Goal: Task Accomplishment & Management: Complete application form

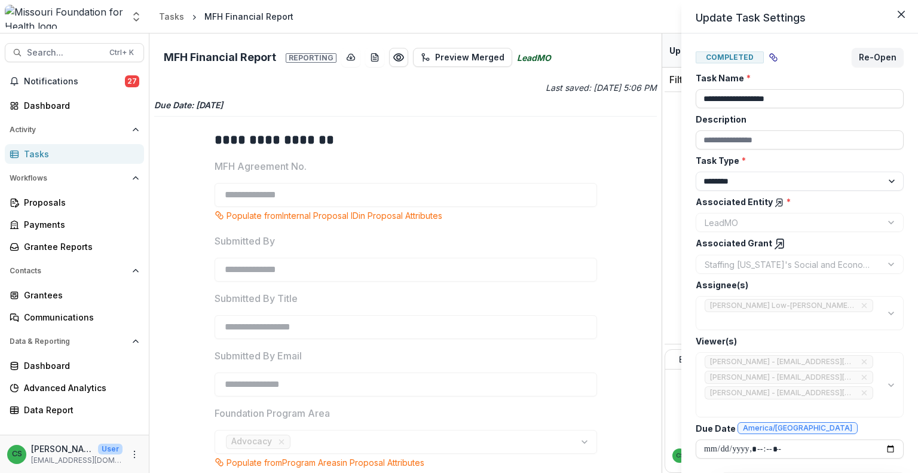
select select "********"
click at [903, 17] on icon "Close" at bounding box center [900, 14] width 7 height 7
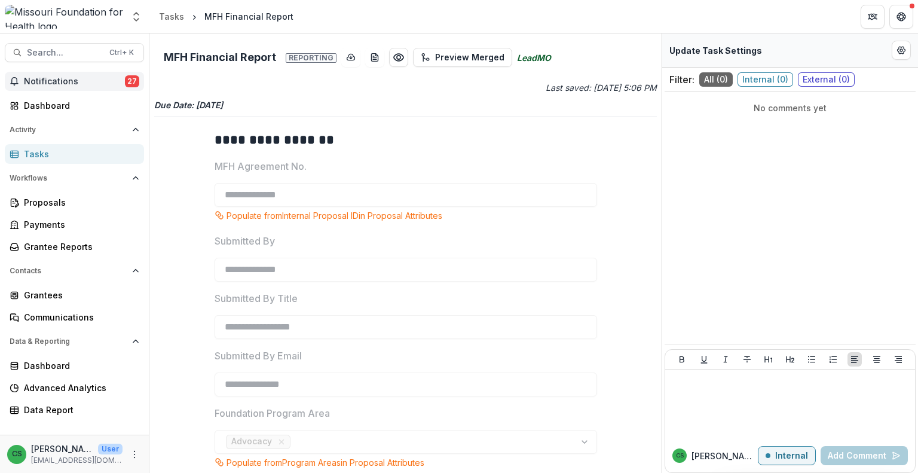
click at [102, 78] on span "Notifications" at bounding box center [74, 81] width 101 height 10
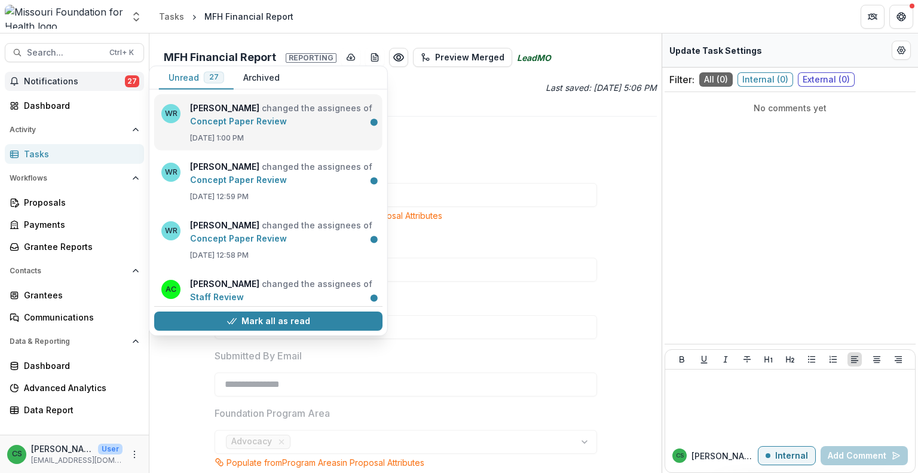
scroll to position [827, 0]
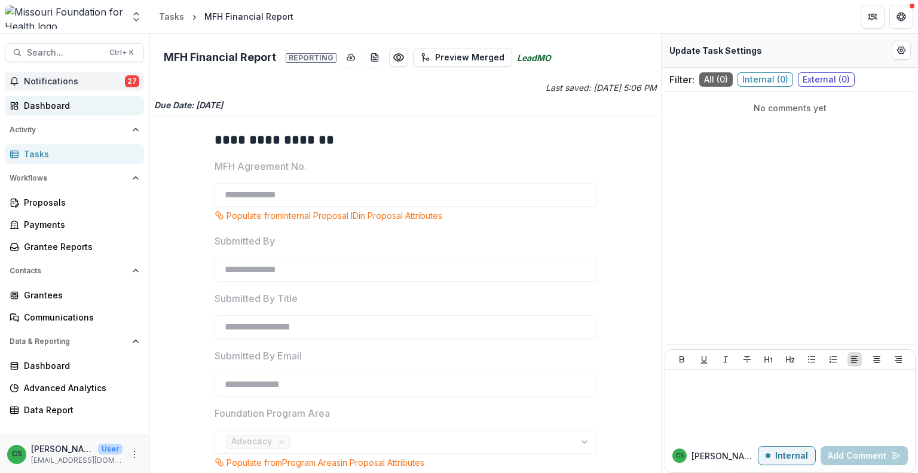
click at [65, 99] on div "Dashboard" at bounding box center [79, 105] width 111 height 13
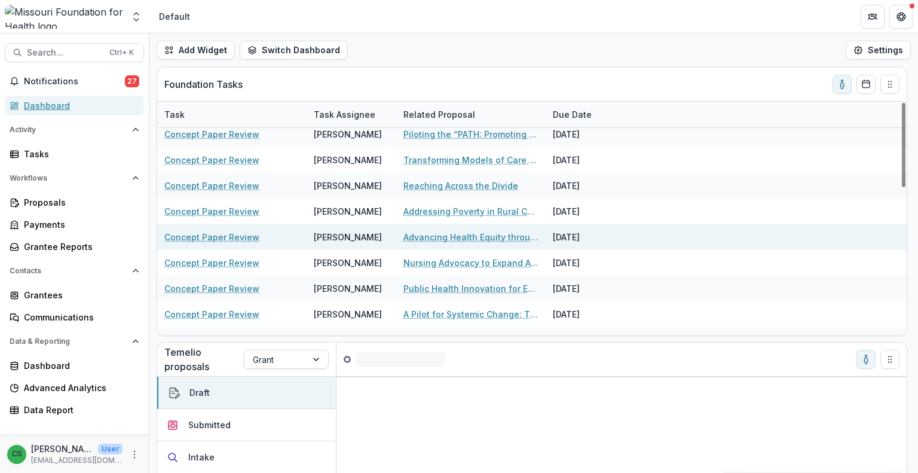
scroll to position [409, 0]
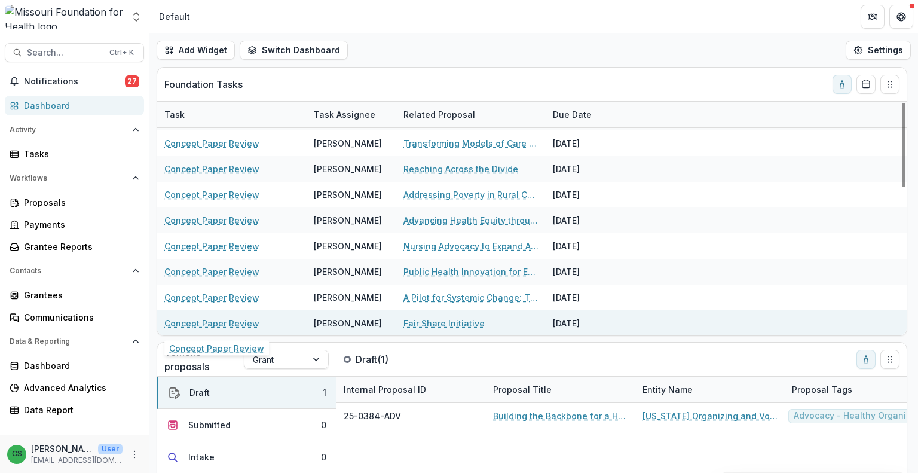
click at [232, 320] on link "Concept Paper Review" at bounding box center [211, 323] width 95 height 13
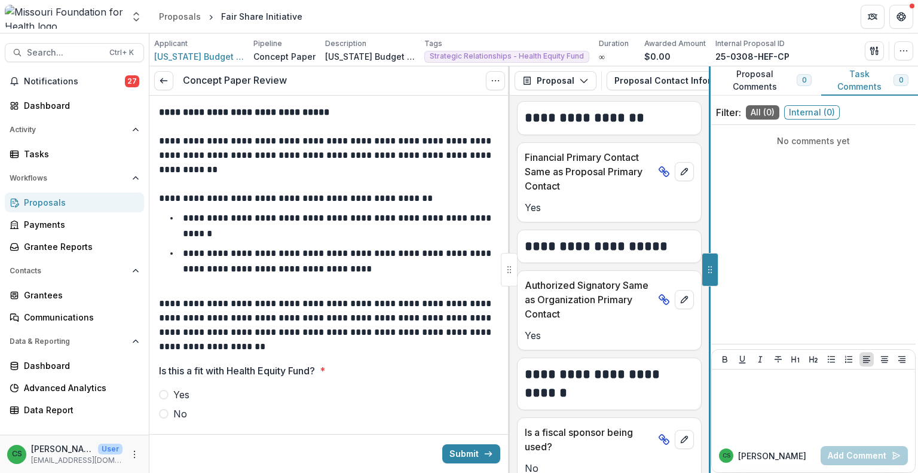
scroll to position [505, 0]
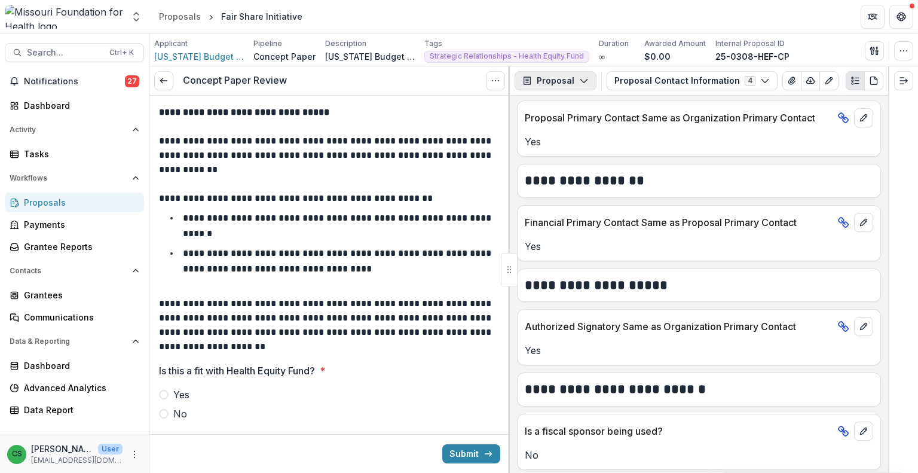
click at [582, 81] on icon "button" at bounding box center [584, 81] width 10 height 10
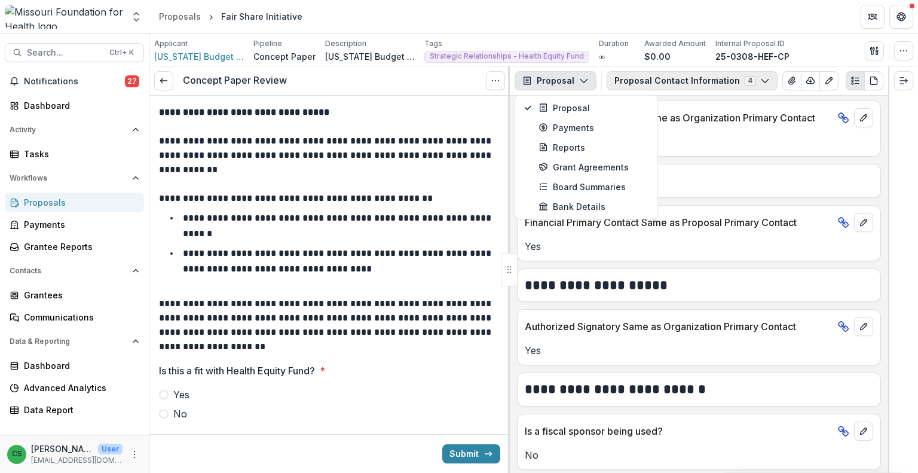
click at [693, 84] on button "Proposal Contact Information 4" at bounding box center [691, 80] width 171 height 19
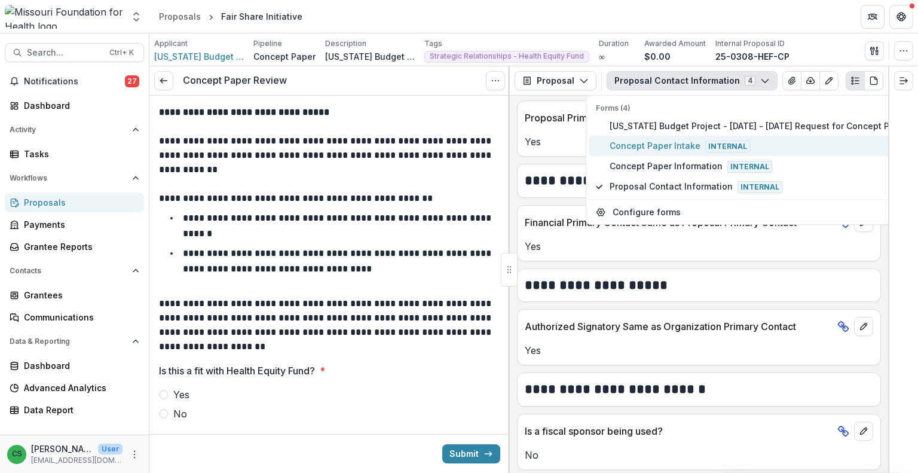
click at [689, 146] on span "Concept Paper Intake Internal" at bounding box center [760, 145] width 303 height 13
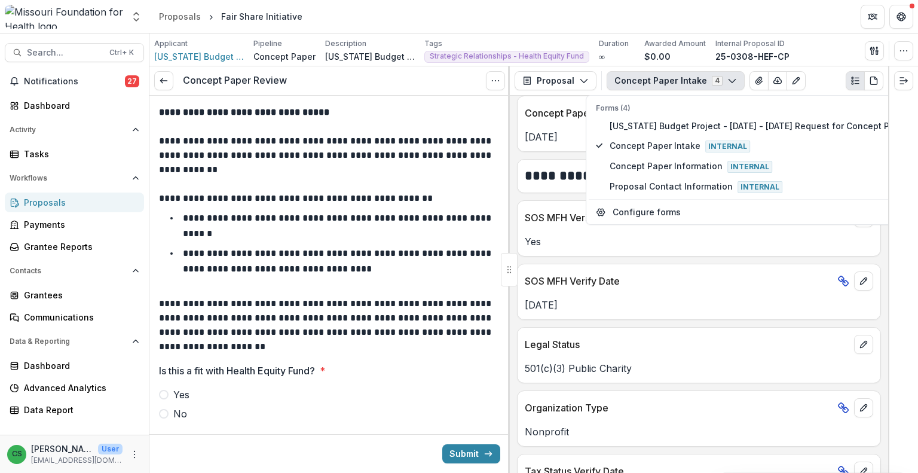
scroll to position [1745, 0]
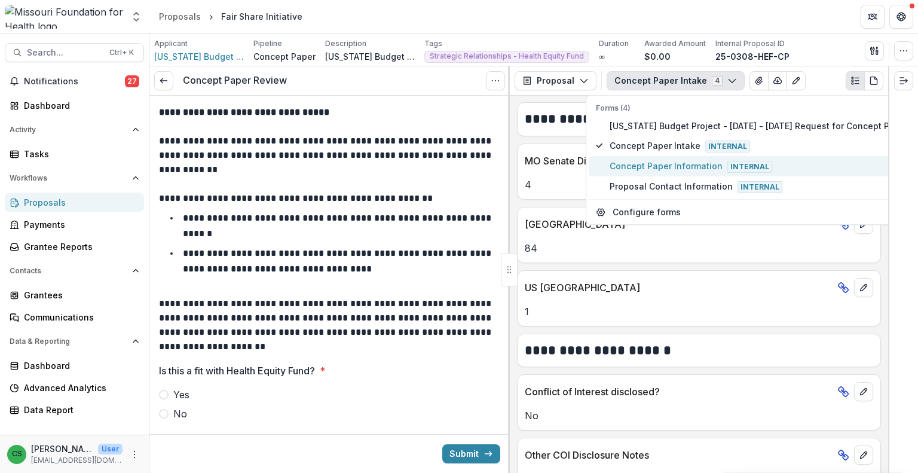
click at [664, 161] on span "Concept Paper Information Internal" at bounding box center [760, 166] width 303 height 13
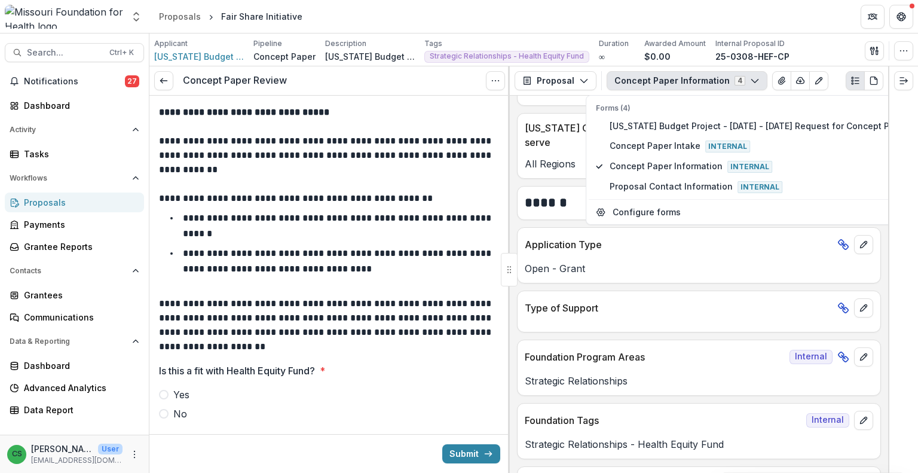
scroll to position [645, 0]
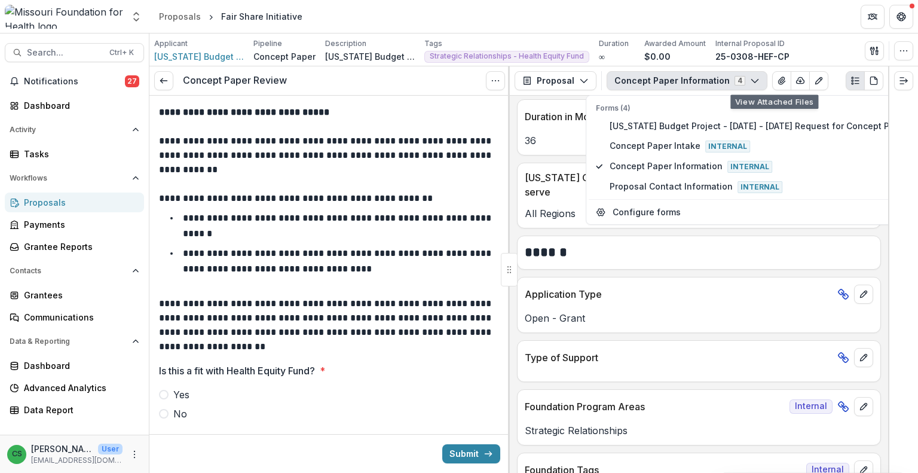
click at [715, 76] on button "Concept Paper Information 4" at bounding box center [686, 80] width 161 height 19
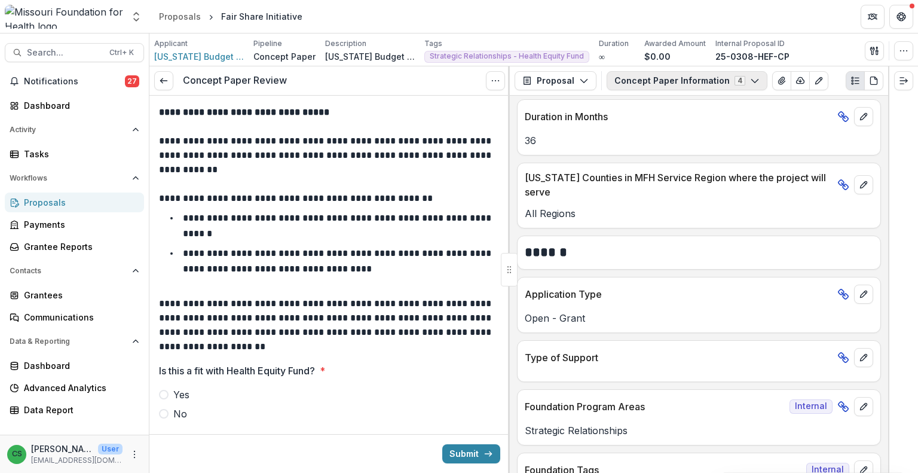
click at [660, 86] on button "Concept Paper Information 4" at bounding box center [686, 80] width 161 height 19
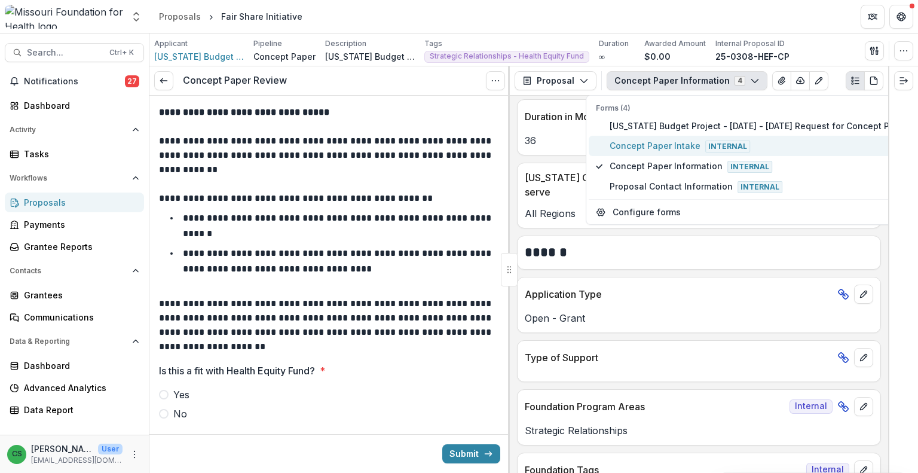
click at [664, 144] on span "Concept Paper Intake Internal" at bounding box center [760, 145] width 303 height 13
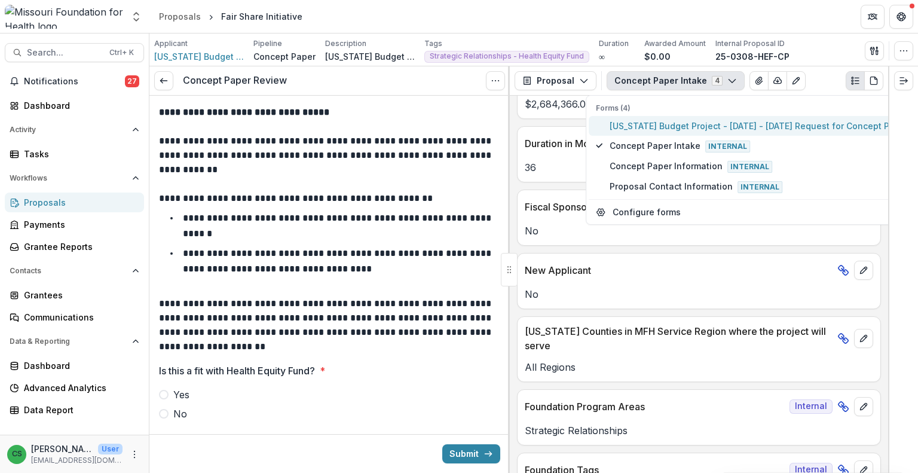
scroll to position [750, 0]
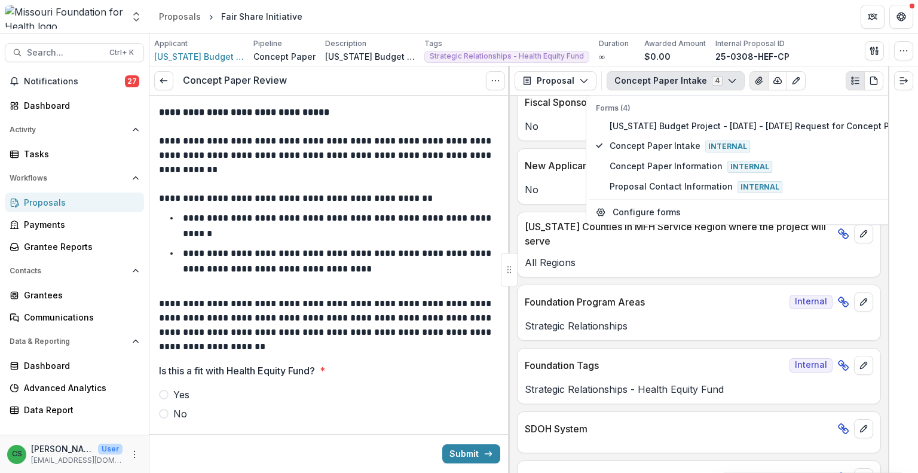
click at [749, 85] on button "View Attached Files" at bounding box center [758, 80] width 19 height 19
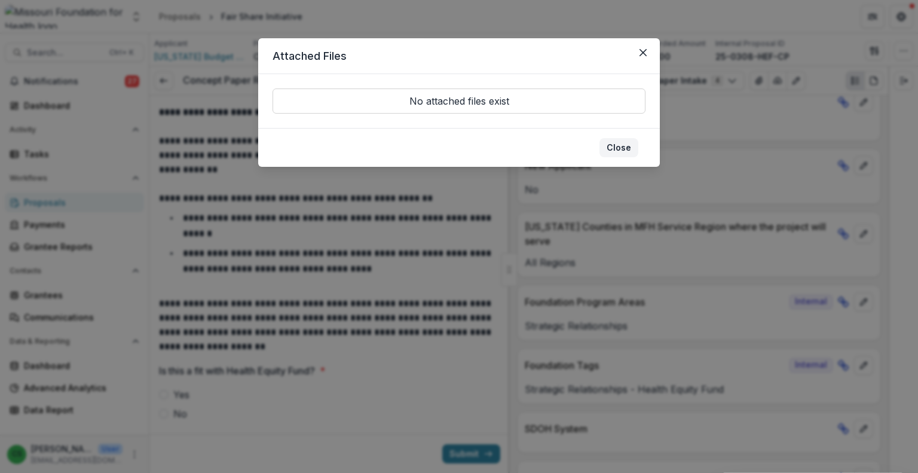
click at [626, 148] on button "Close" at bounding box center [618, 147] width 39 height 19
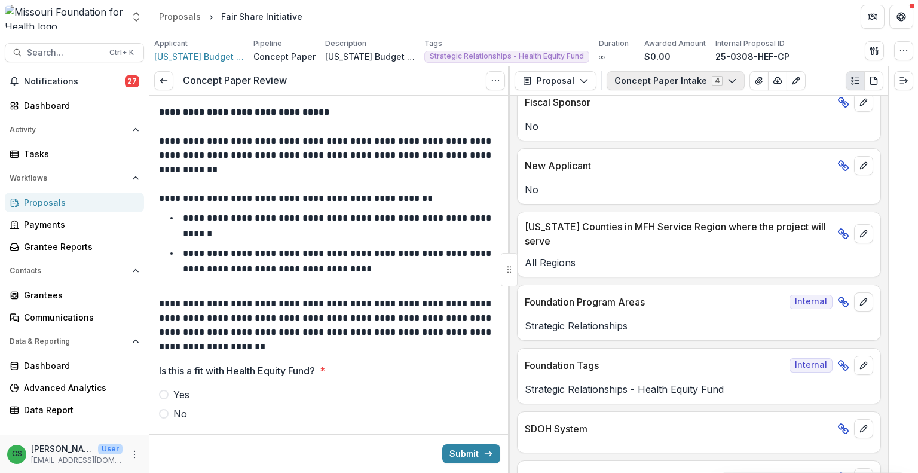
click at [667, 80] on button "Concept Paper Intake 4" at bounding box center [675, 80] width 138 height 19
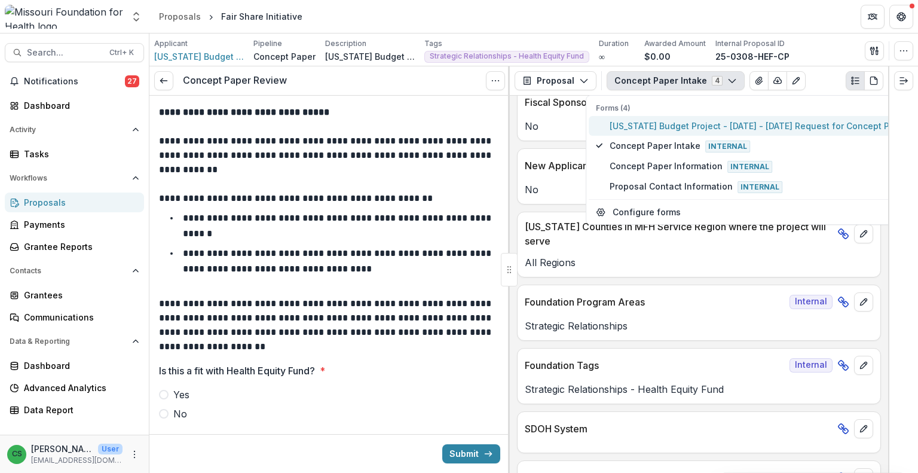
click at [669, 129] on span "[US_STATE] Budget Project - [DATE] - [DATE] Request for Concept Papers" at bounding box center [760, 125] width 303 height 13
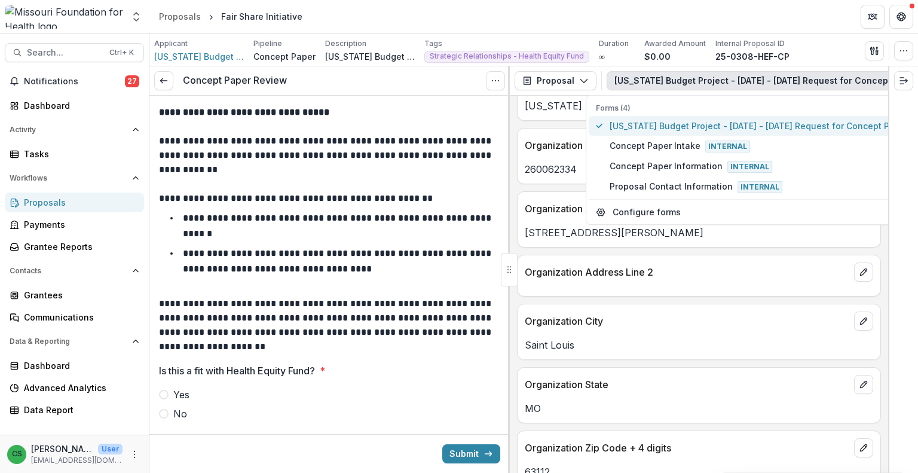
scroll to position [811, 0]
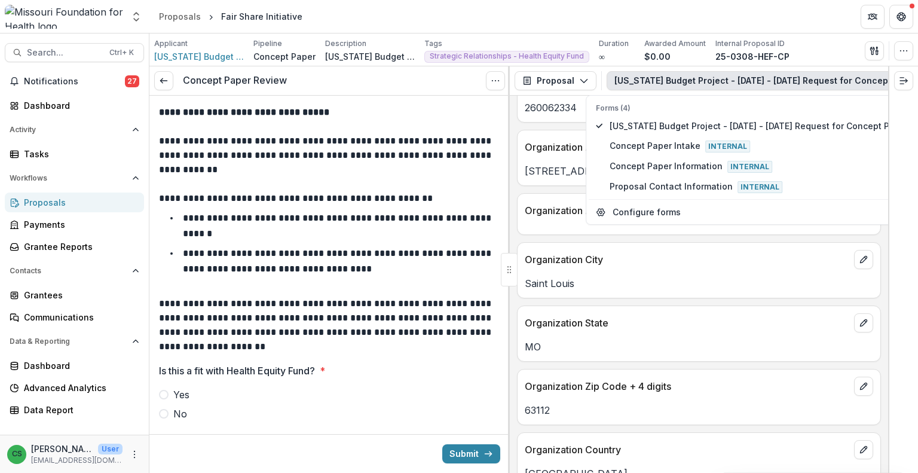
click at [709, 315] on p "Organization State" at bounding box center [687, 322] width 324 height 14
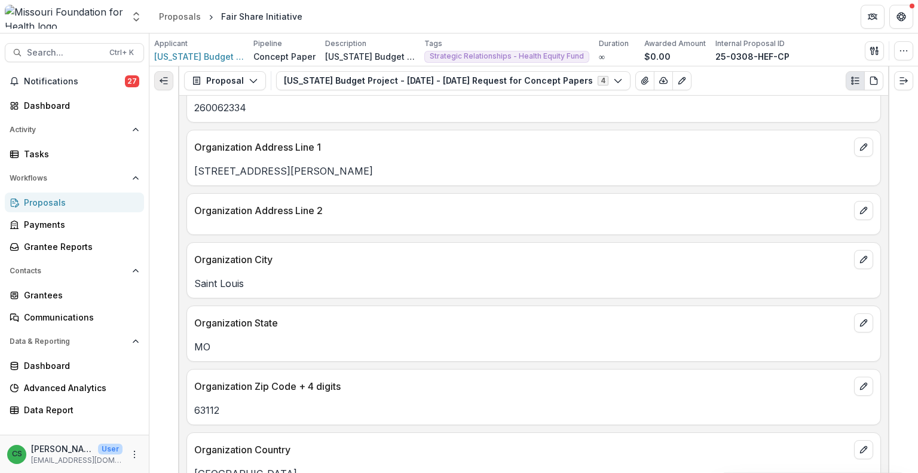
click at [166, 81] on line "Expand left" at bounding box center [163, 81] width 7 height 0
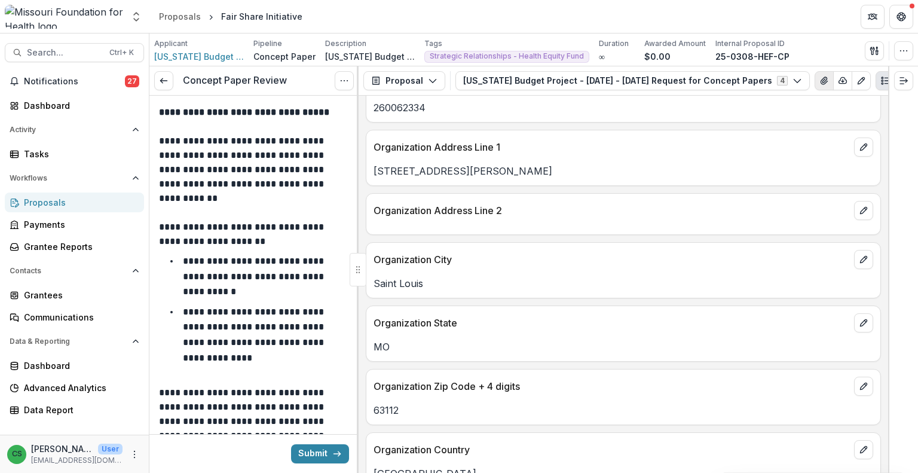
click at [820, 81] on icon "View Attached Files" at bounding box center [823, 80] width 7 height 7
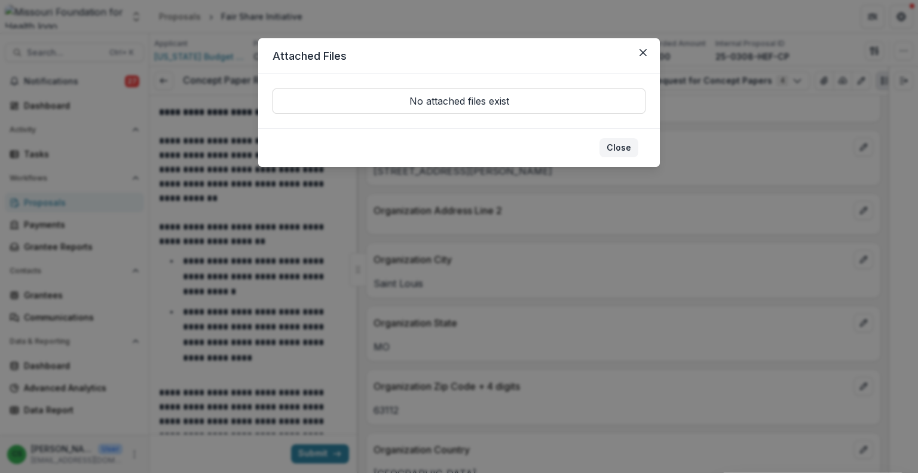
click at [624, 114] on div "No attached files exist" at bounding box center [458, 100] width 373 height 25
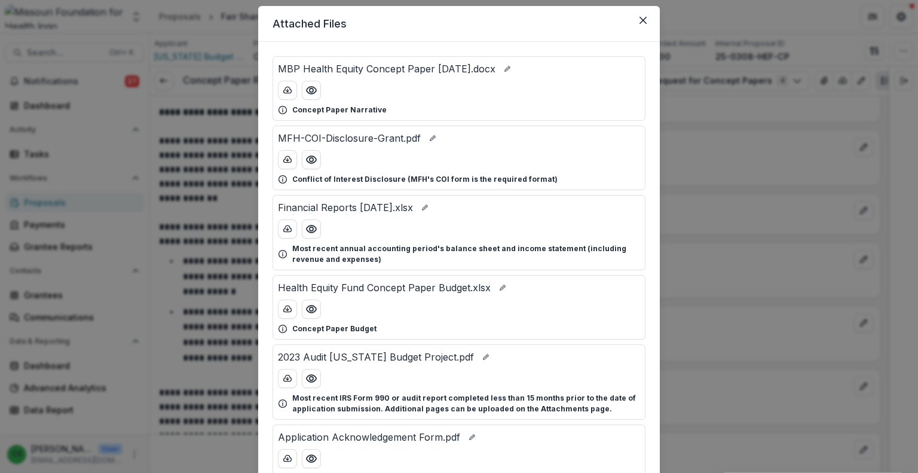
scroll to position [19, 0]
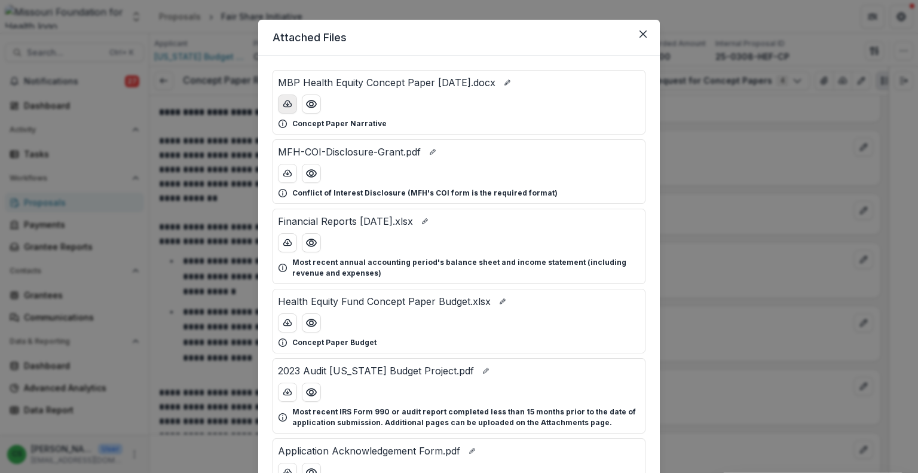
click at [289, 103] on icon "download-button" at bounding box center [288, 104] width 10 height 10
click at [863, 210] on div "Attached Files MBP Health Equity Concept Paper [DATE].docx Concept Paper Narrat…" at bounding box center [459, 236] width 918 height 473
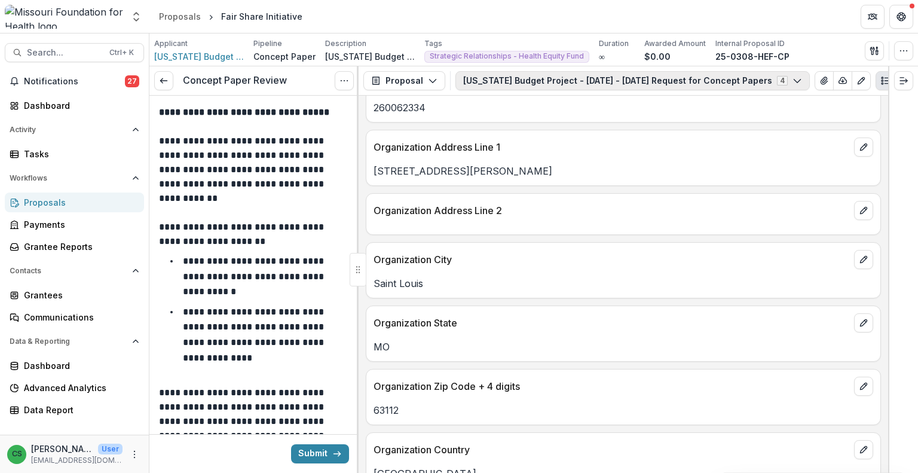
click at [670, 82] on button "[US_STATE] Budget Project - [DATE] - [DATE] Request for Concept Papers 4" at bounding box center [632, 80] width 354 height 19
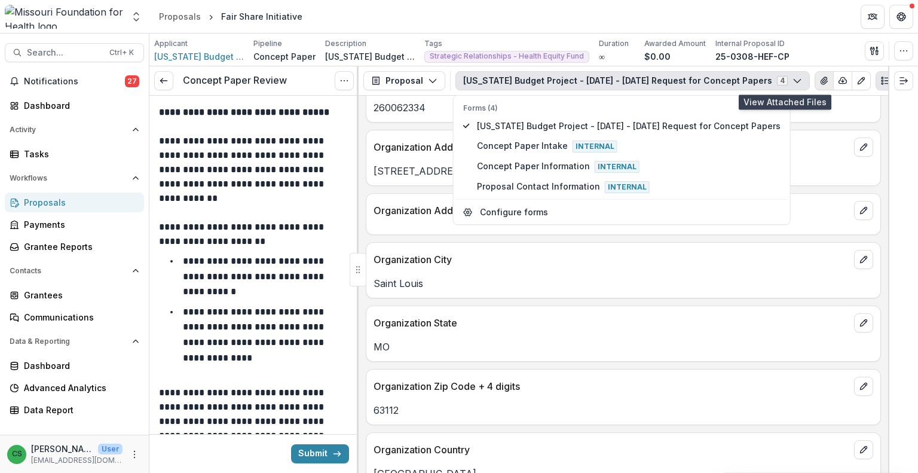
click at [819, 76] on icon "View Attached Files" at bounding box center [824, 81] width 10 height 10
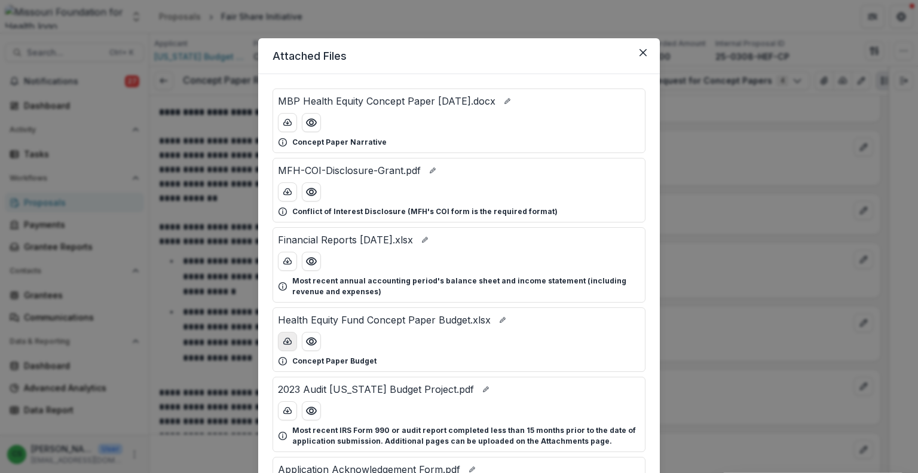
click at [291, 339] on button "download-button" at bounding box center [287, 341] width 19 height 19
click at [646, 56] on button "Close" at bounding box center [642, 52] width 19 height 19
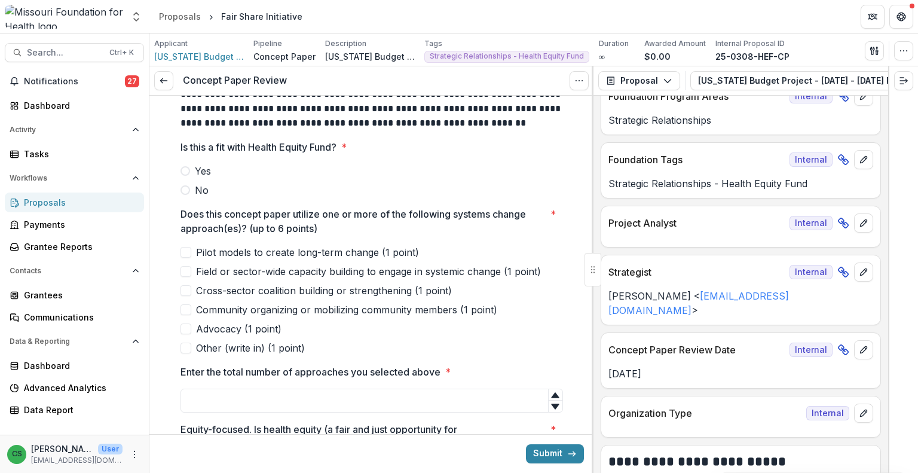
scroll to position [186, 0]
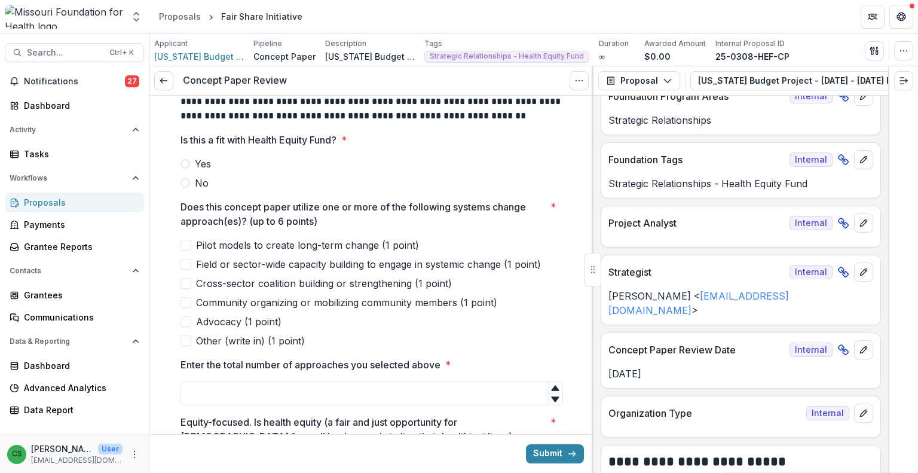
click at [183, 161] on span at bounding box center [185, 164] width 10 height 10
click at [196, 265] on span "Field or sector-wide capacity building to engage in systemic change (1 point)" at bounding box center [368, 264] width 345 height 14
click at [196, 282] on span "Cross-sector coalition building or strengthening (1 point)" at bounding box center [324, 283] width 256 height 14
click at [194, 294] on div "Pilot models to create long-term change (1 point) Field or sector-wide capacity…" at bounding box center [371, 293] width 382 height 110
click at [189, 304] on label "Community organizing or mobilizing community members (1 point)" at bounding box center [371, 302] width 382 height 14
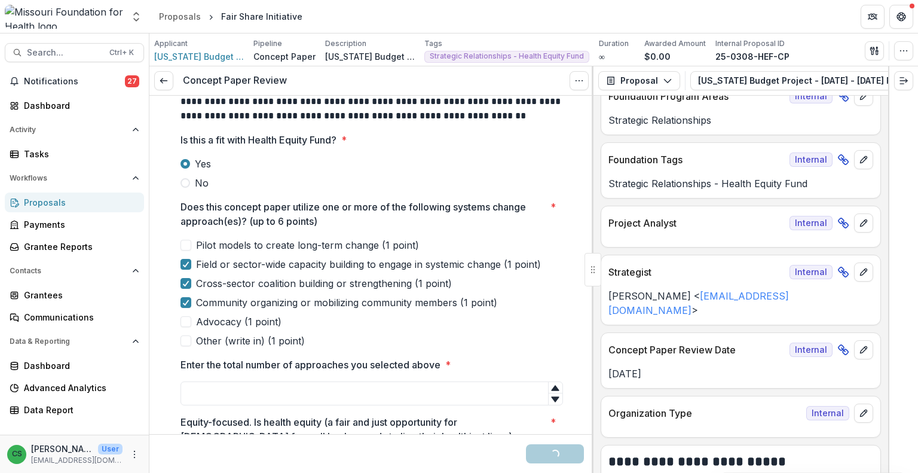
click at [189, 320] on span at bounding box center [185, 321] width 11 height 11
click at [525, 390] on input "Enter the total number of approaches you selected above *" at bounding box center [371, 393] width 382 height 24
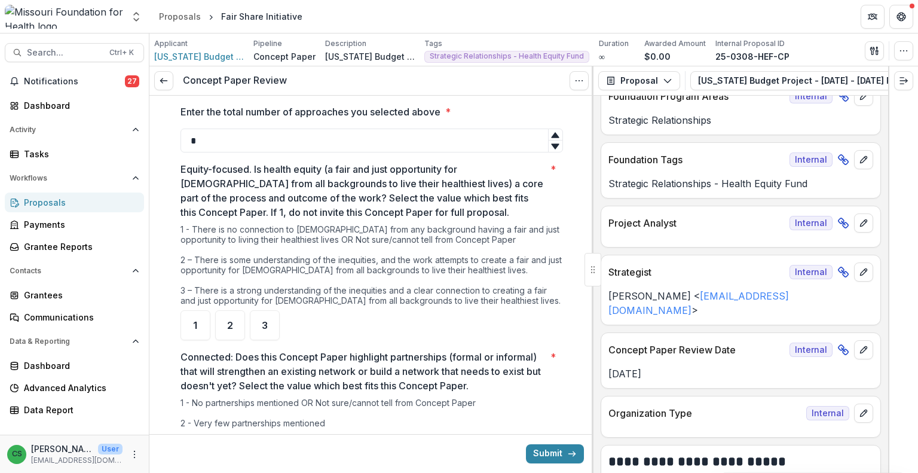
scroll to position [445, 0]
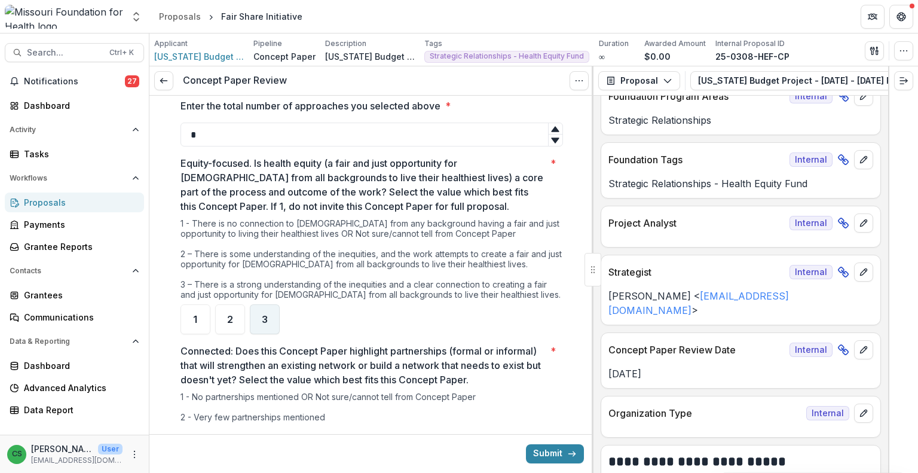
type input "*"
click at [272, 318] on div "3" at bounding box center [265, 319] width 30 height 30
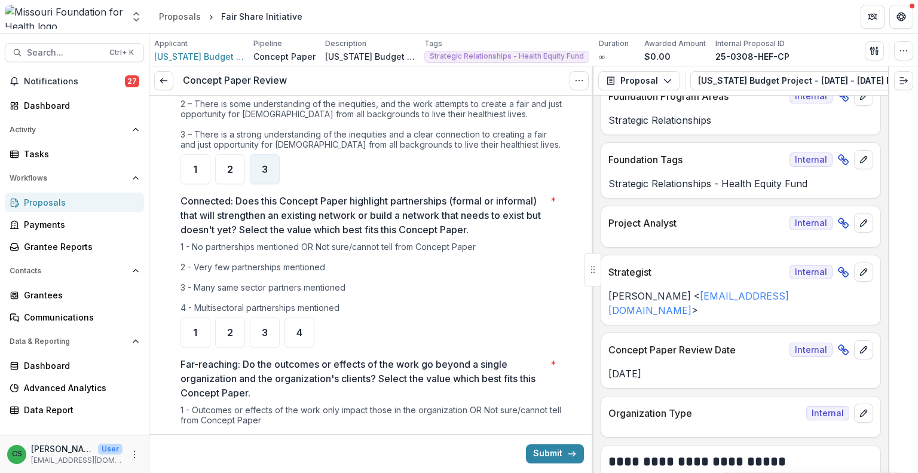
scroll to position [605, 0]
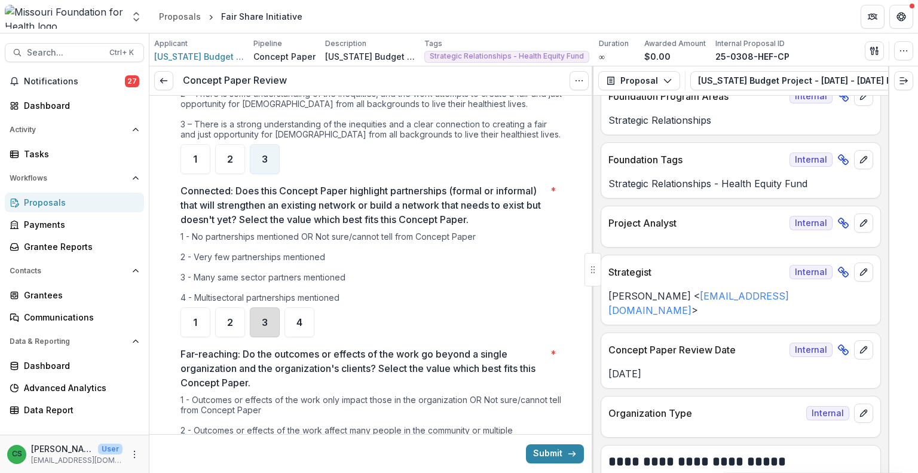
click at [270, 318] on div "3" at bounding box center [265, 322] width 30 height 30
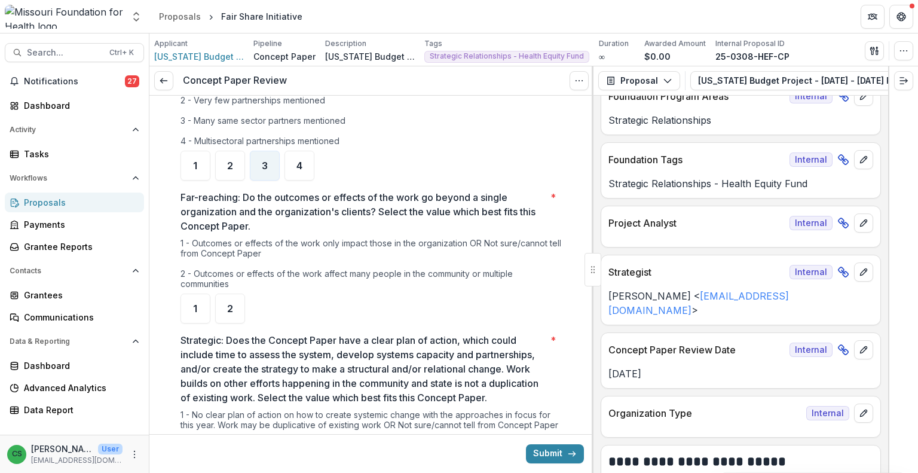
scroll to position [789, 0]
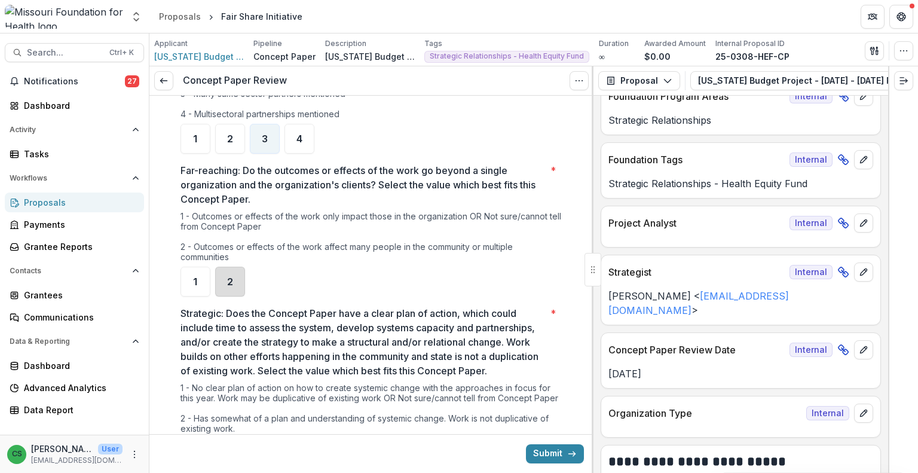
click at [233, 289] on div "2" at bounding box center [230, 281] width 30 height 30
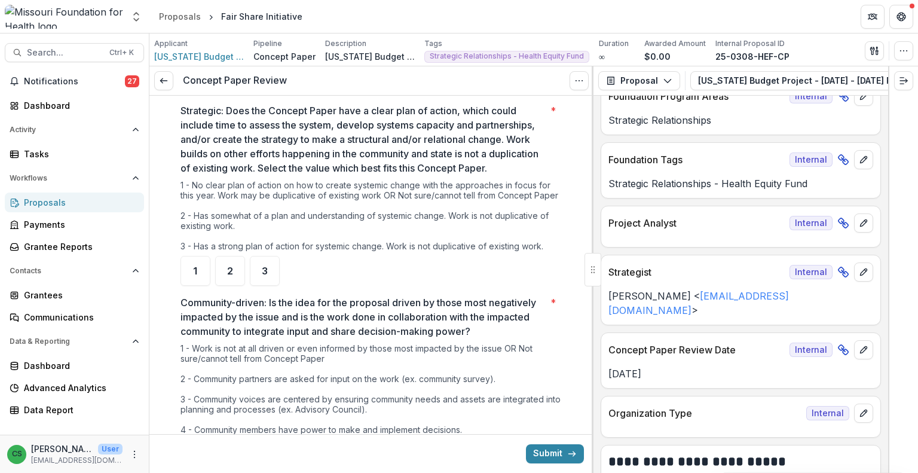
scroll to position [995, 0]
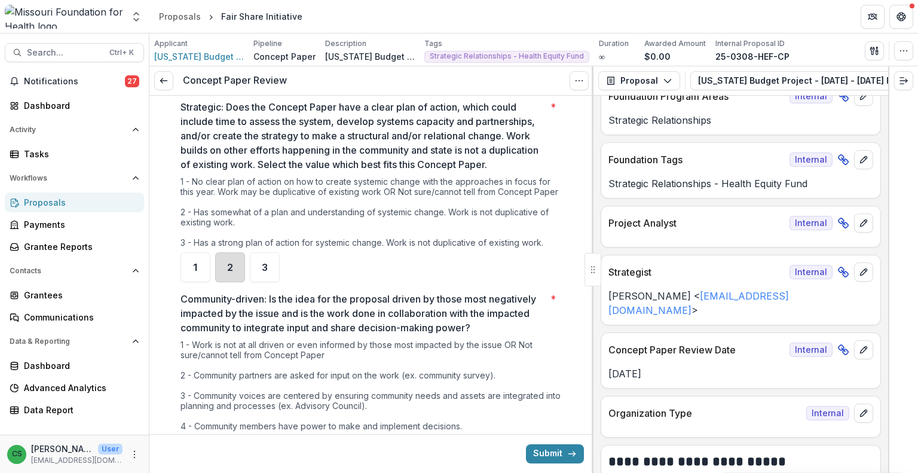
click at [238, 282] on div "2" at bounding box center [230, 267] width 30 height 30
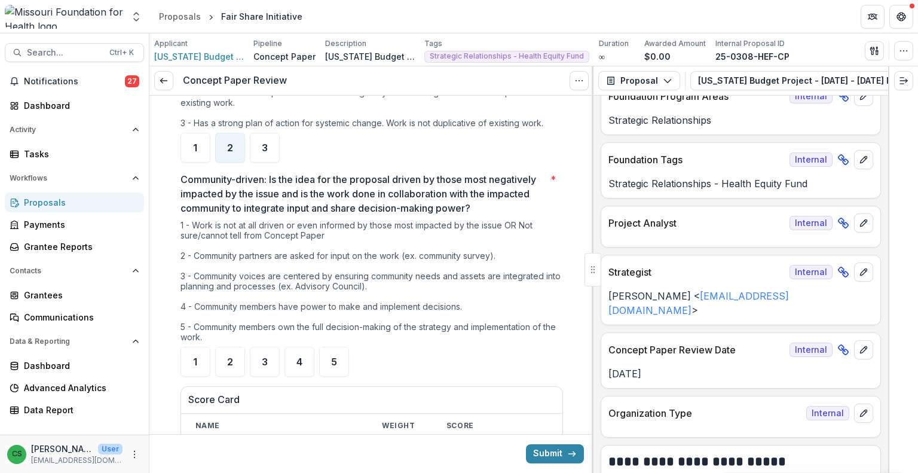
scroll to position [1124, 0]
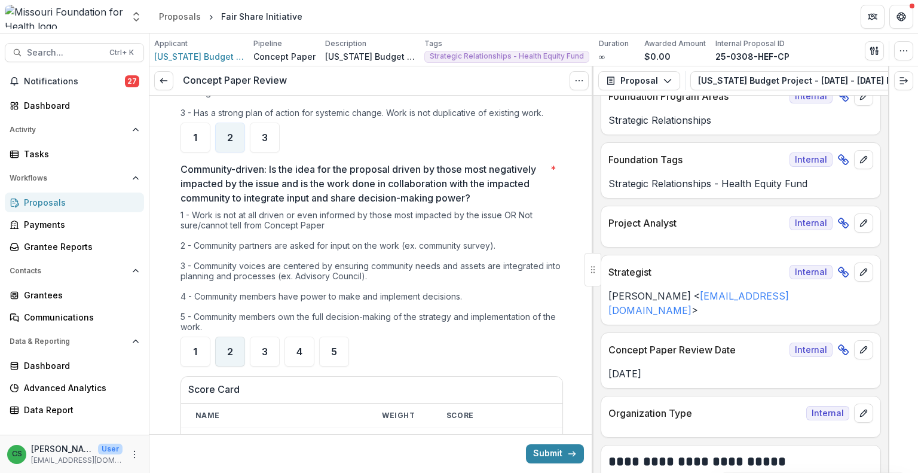
click at [232, 352] on div "2" at bounding box center [230, 351] width 30 height 30
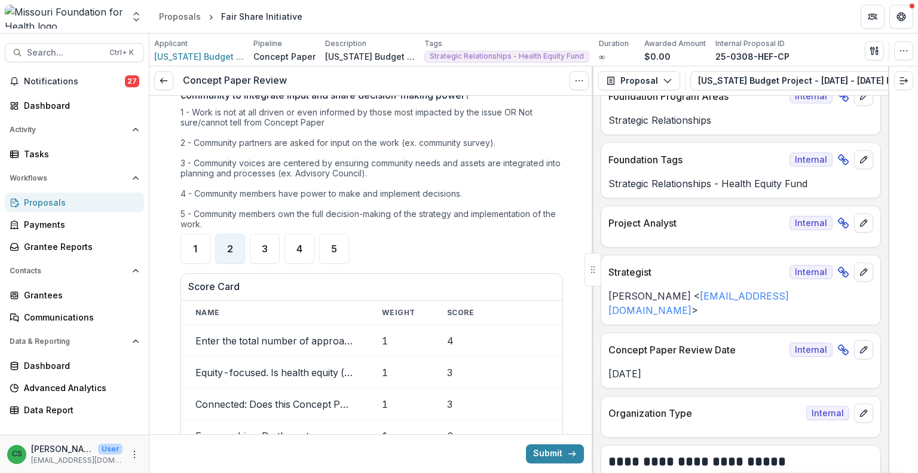
scroll to position [1211, 0]
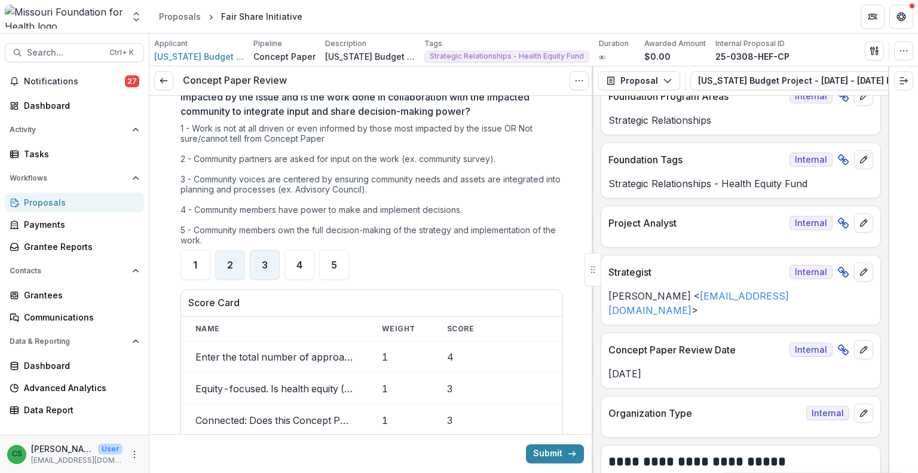
click at [265, 280] on div "3" at bounding box center [265, 265] width 30 height 30
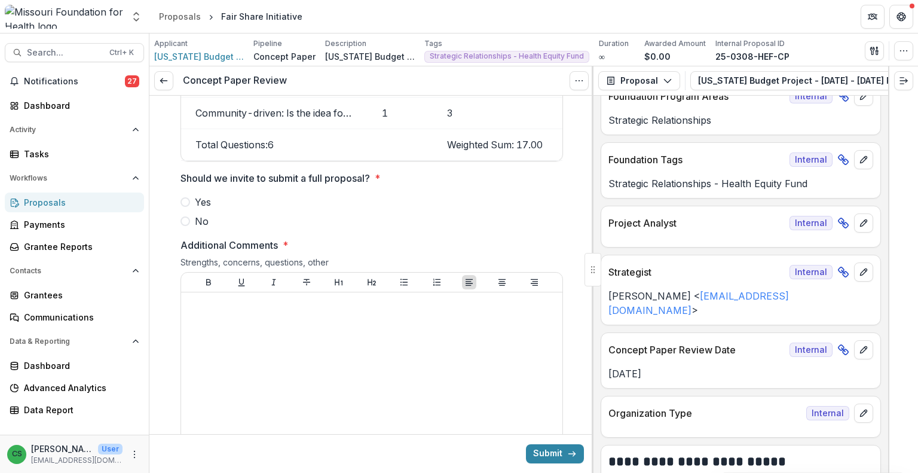
scroll to position [1617, 0]
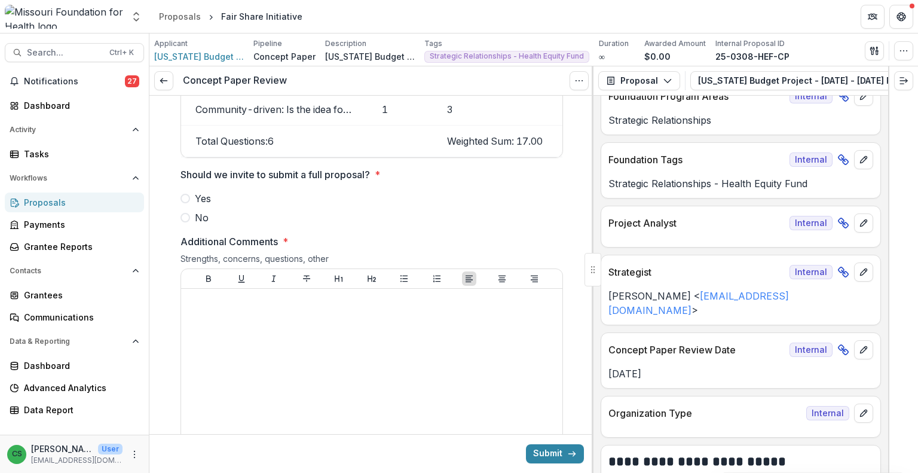
click at [198, 206] on span "Yes" at bounding box center [203, 198] width 16 height 14
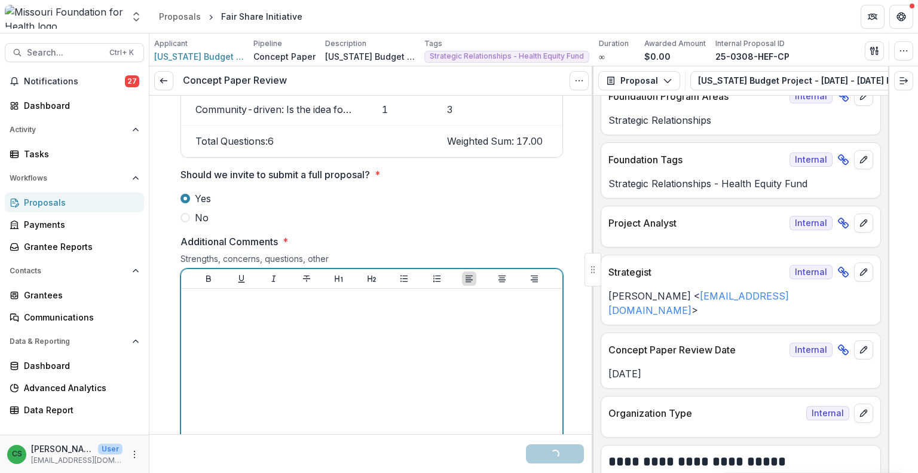
click at [312, 358] on div at bounding box center [372, 382] width 372 height 179
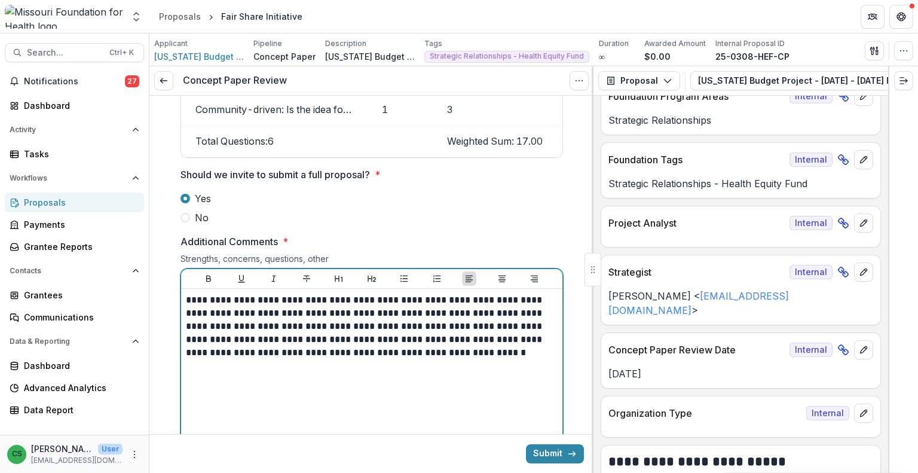
click at [302, 358] on p "**********" at bounding box center [372, 326] width 372 height 66
click at [298, 357] on p "**********" at bounding box center [372, 326] width 372 height 66
click at [453, 359] on p "**********" at bounding box center [372, 326] width 372 height 66
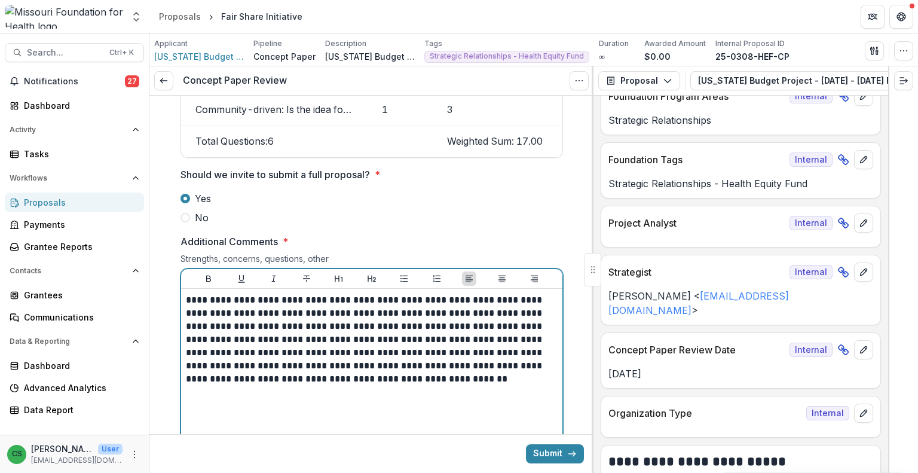
click at [213, 385] on p "**********" at bounding box center [372, 339] width 372 height 92
click at [382, 385] on p "**********" at bounding box center [372, 339] width 372 height 92
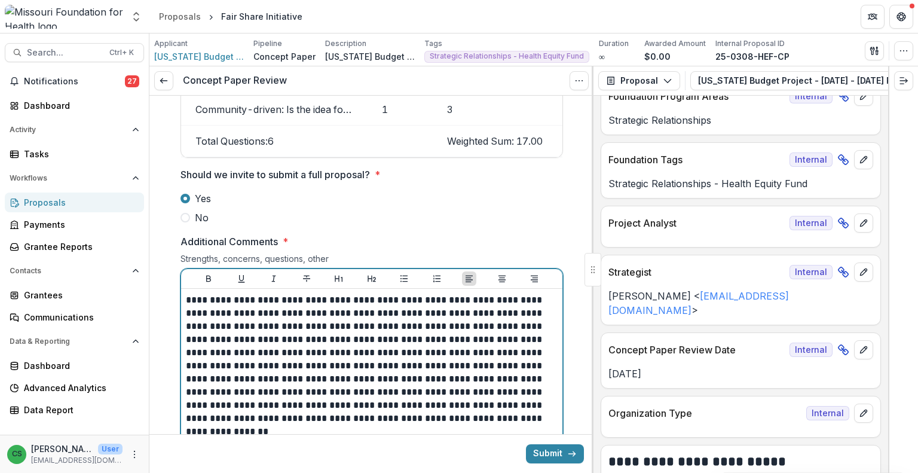
click at [188, 367] on p "**********" at bounding box center [372, 358] width 372 height 131
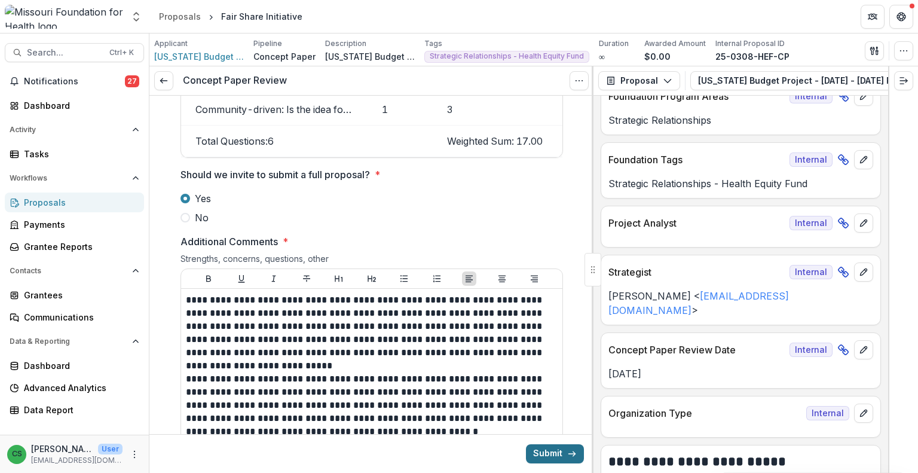
click at [532, 459] on button "Submit" at bounding box center [555, 453] width 58 height 19
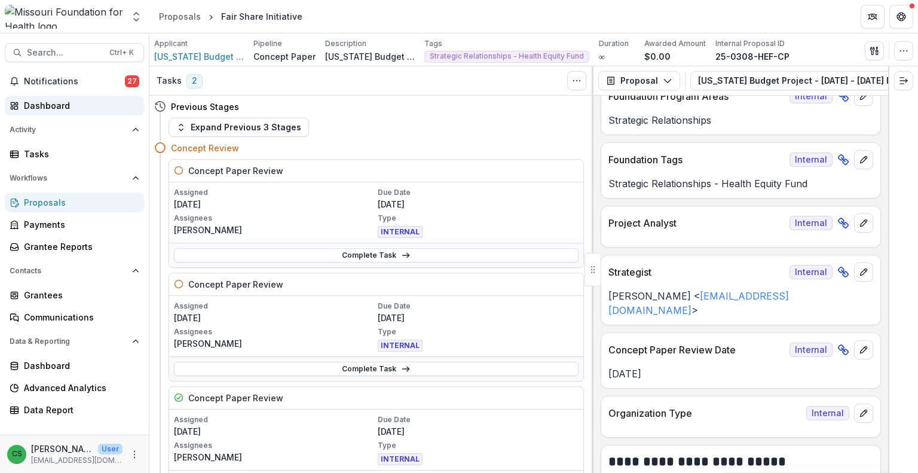
click at [68, 107] on div "Dashboard" at bounding box center [79, 105] width 111 height 13
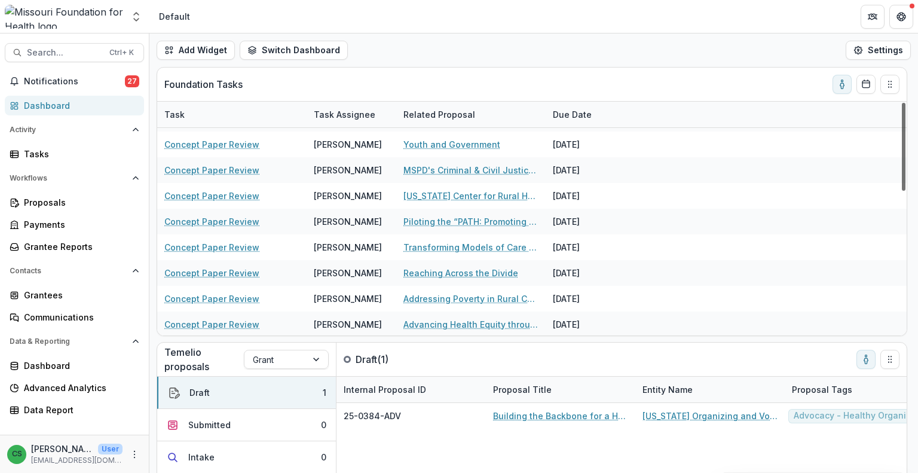
scroll to position [382, 0]
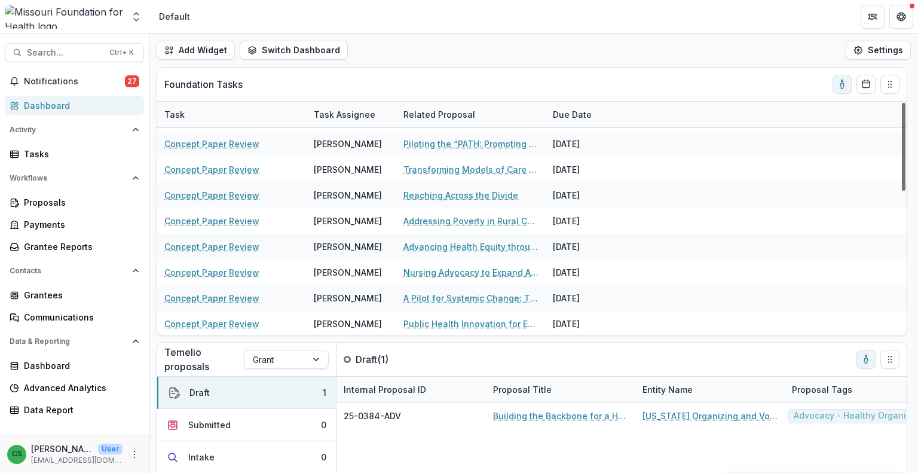
drag, startPoint x: 903, startPoint y: 172, endPoint x: 917, endPoint y: 352, distance: 180.4
click at [905, 191] on div at bounding box center [904, 147] width 4 height 88
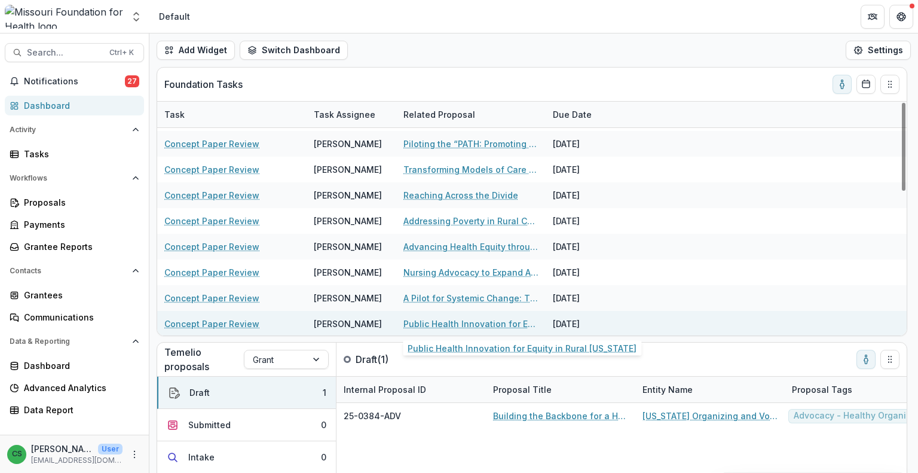
click at [481, 327] on link "Public Health Innovation for Equity in Rural [US_STATE]" at bounding box center [470, 323] width 135 height 13
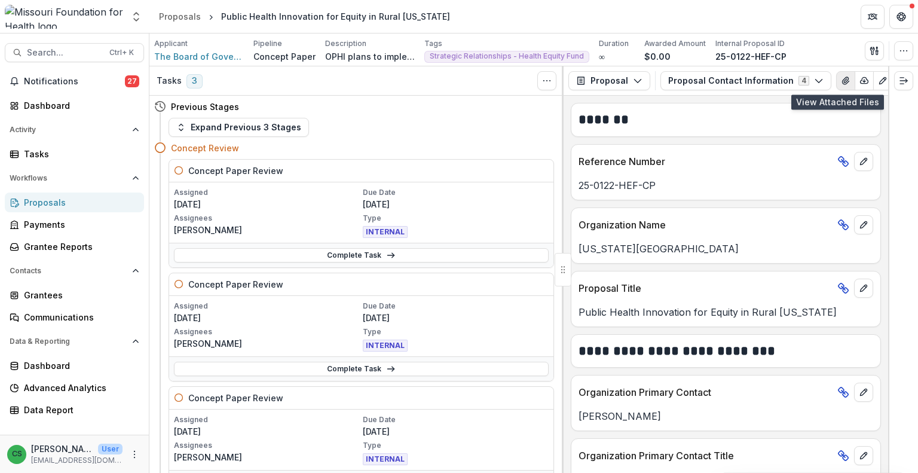
click at [841, 84] on icon "View Attached Files" at bounding box center [846, 81] width 10 height 10
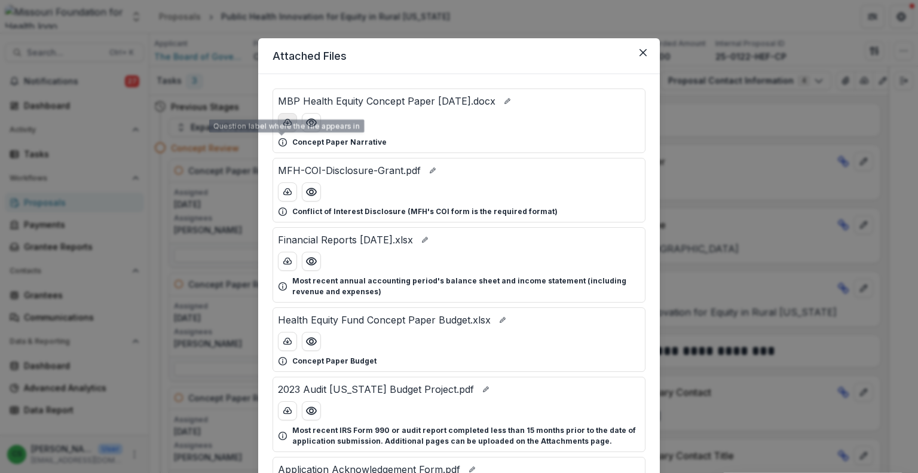
click at [283, 121] on icon "download-button" at bounding box center [288, 123] width 10 height 10
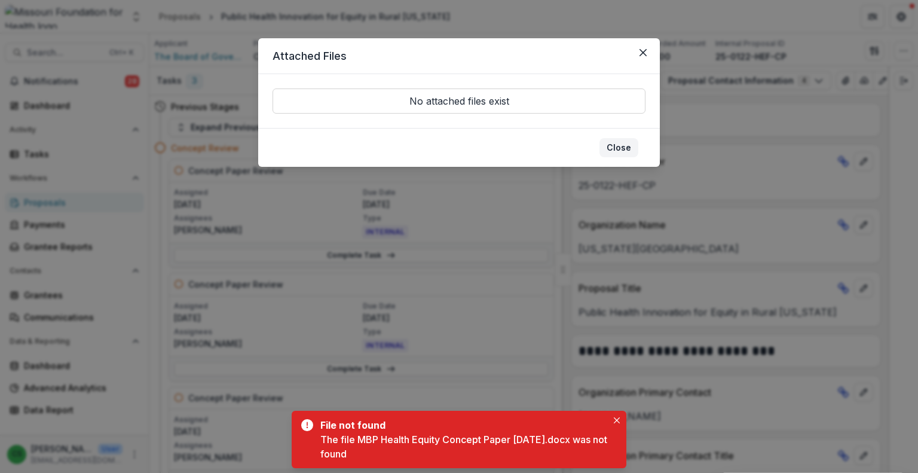
click at [612, 148] on button "Close" at bounding box center [618, 147] width 39 height 19
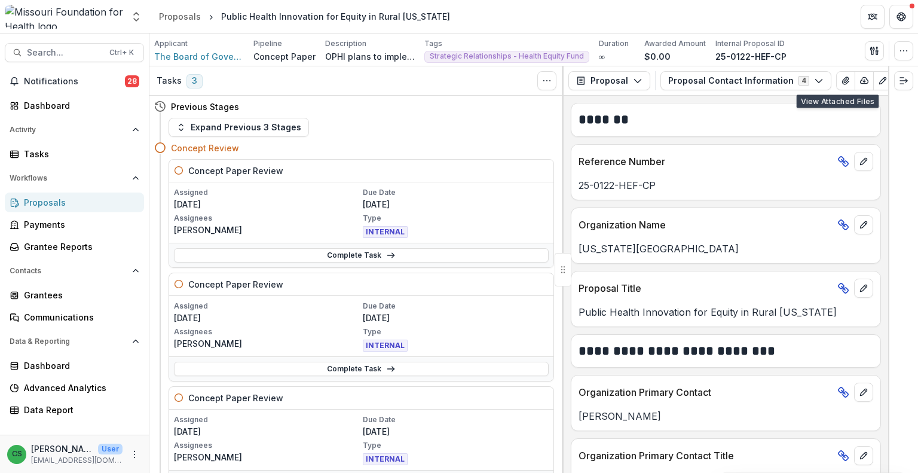
click at [844, 69] on div "Proposal Proposal Payments Reports Grant Agreements Board Summaries Bank Detail…" at bounding box center [725, 80] width 324 height 29
click at [841, 76] on icon "View Attached Files" at bounding box center [846, 81] width 10 height 10
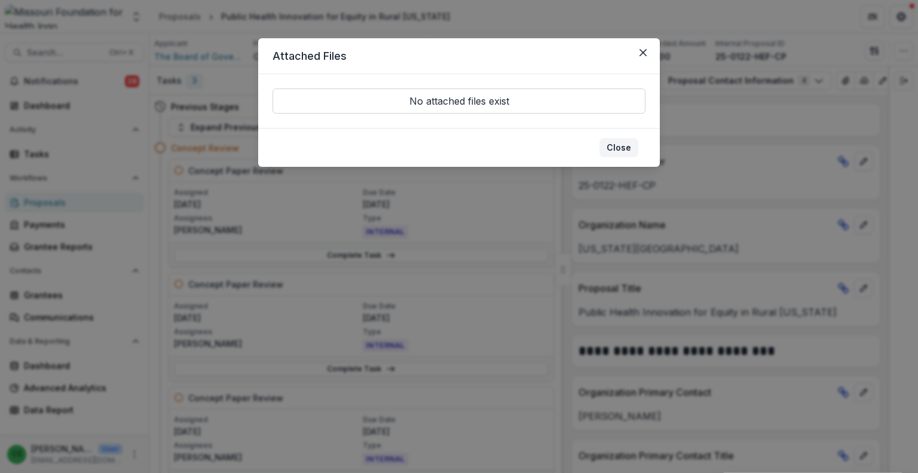
click at [618, 155] on button "Close" at bounding box center [618, 147] width 39 height 19
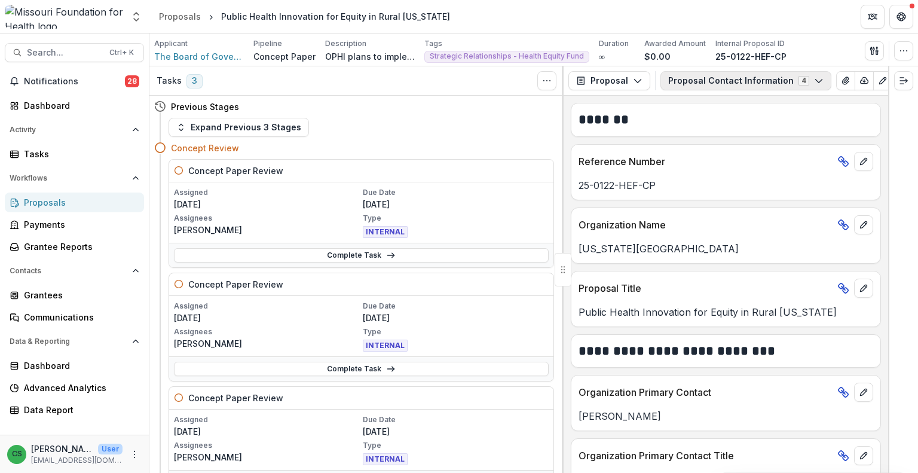
click at [814, 78] on icon "button" at bounding box center [819, 81] width 10 height 10
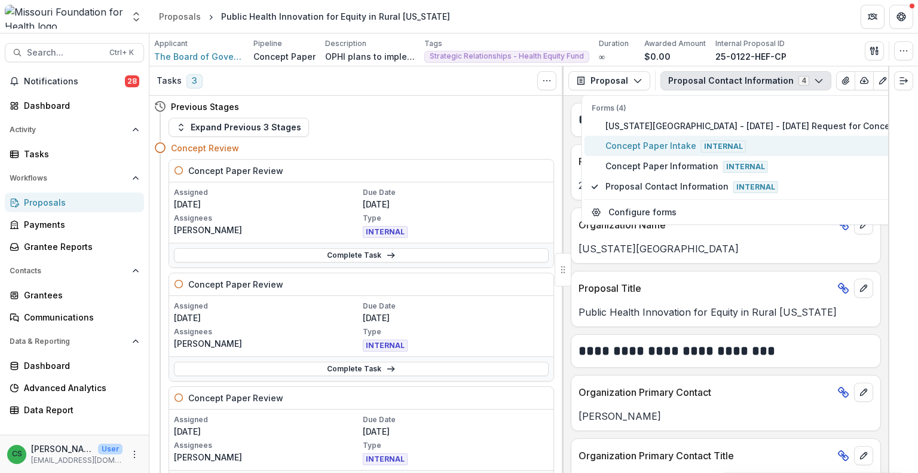
click at [725, 147] on span "Internal" at bounding box center [723, 146] width 45 height 12
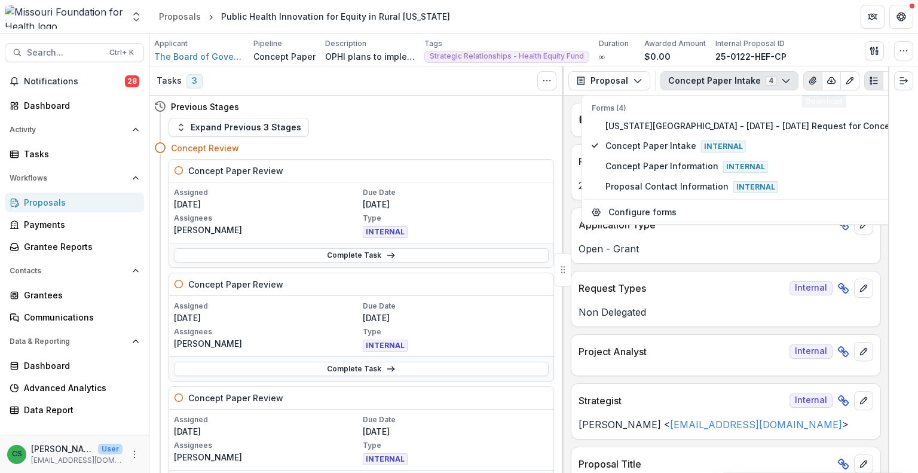
click at [808, 84] on icon "View Attached Files" at bounding box center [813, 81] width 10 height 10
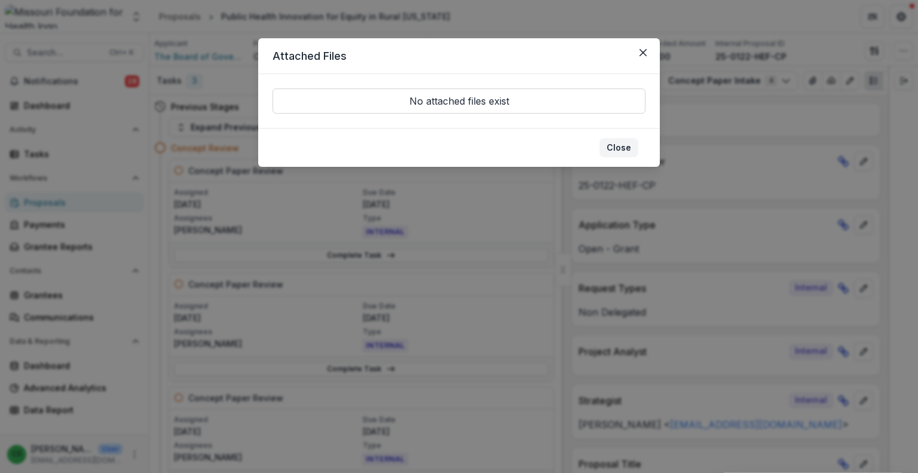
click at [611, 143] on button "Close" at bounding box center [618, 147] width 39 height 19
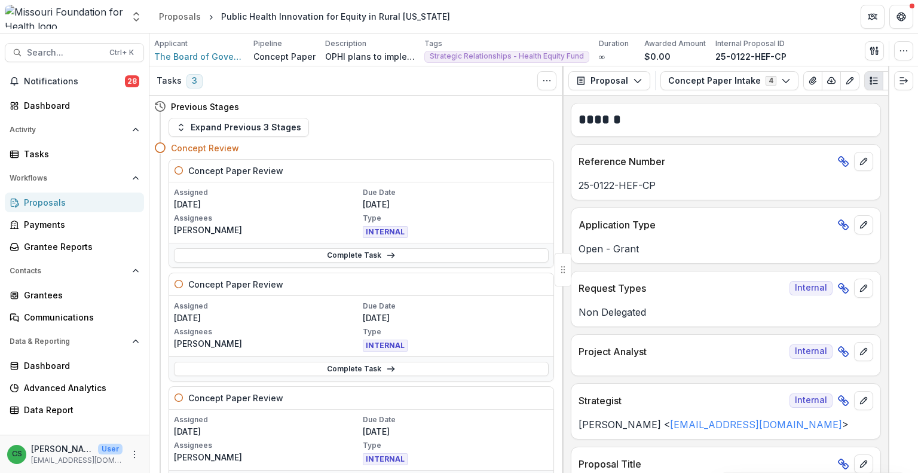
click at [683, 93] on div "Proposal Proposal Payments Reports Grant Agreements Board Summaries Bank Detail…" at bounding box center [725, 80] width 324 height 29
click at [682, 86] on button "Concept Paper Intake 4" at bounding box center [729, 80] width 138 height 19
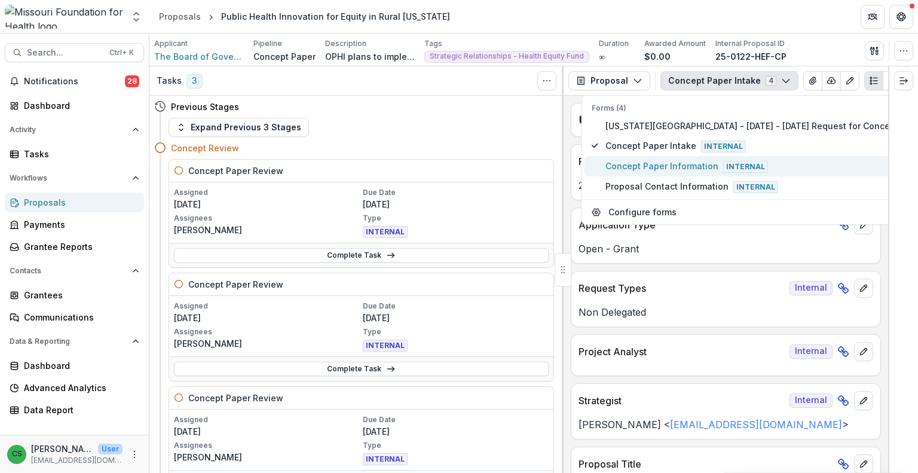
click at [662, 166] on span "Concept Paper Information Internal" at bounding box center [767, 166] width 324 height 13
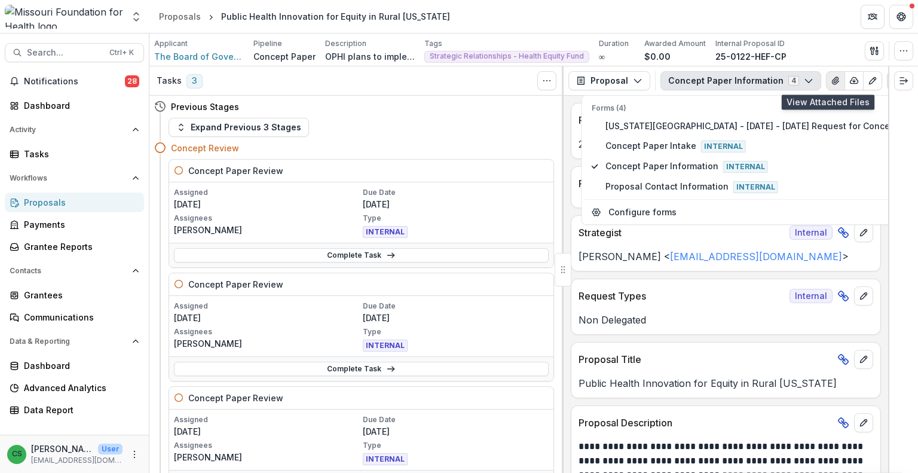
click at [830, 83] on icon "View Attached Files" at bounding box center [835, 81] width 10 height 10
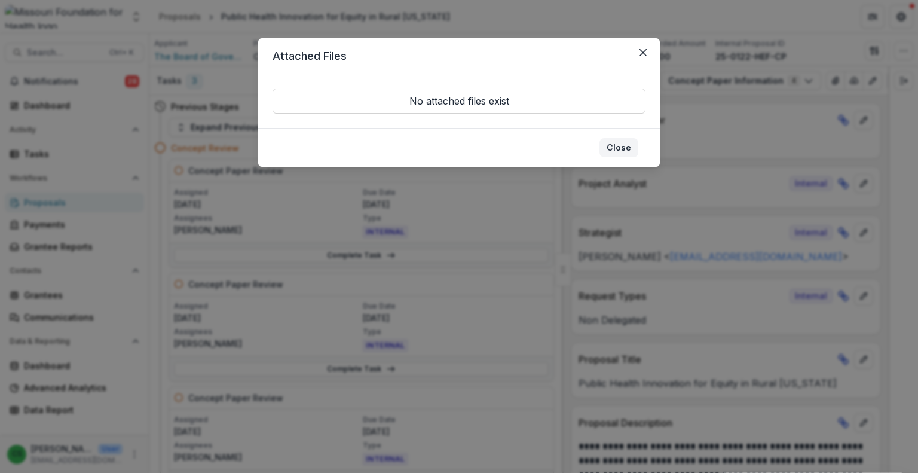
click at [629, 152] on button "Close" at bounding box center [618, 147] width 39 height 19
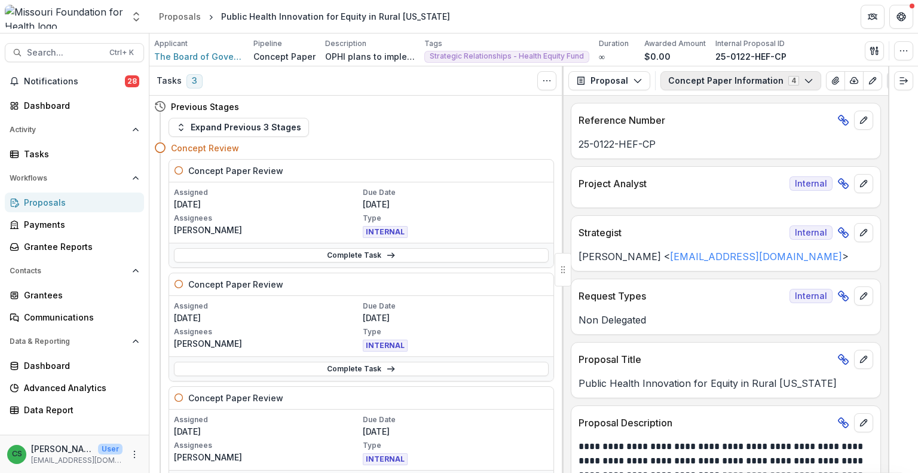
click at [695, 87] on button "Concept Paper Information 4" at bounding box center [740, 80] width 161 height 19
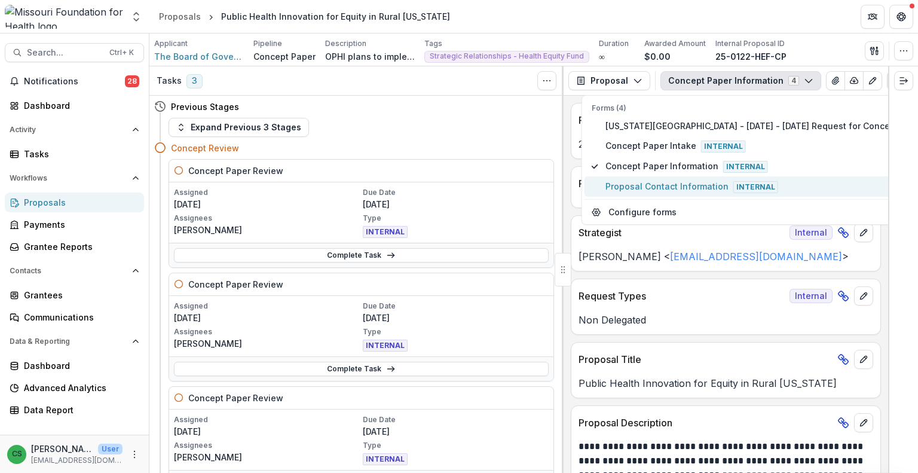
click at [673, 191] on button "Proposal Contact Information Internal" at bounding box center [760, 186] width 352 height 20
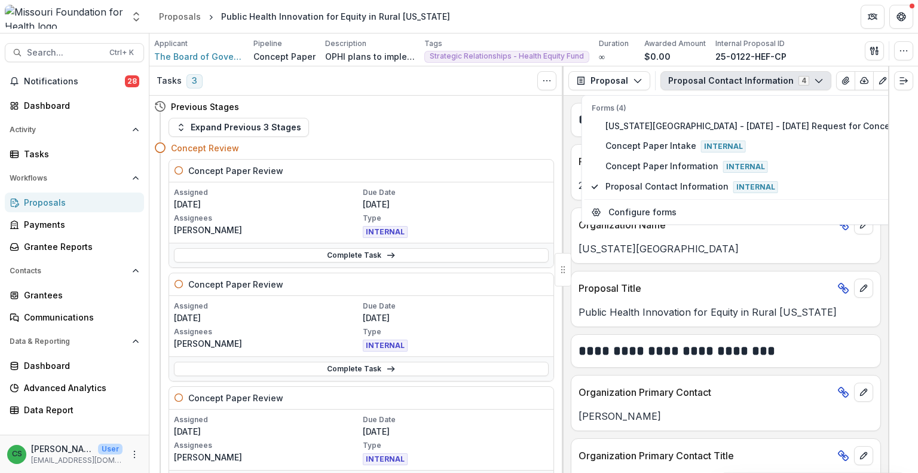
click at [755, 89] on button "Proposal Contact Information 4" at bounding box center [745, 80] width 171 height 19
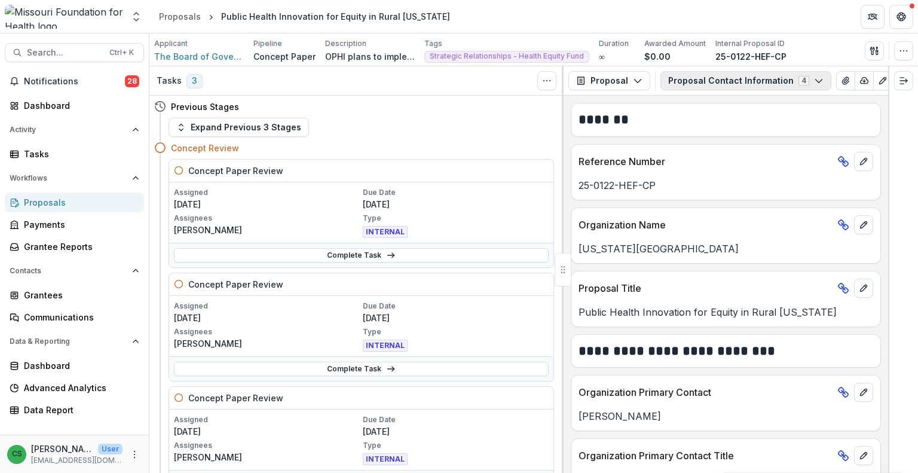
click at [718, 90] on button "Proposal Contact Information 4" at bounding box center [745, 80] width 171 height 19
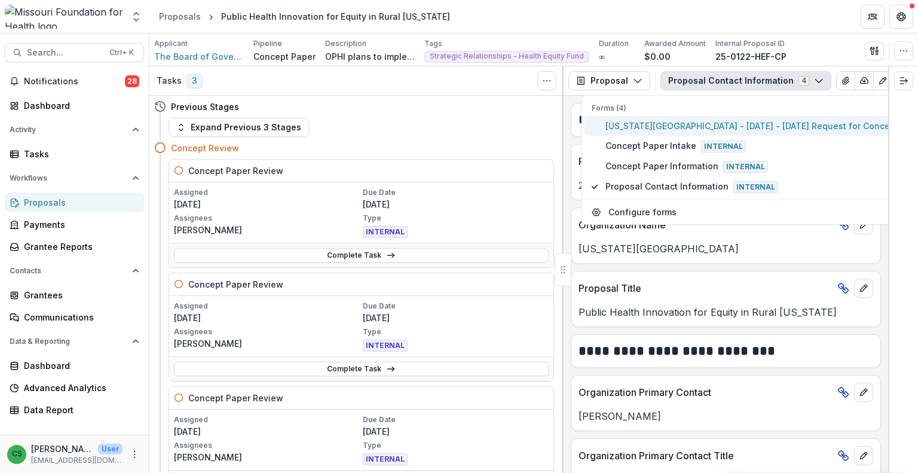
click at [693, 117] on button "[US_STATE][GEOGRAPHIC_DATA] - [DATE] - [DATE] Request for Concept Papers" at bounding box center [760, 126] width 352 height 20
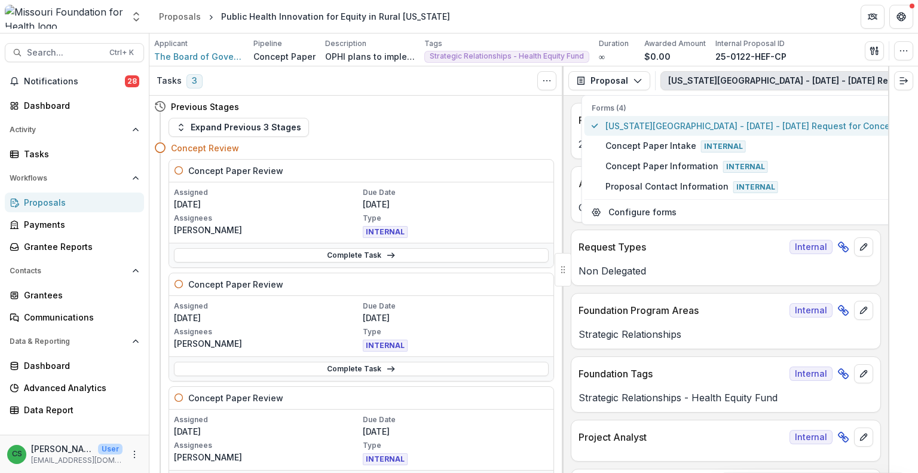
click at [680, 125] on span "[US_STATE][GEOGRAPHIC_DATA] - [DATE] - [DATE] Request for Concept Papers" at bounding box center [767, 125] width 324 height 13
click at [791, 47] on div "Applicant The Board of Governors of [US_STATE] State University Pipeline Concep…" at bounding box center [533, 50] width 759 height 24
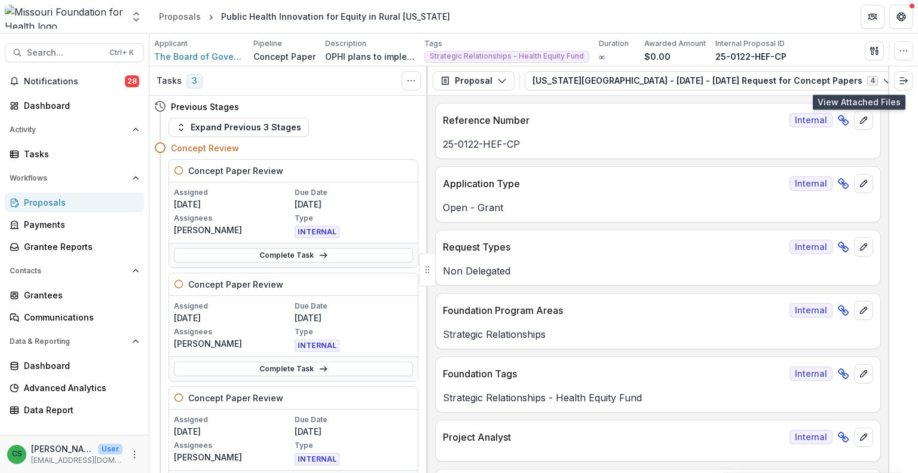
click at [910, 84] on icon "View Attached Files" at bounding box center [913, 80] width 7 height 7
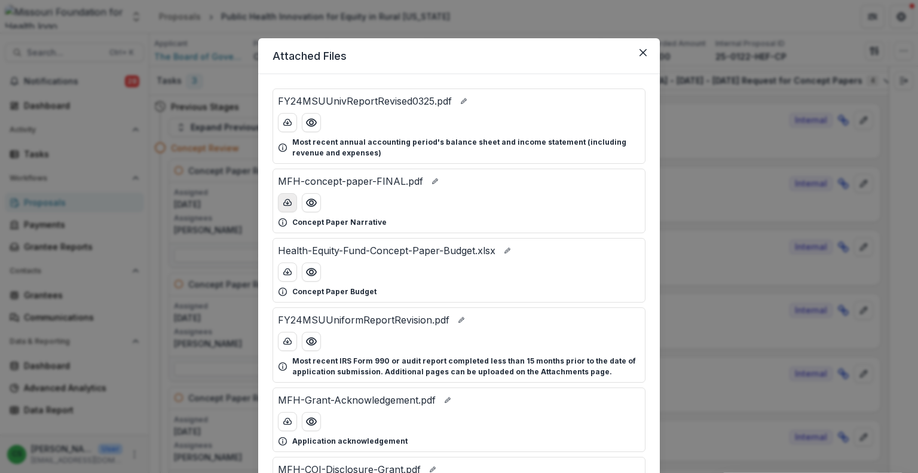
click at [289, 201] on icon "download-button" at bounding box center [288, 203] width 10 height 10
click at [639, 56] on icon "Close" at bounding box center [642, 52] width 7 height 7
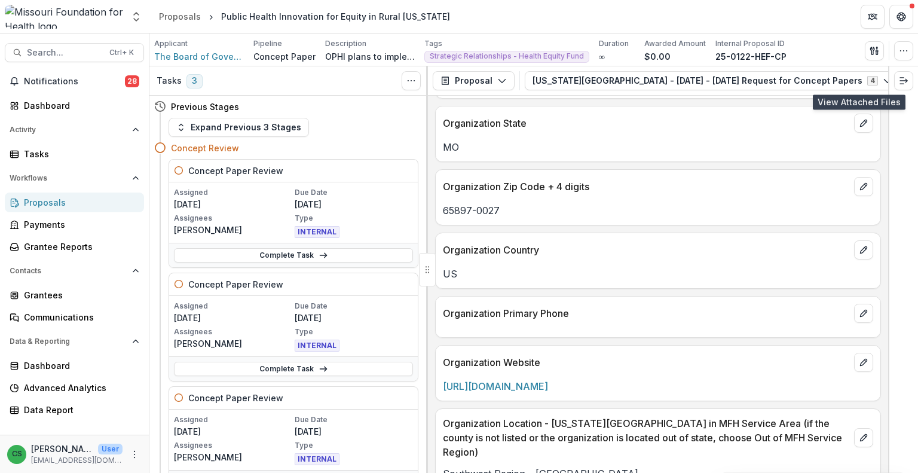
scroll to position [959, 0]
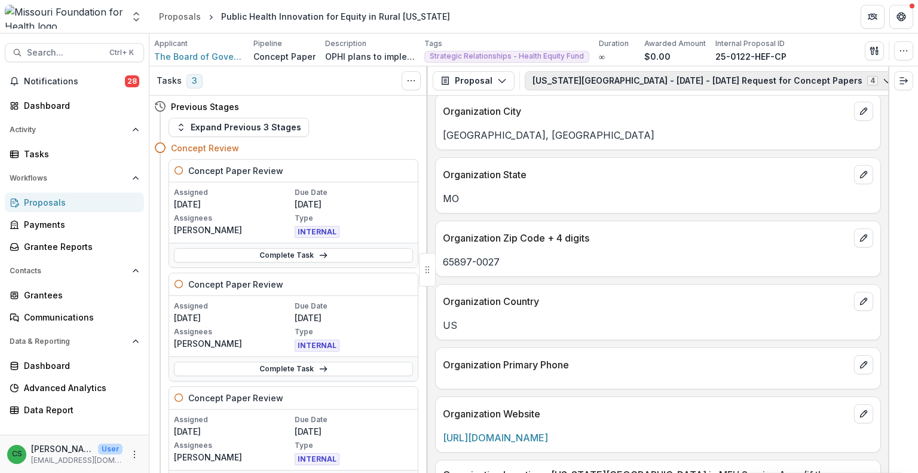
click at [786, 78] on button "[US_STATE][GEOGRAPHIC_DATA] - [DATE] - [DATE] Request for Concept Papers 4" at bounding box center [712, 80] width 375 height 19
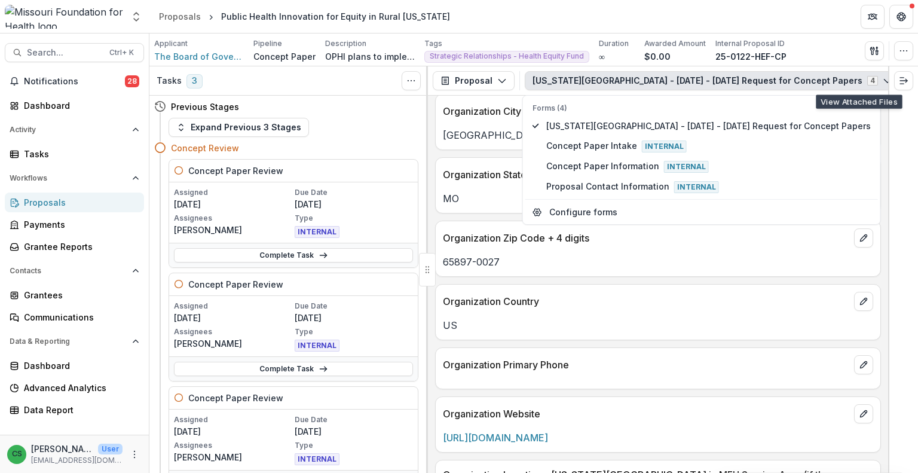
click at [909, 81] on icon "View Attached Files" at bounding box center [914, 81] width 10 height 10
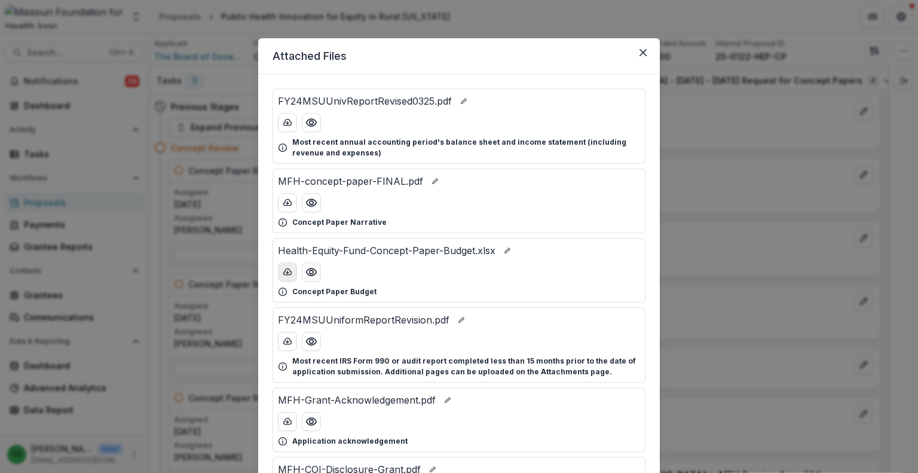
click at [283, 273] on icon "download-button" at bounding box center [288, 272] width 10 height 10
click at [643, 60] on button "Close" at bounding box center [642, 52] width 19 height 19
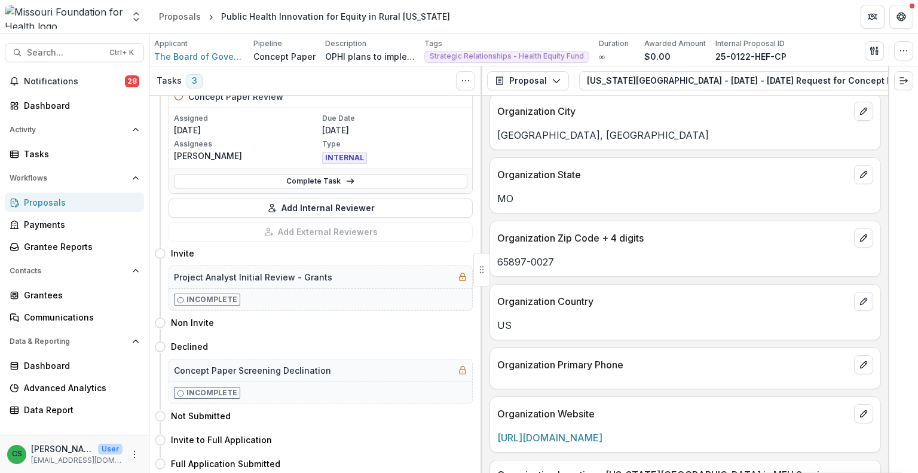
scroll to position [0, 0]
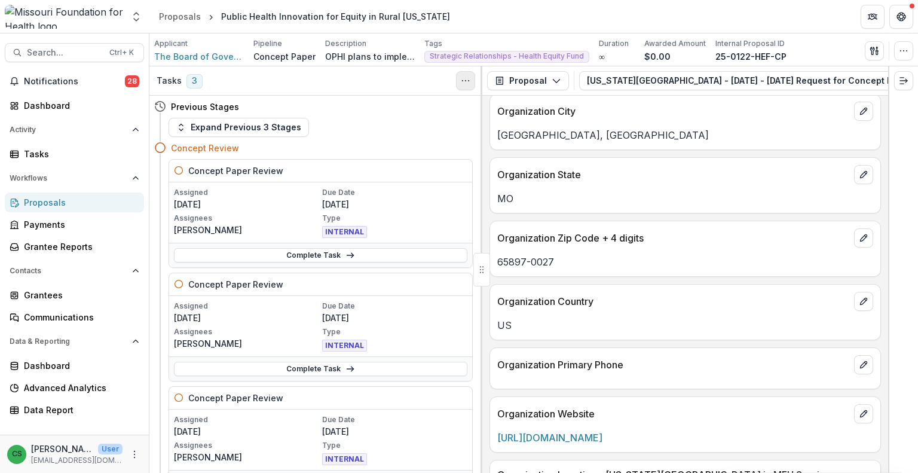
click at [458, 82] on button "Toggle View Cancelled Tasks" at bounding box center [465, 80] width 19 height 19
click at [387, 83] on div "Tasks 3 Show Cancelled Tasks" at bounding box center [315, 80] width 333 height 29
click at [157, 78] on h3 "Tasks" at bounding box center [169, 81] width 25 height 10
click at [186, 127] on button "Expand Previous 3 Stages" at bounding box center [238, 127] width 140 height 19
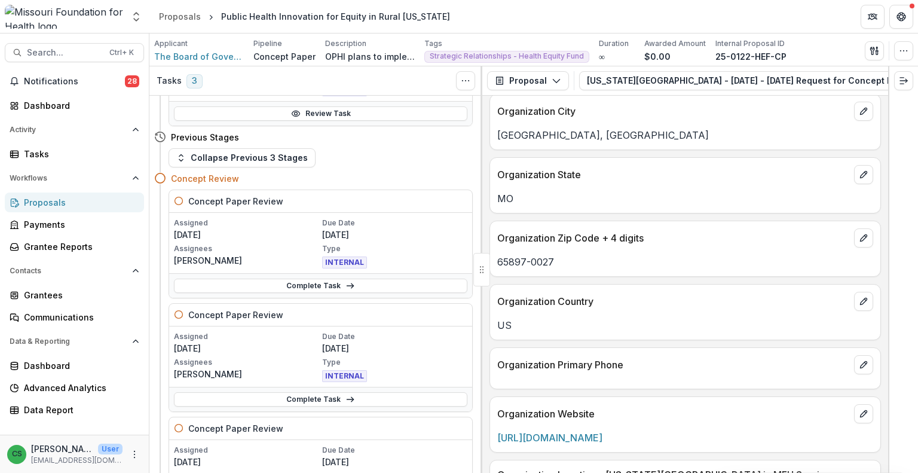
scroll to position [626, 0]
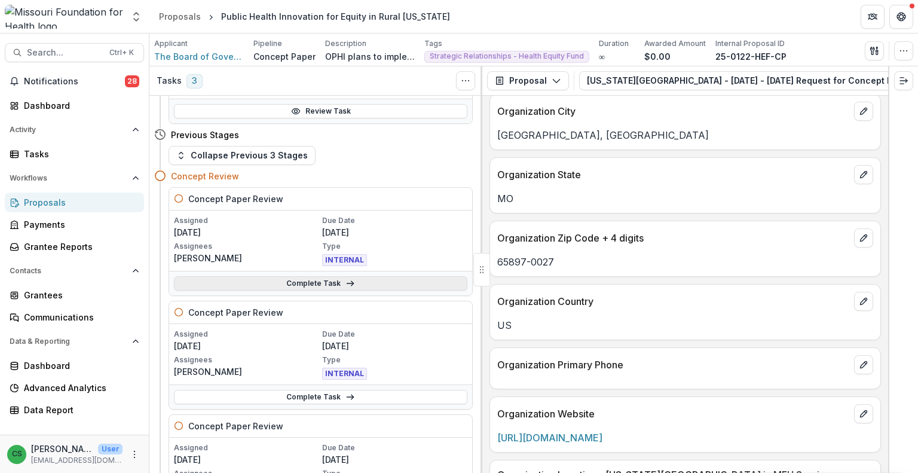
click at [295, 280] on link "Complete Task" at bounding box center [320, 283] width 293 height 14
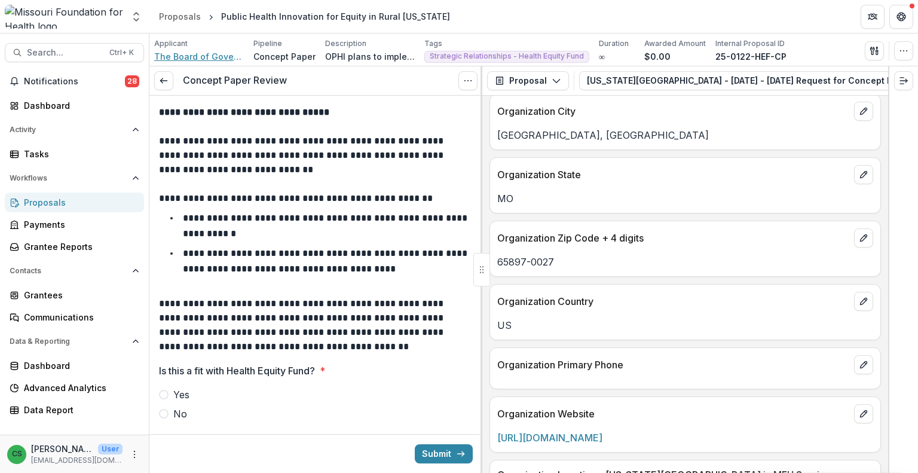
click at [186, 57] on span "The Board of Governors of [US_STATE][GEOGRAPHIC_DATA]" at bounding box center [199, 56] width 90 height 13
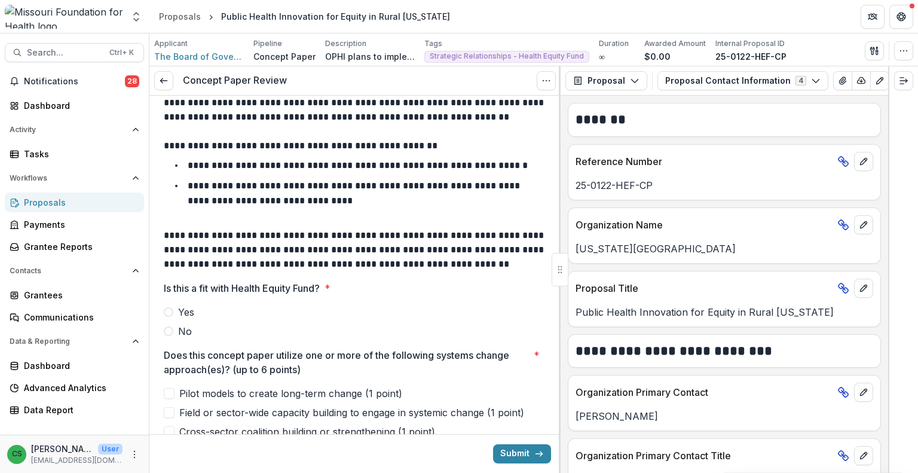
scroll to position [119, 0]
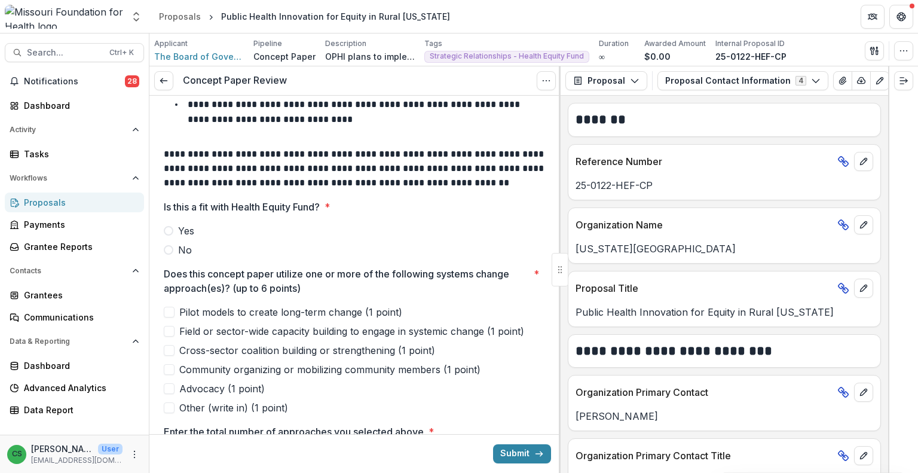
click at [180, 228] on span "Yes" at bounding box center [186, 230] width 16 height 14
click at [164, 310] on span at bounding box center [169, 311] width 11 height 11
click at [172, 335] on span at bounding box center [169, 331] width 11 height 11
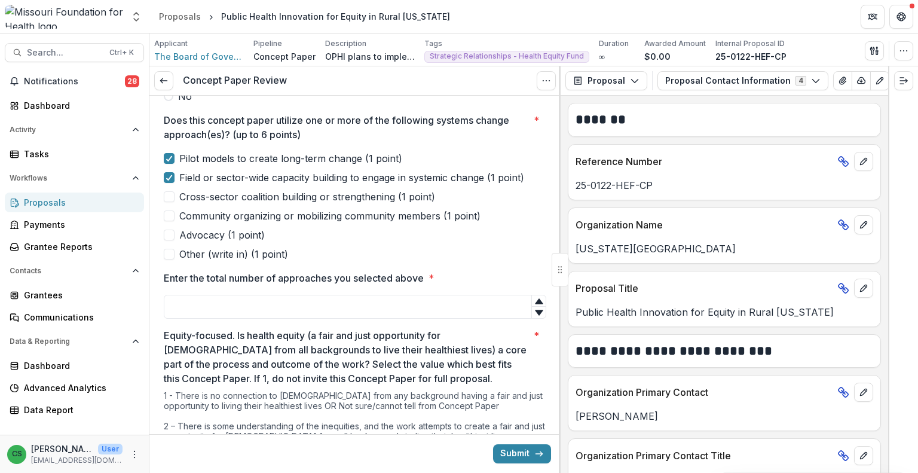
scroll to position [299, 0]
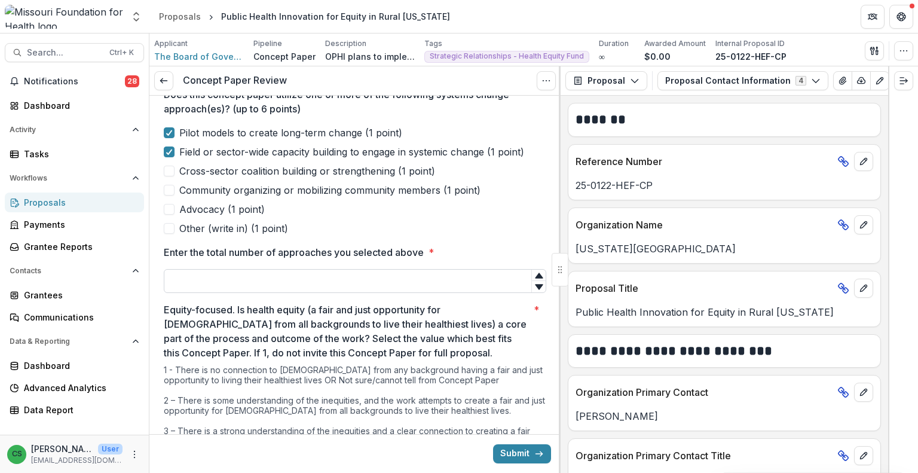
click at [318, 285] on input "Enter the total number of approaches you selected above *" at bounding box center [355, 281] width 382 height 24
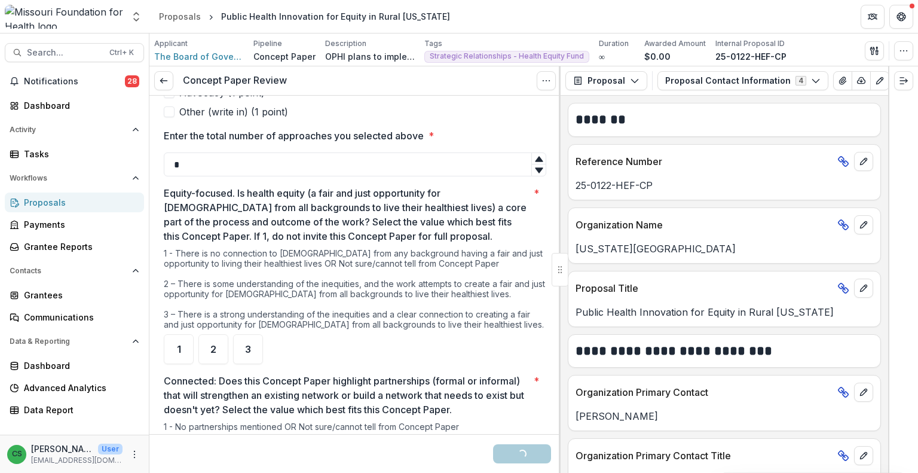
scroll to position [418, 0]
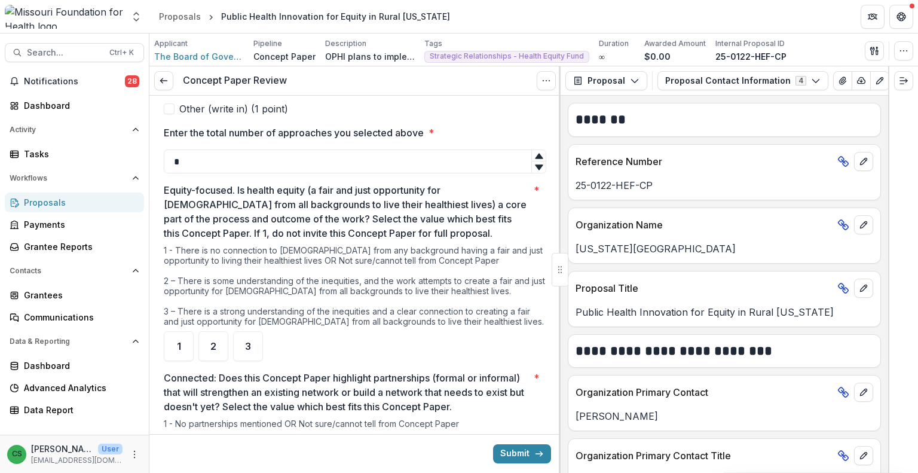
type input "*"
click at [358, 350] on ul "1 2 3" at bounding box center [355, 346] width 382 height 30
click at [216, 348] on div "2" at bounding box center [213, 346] width 30 height 30
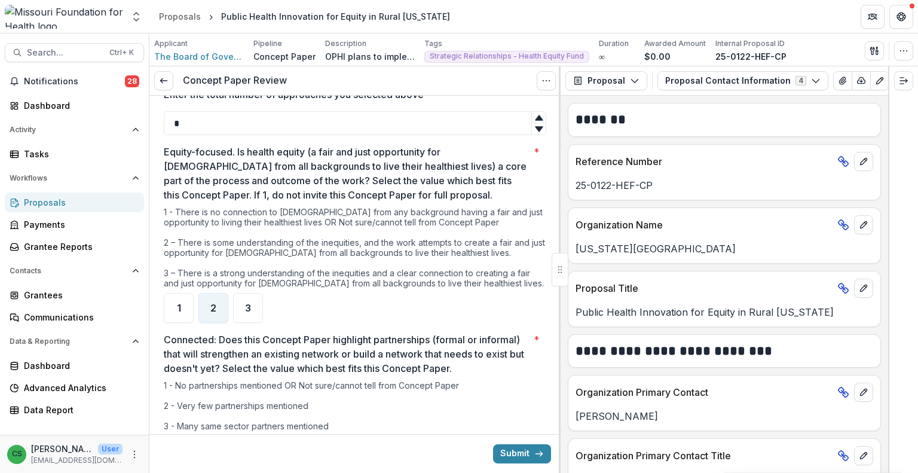
scroll to position [538, 0]
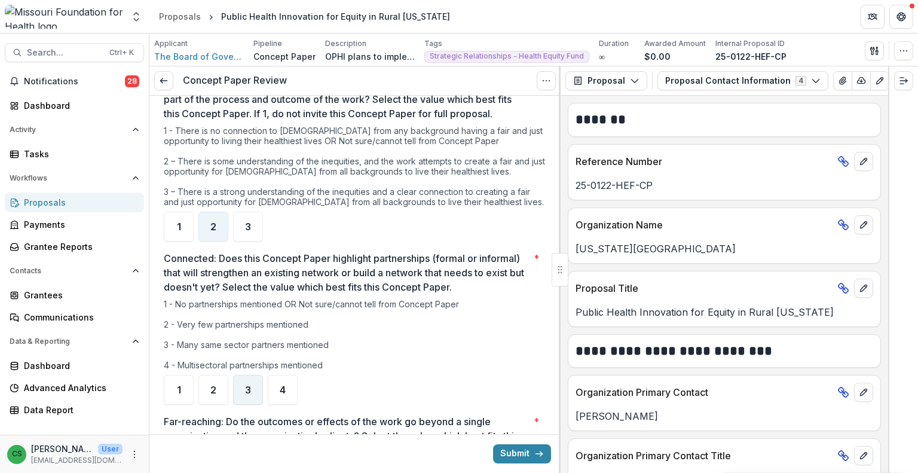
click at [240, 381] on div "3" at bounding box center [248, 390] width 30 height 30
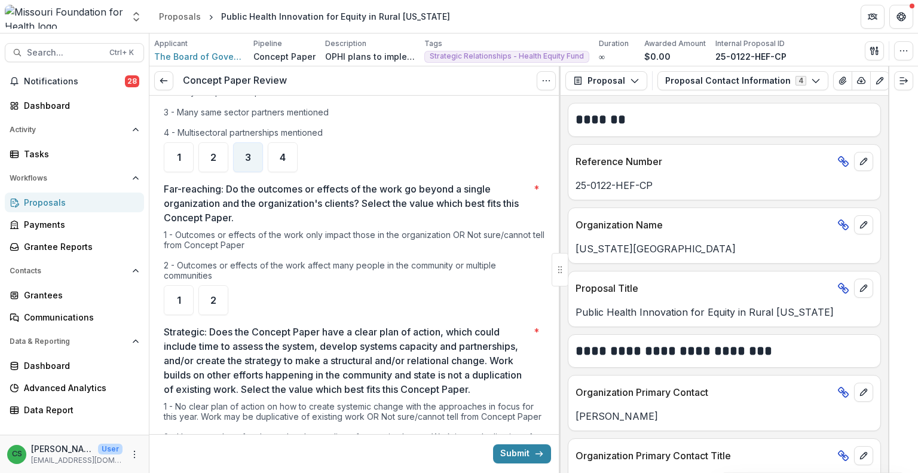
scroll to position [777, 0]
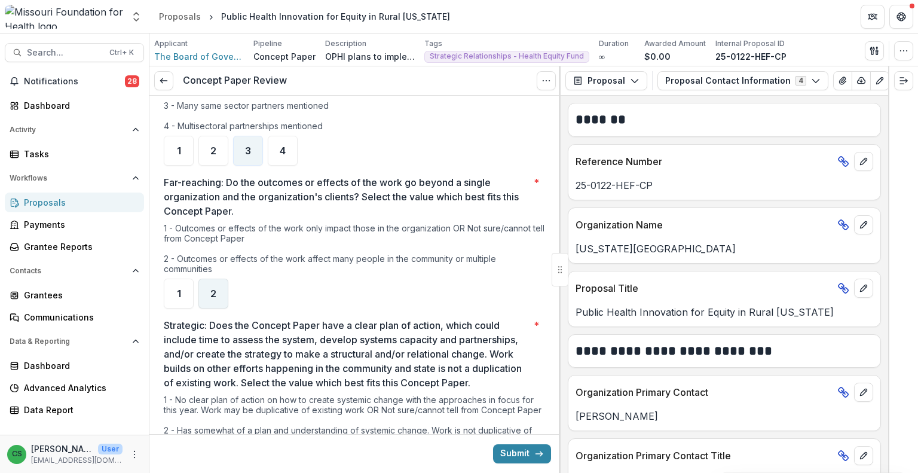
click at [221, 295] on div "2" at bounding box center [213, 293] width 30 height 30
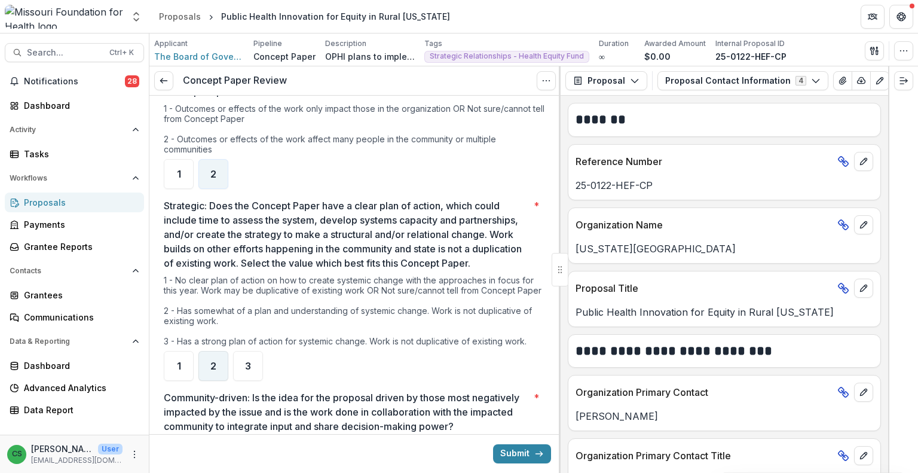
click at [208, 370] on div "2" at bounding box center [213, 366] width 30 height 30
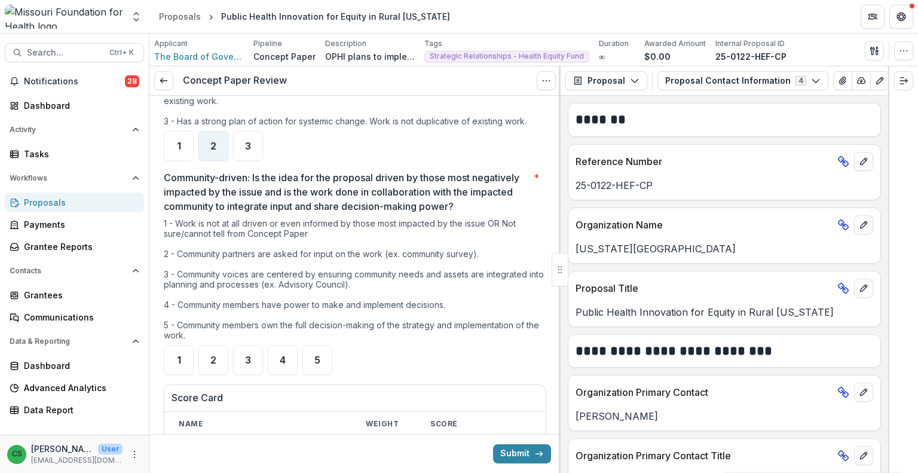
scroll to position [1135, 0]
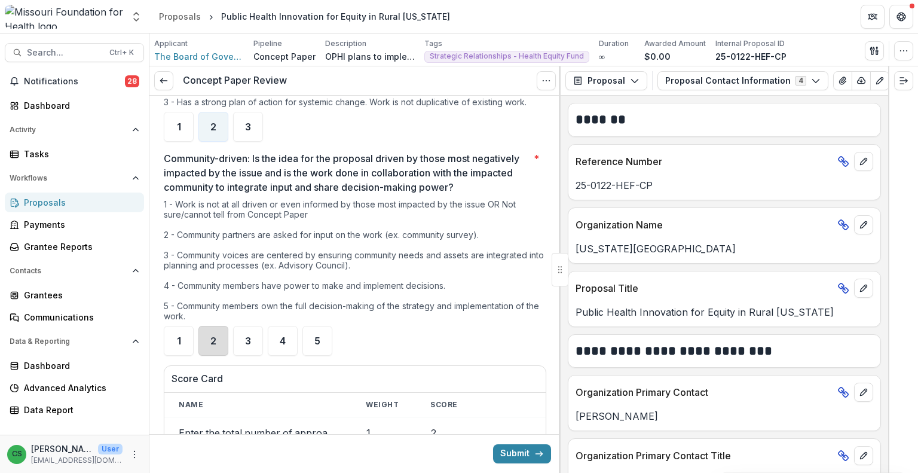
click at [204, 347] on div "2" at bounding box center [213, 341] width 30 height 30
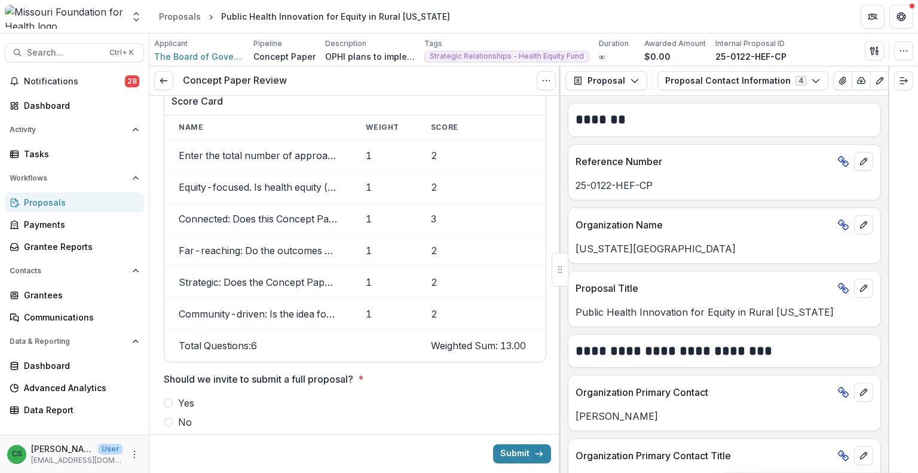
scroll to position [1472, 0]
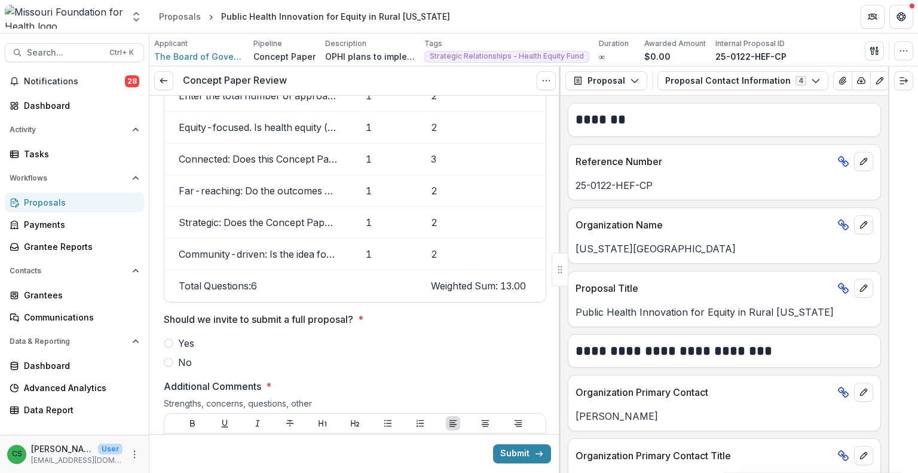
click at [185, 369] on span "No" at bounding box center [185, 362] width 14 height 14
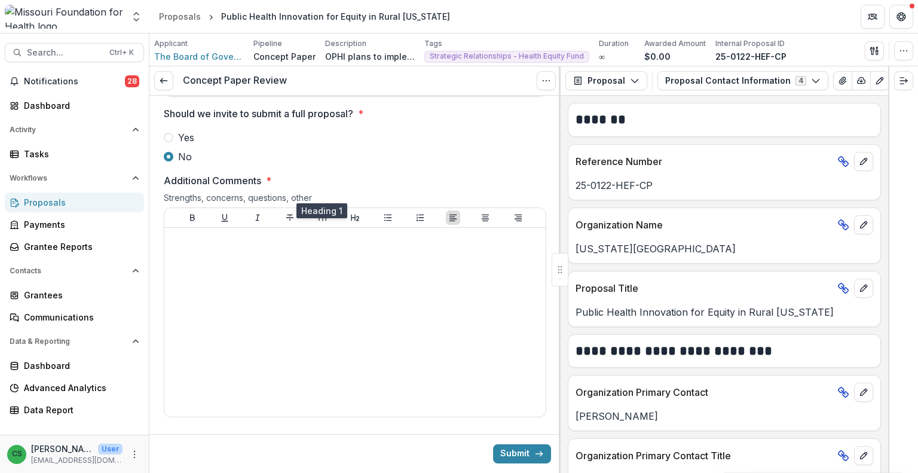
scroll to position [1711, 0]
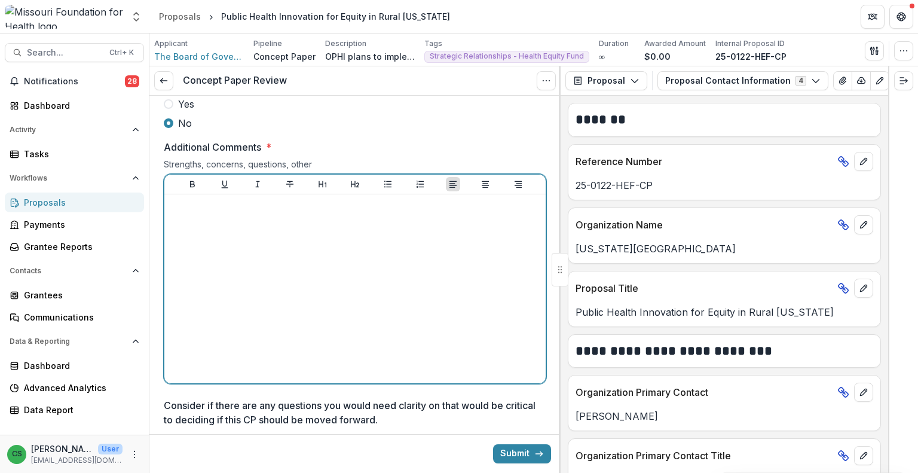
click at [370, 289] on div at bounding box center [355, 288] width 372 height 179
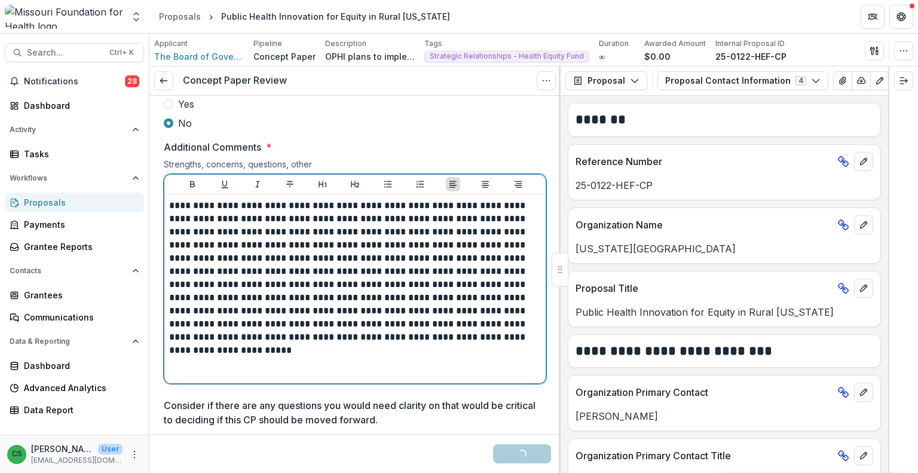
click at [437, 318] on p "**********" at bounding box center [355, 271] width 372 height 145
click at [437, 316] on p "**********" at bounding box center [355, 271] width 372 height 145
click at [442, 317] on p "**********" at bounding box center [355, 271] width 372 height 145
click at [378, 333] on p "**********" at bounding box center [355, 271] width 372 height 145
click at [382, 352] on div "**********" at bounding box center [355, 288] width 372 height 179
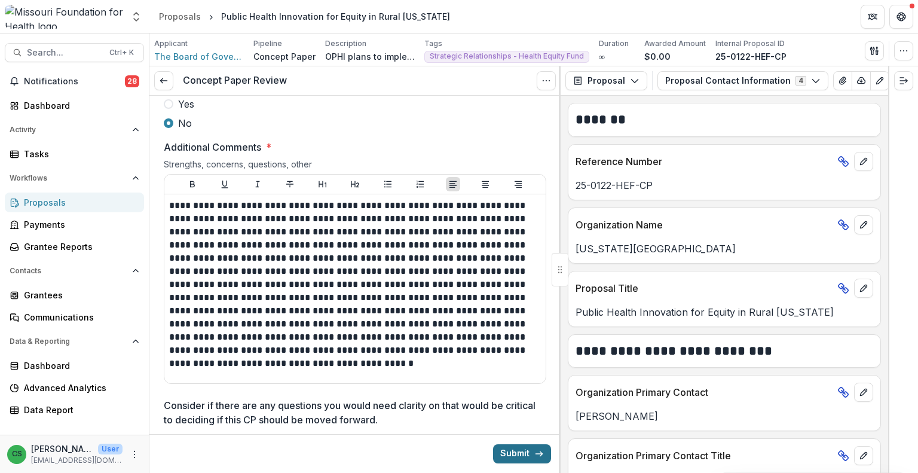
click at [535, 456] on icon "submit" at bounding box center [539, 454] width 10 height 10
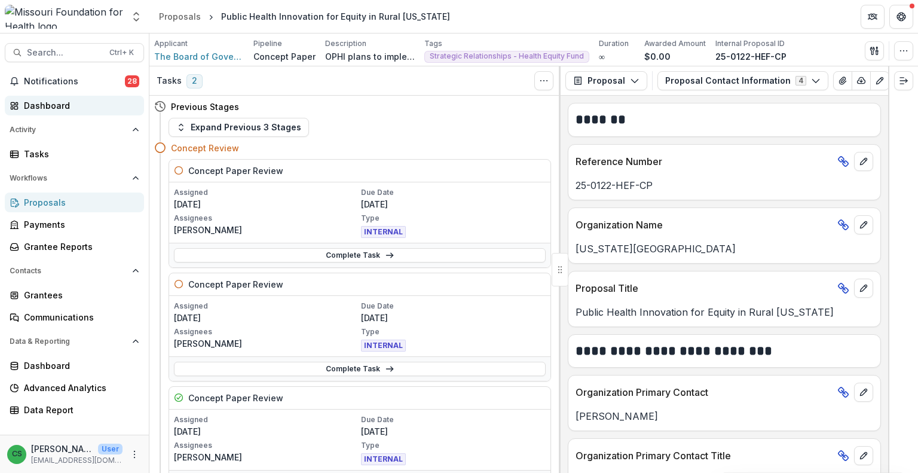
click at [50, 99] on div "Dashboard" at bounding box center [79, 105] width 111 height 13
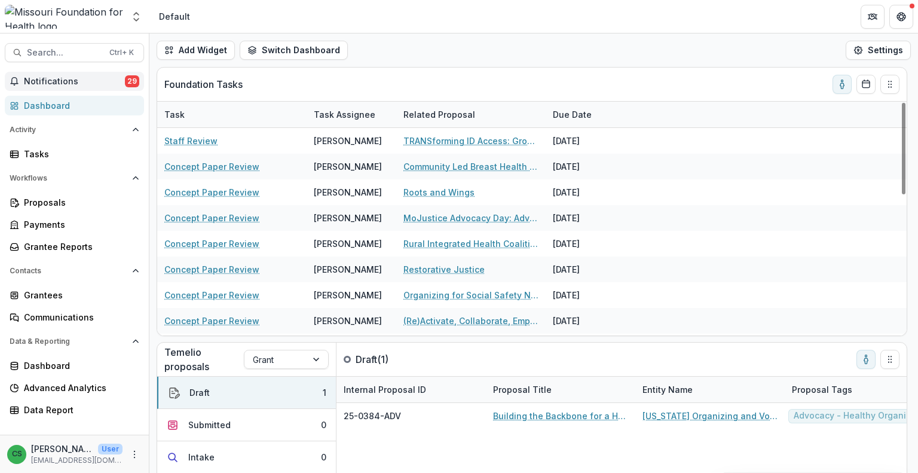
click at [81, 76] on span "Notifications" at bounding box center [74, 81] width 101 height 10
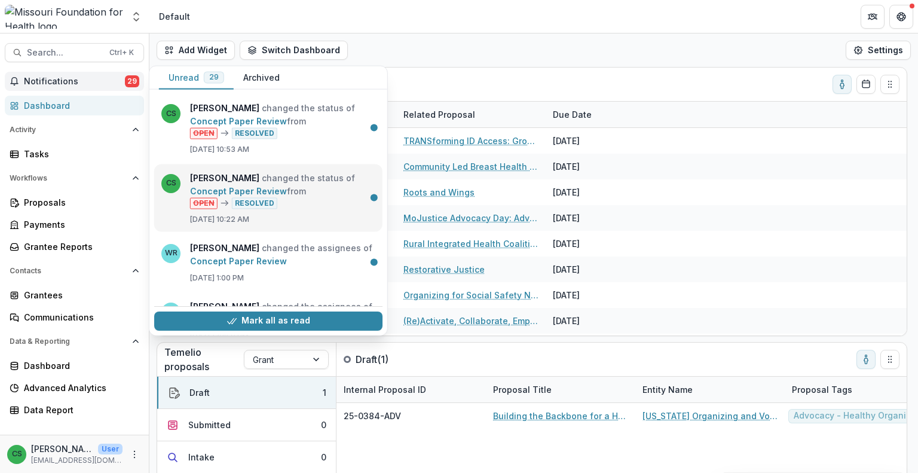
click at [287, 189] on link "Concept Paper Review" at bounding box center [238, 190] width 97 height 10
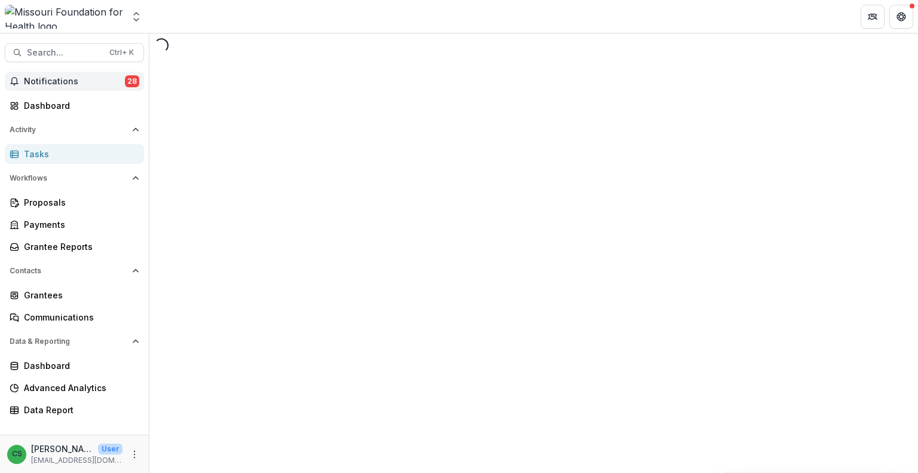
click at [108, 76] on span "Notifications" at bounding box center [74, 81] width 101 height 10
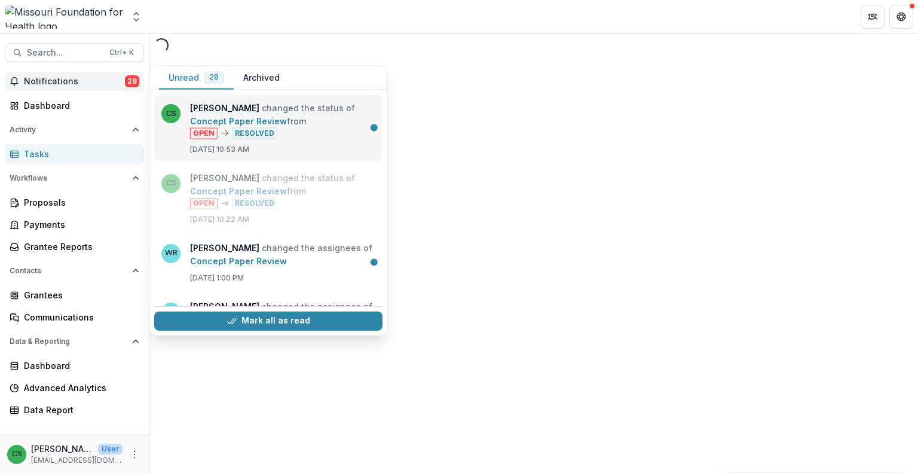
click at [233, 116] on link "Concept Paper Review" at bounding box center [238, 121] width 97 height 10
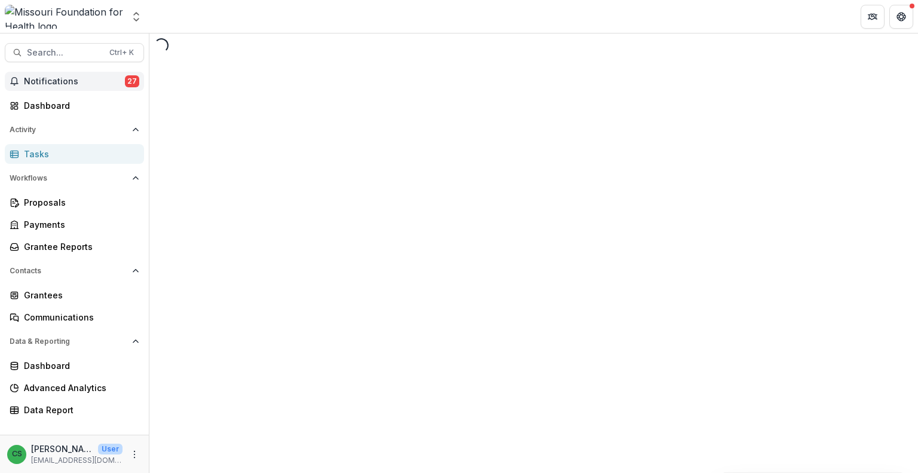
click at [96, 82] on span "Notifications" at bounding box center [74, 81] width 101 height 10
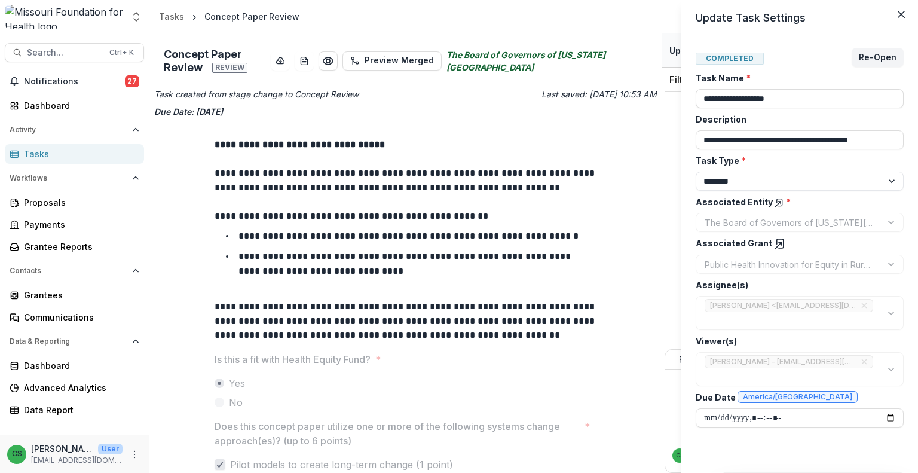
click at [51, 100] on div "**********" at bounding box center [459, 236] width 918 height 473
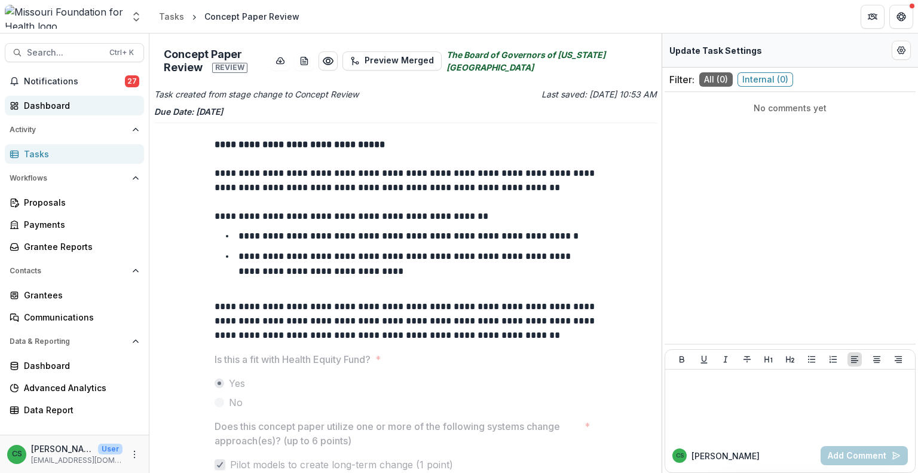
click at [54, 114] on link "Dashboard" at bounding box center [74, 106] width 139 height 20
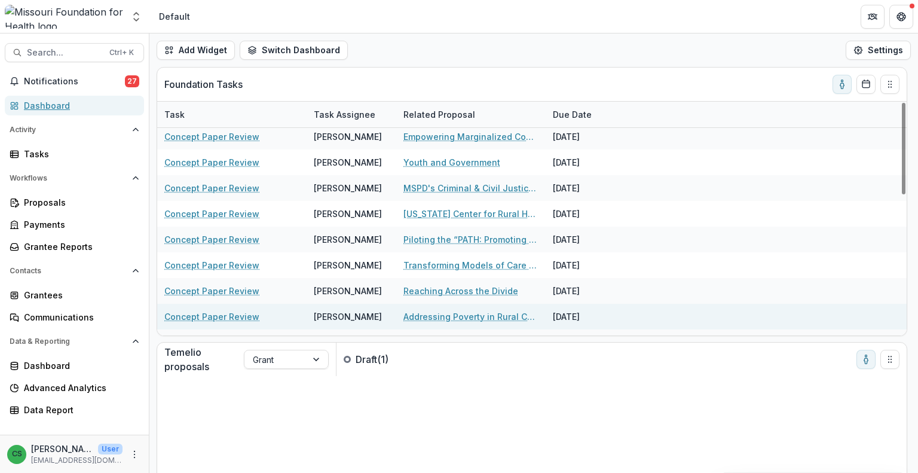
scroll to position [357, 0]
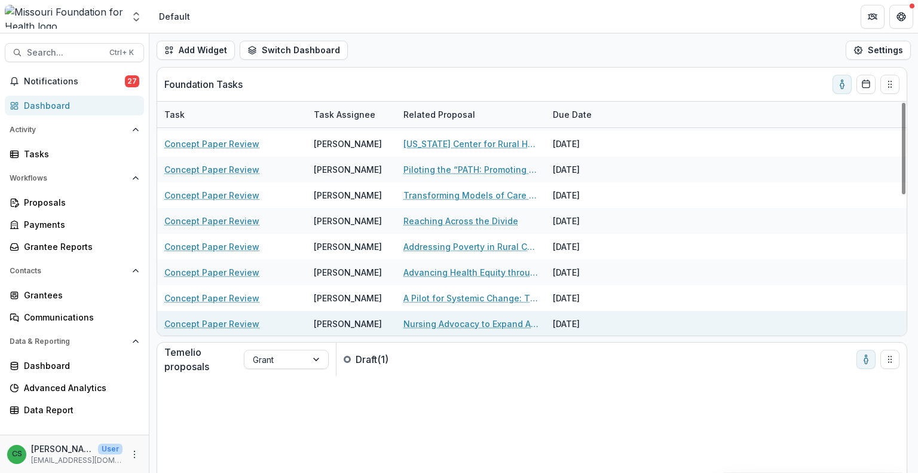
click at [442, 324] on link "Nursing Advocacy to Expand Access to Care Through Full Utilization of Advanced …" at bounding box center [470, 323] width 135 height 13
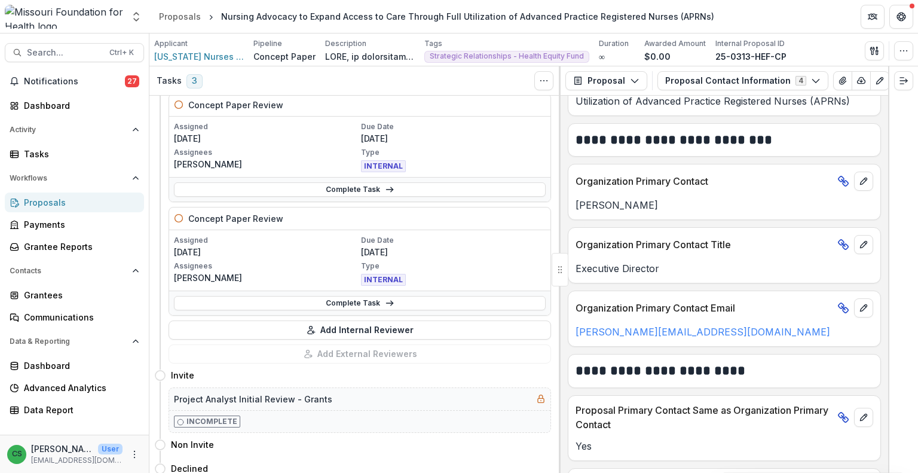
scroll to position [222, 0]
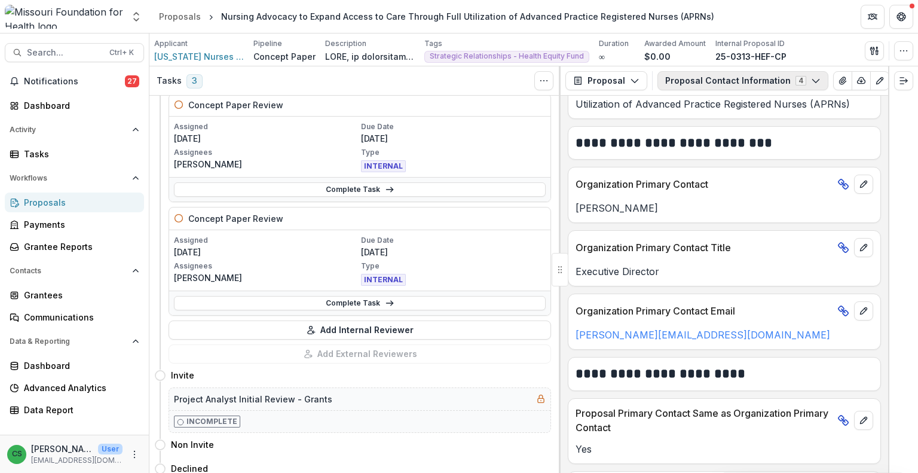
click at [705, 82] on button "Proposal Contact Information 4" at bounding box center [742, 80] width 171 height 19
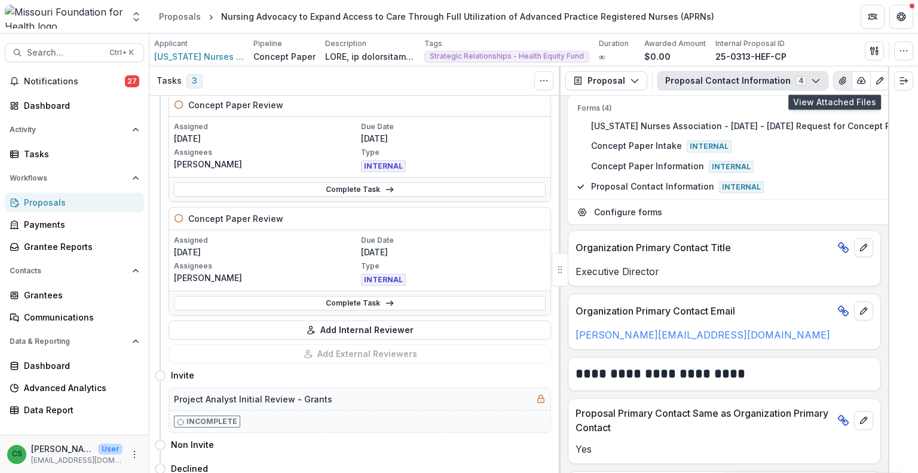
click at [838, 82] on icon "View Attached Files" at bounding box center [843, 81] width 10 height 10
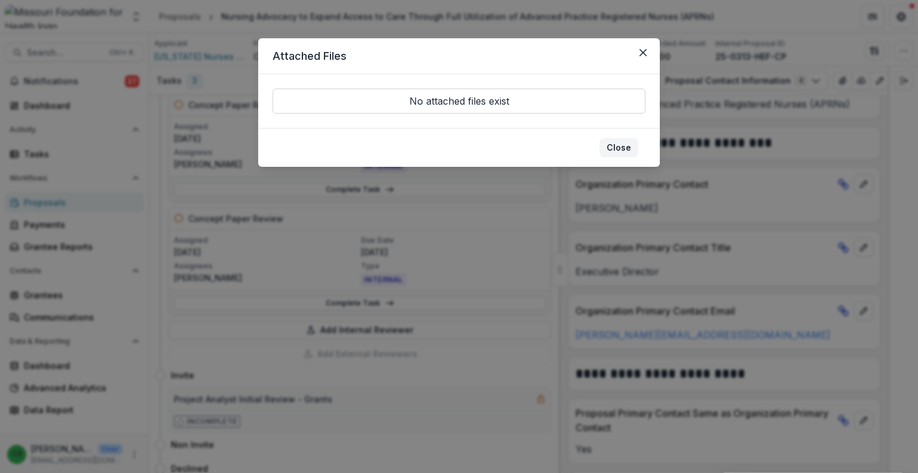
click at [624, 154] on button "Close" at bounding box center [618, 147] width 39 height 19
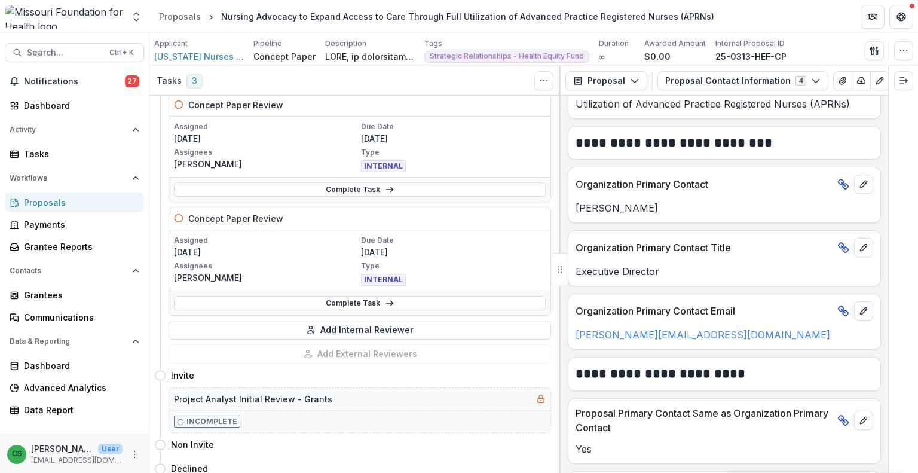
click at [722, 70] on div "Proposal Proposal Payments Reports Grant Agreements Board Summaries Bank Detail…" at bounding box center [723, 80] width 327 height 29
click at [716, 78] on button "Proposal Contact Information 4" at bounding box center [742, 80] width 171 height 19
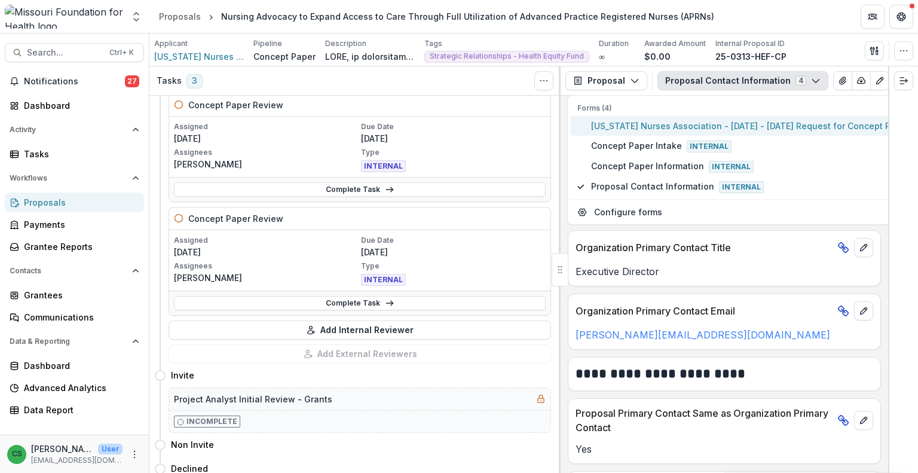
click at [657, 130] on span "[US_STATE] Nurses Association - [DATE] - [DATE] Request for Concept Papers" at bounding box center [752, 125] width 323 height 13
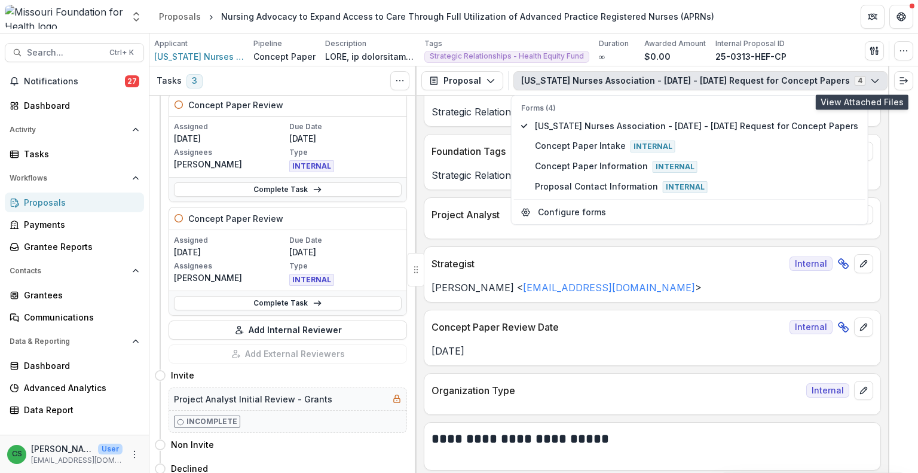
click at [897, 78] on icon "View Attached Files" at bounding box center [902, 81] width 10 height 10
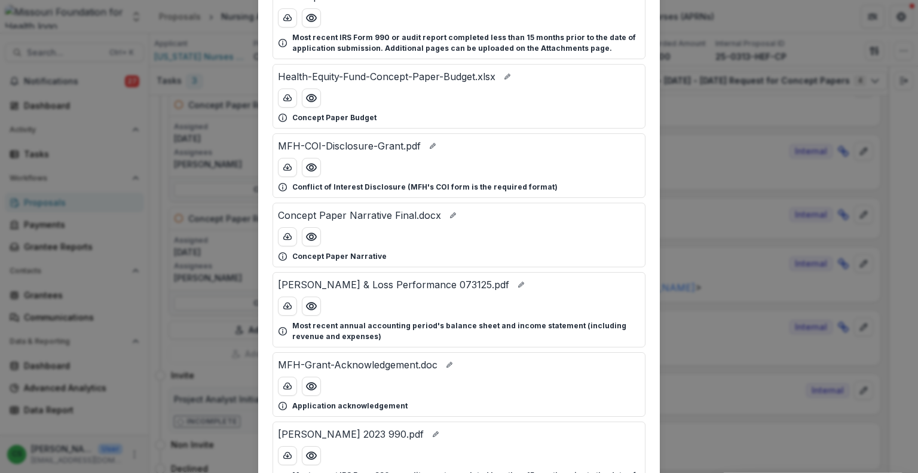
scroll to position [119, 0]
click at [734, 280] on div "Attached Files Preliminary Review Report_MO Nurses Assoc. and Center for MO Nur…" at bounding box center [459, 236] width 918 height 473
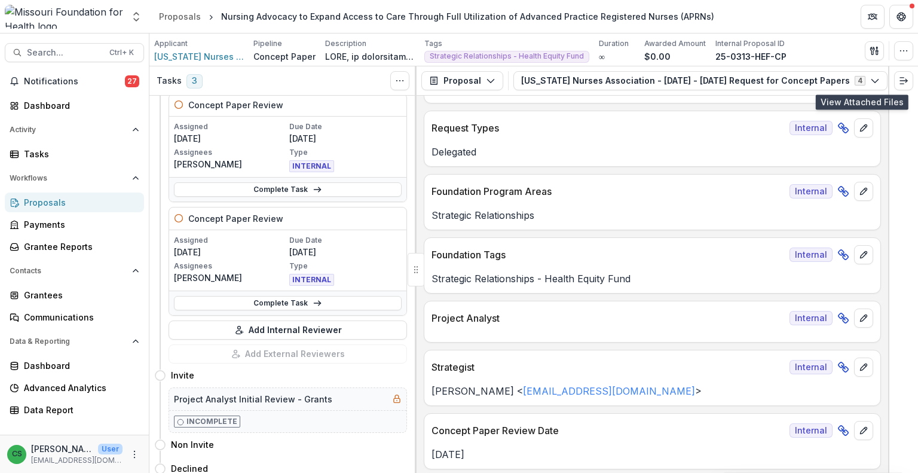
scroll to position [0, 0]
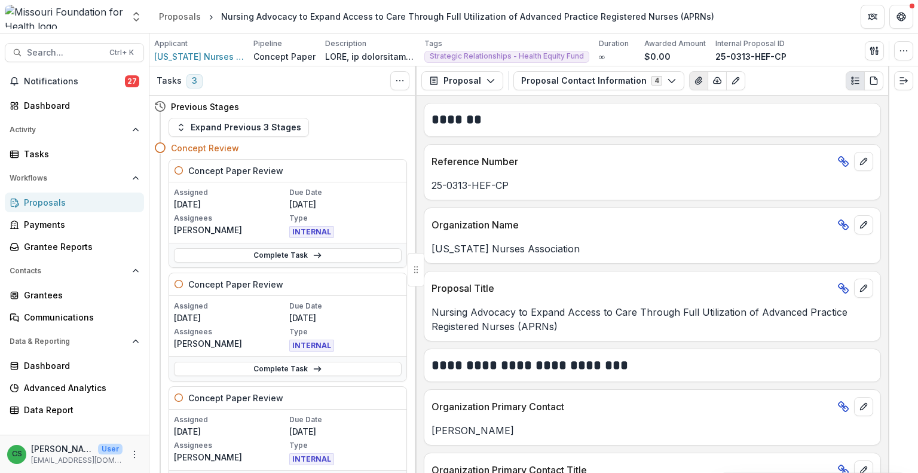
click at [695, 78] on icon "View Attached Files" at bounding box center [698, 80] width 7 height 7
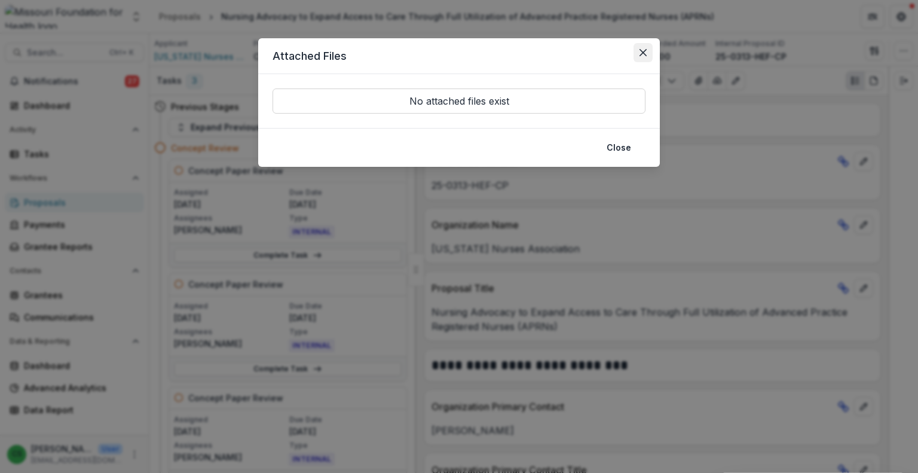
click at [645, 59] on button "Close" at bounding box center [642, 52] width 19 height 19
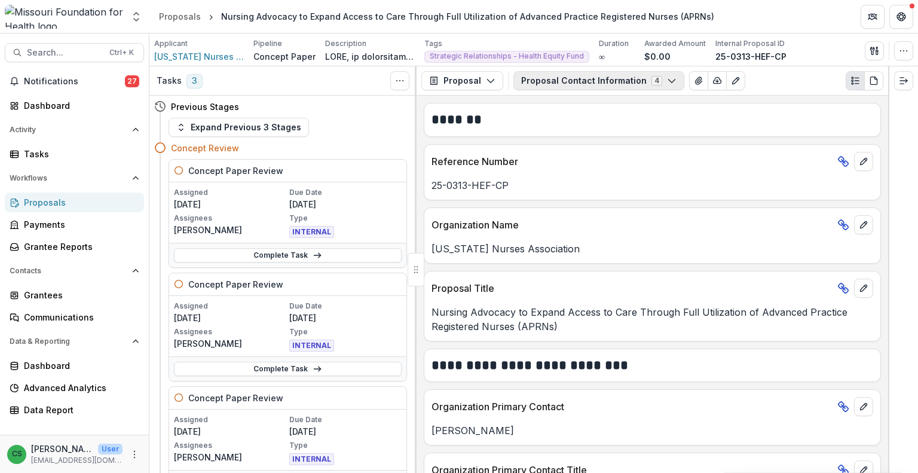
click at [654, 81] on button "Proposal Contact Information 4" at bounding box center [598, 80] width 171 height 19
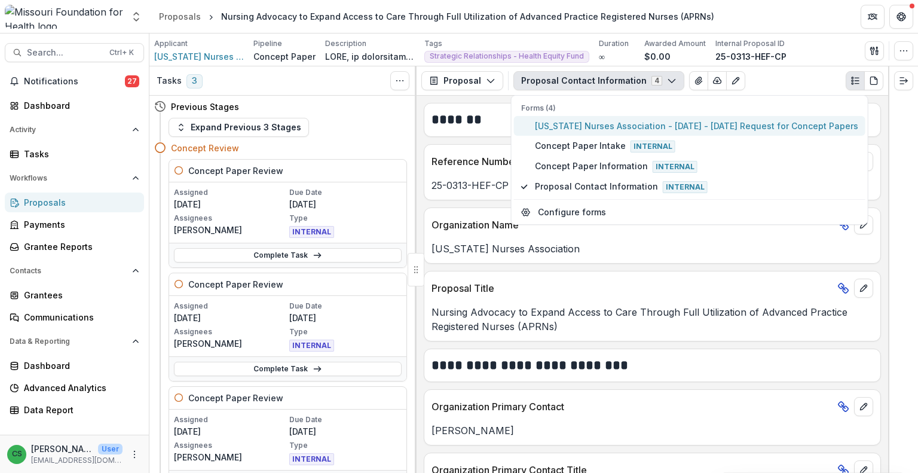
click at [603, 126] on span "[US_STATE] Nurses Association - [DATE] - [DATE] Request for Concept Papers" at bounding box center [696, 125] width 323 height 13
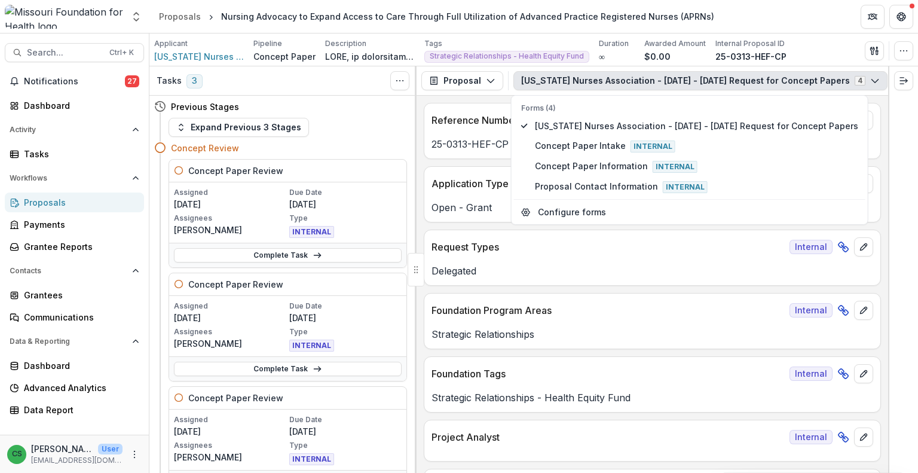
click at [898, 81] on icon "View Attached Files" at bounding box center [901, 80] width 7 height 7
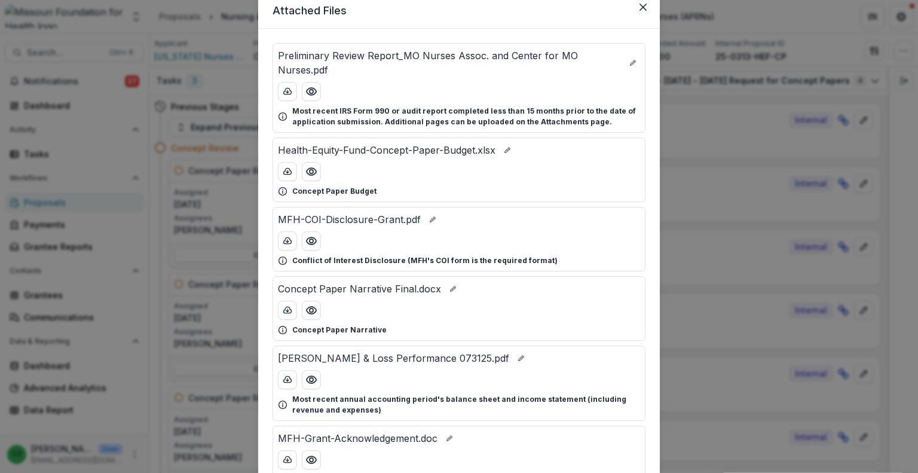
scroll to position [60, 0]
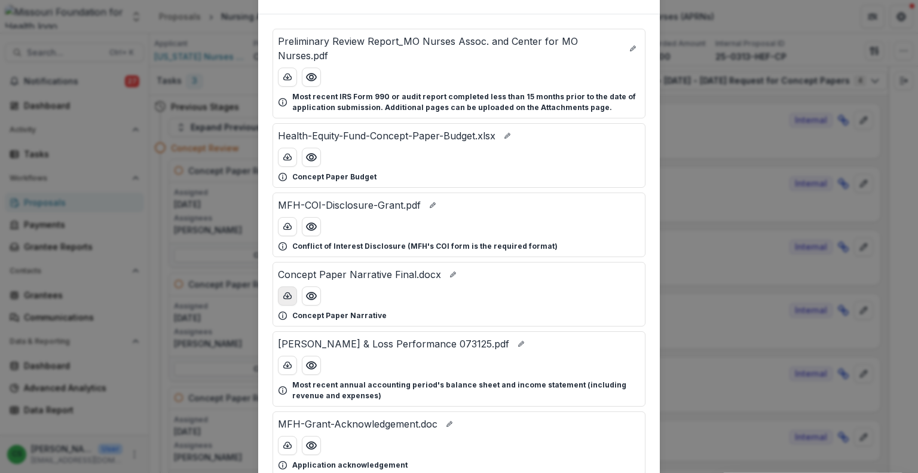
click at [283, 295] on icon "download-button" at bounding box center [288, 296] width 10 height 10
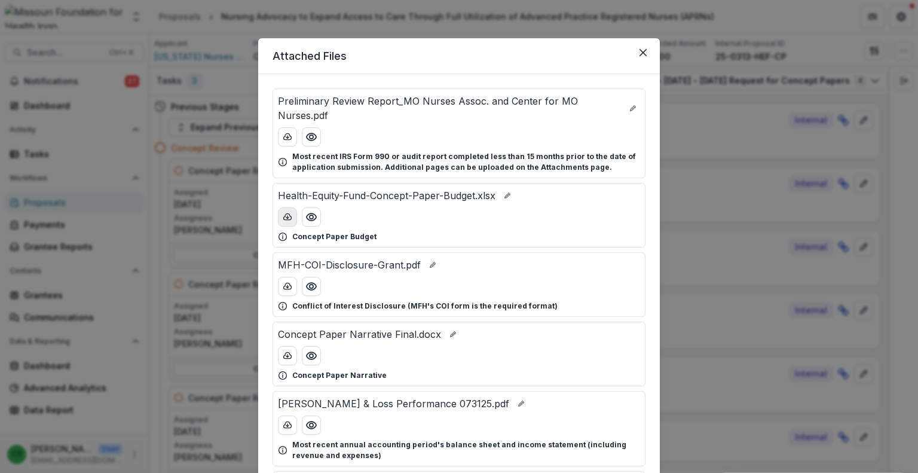
click at [285, 219] on icon "download-button" at bounding box center [288, 216] width 8 height 6
click at [643, 57] on button "Close" at bounding box center [642, 52] width 19 height 19
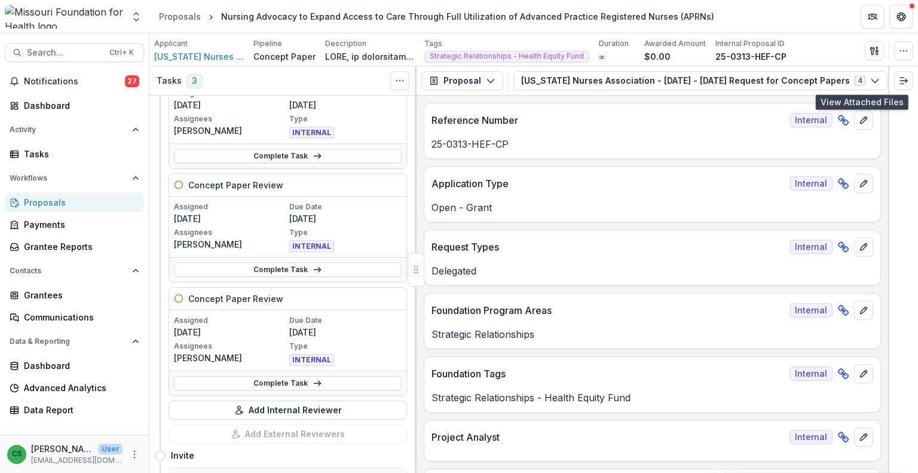
scroll to position [119, 0]
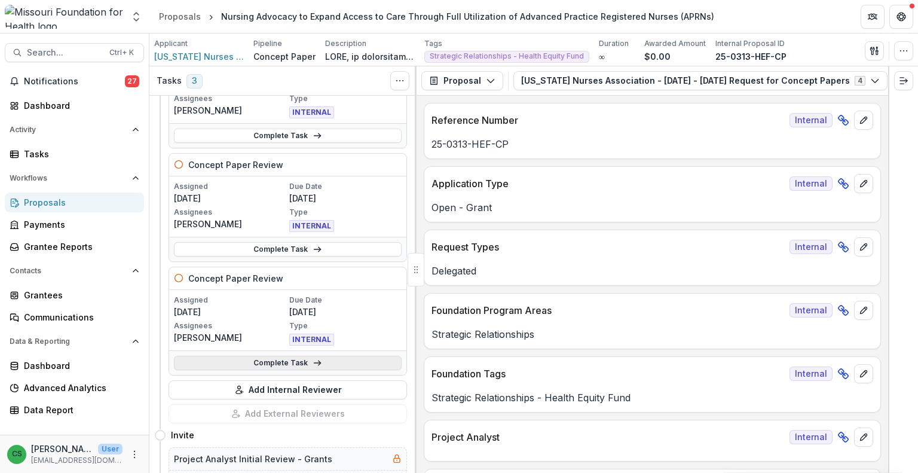
click at [316, 358] on icon at bounding box center [317, 363] width 10 height 10
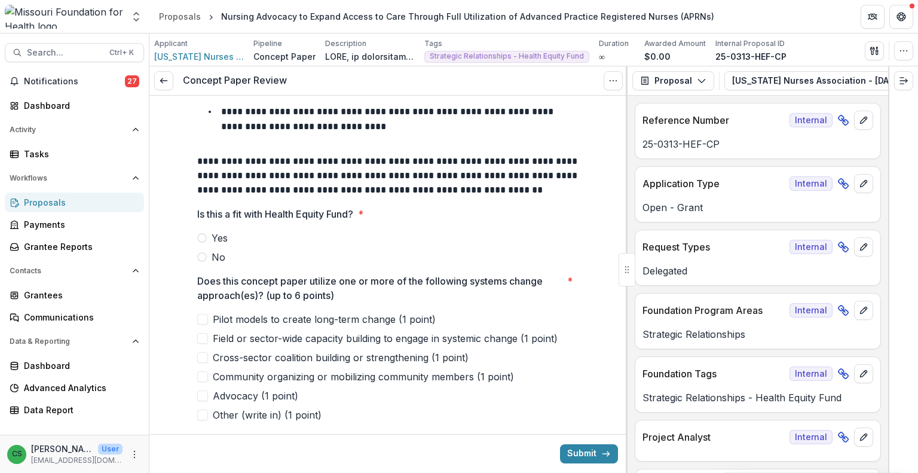
scroll to position [119, 0]
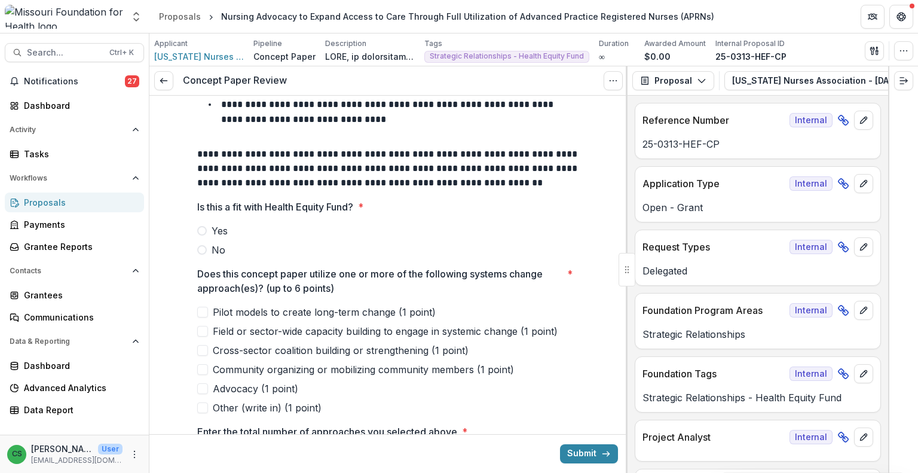
drag, startPoint x: 204, startPoint y: 396, endPoint x: 203, endPoint y: 390, distance: 6.6
click at [203, 390] on div "Pilot models to create long-term change (1 point) Field or sector-wide capacity…" at bounding box center [388, 360] width 382 height 110
click at [203, 390] on span at bounding box center [202, 388] width 11 height 11
click at [201, 365] on span at bounding box center [202, 369] width 11 height 11
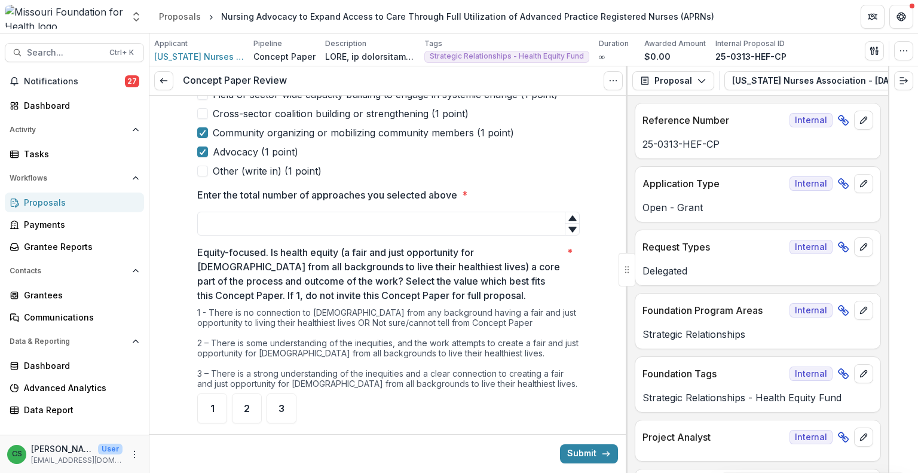
scroll to position [358, 0]
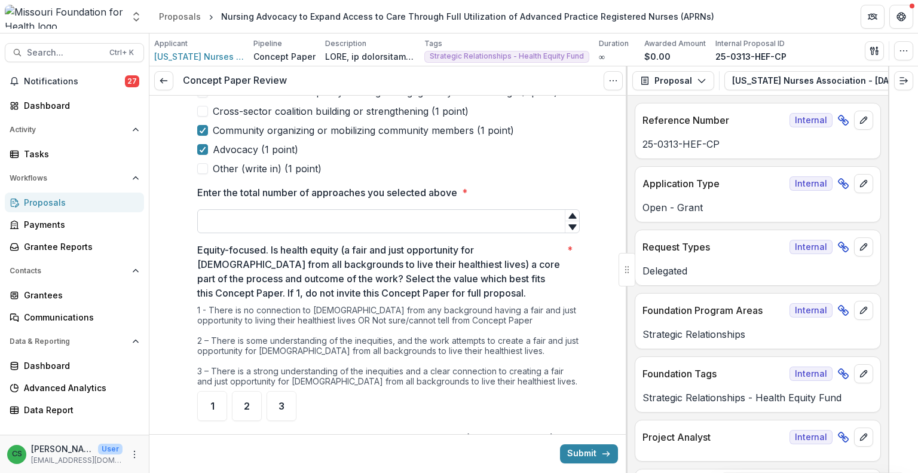
click at [336, 222] on input "Enter the total number of approaches you selected above *" at bounding box center [388, 221] width 382 height 24
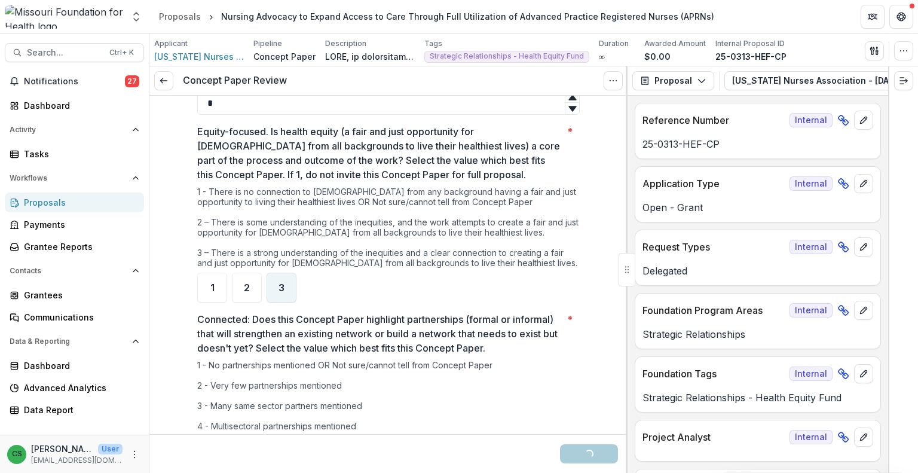
scroll to position [478, 0]
type input "*"
click at [247, 291] on div "2" at bounding box center [247, 286] width 30 height 30
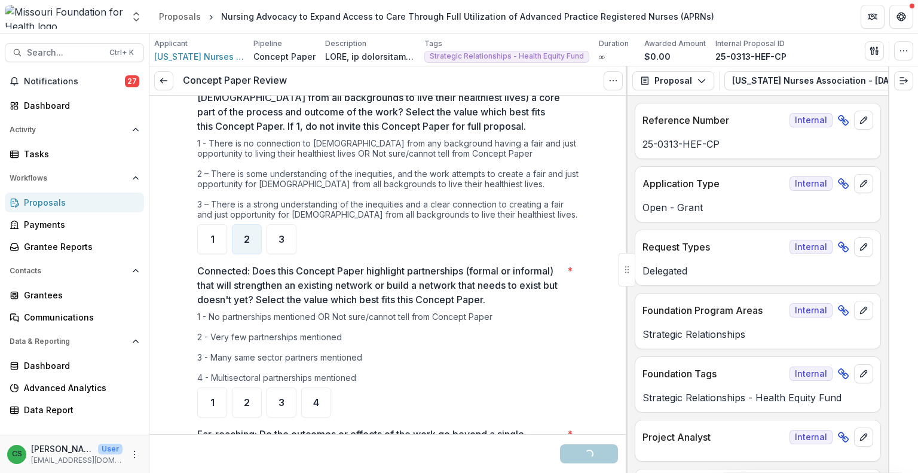
scroll to position [597, 0]
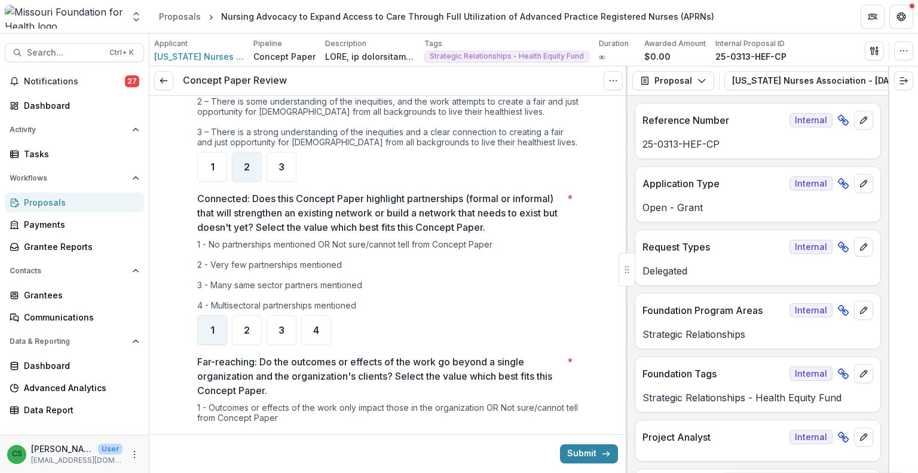
click at [207, 320] on div "1" at bounding box center [212, 330] width 30 height 30
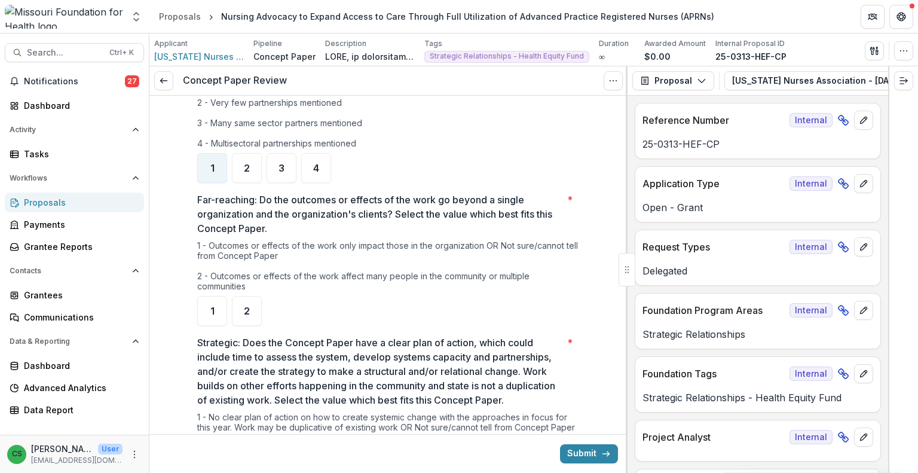
scroll to position [777, 0]
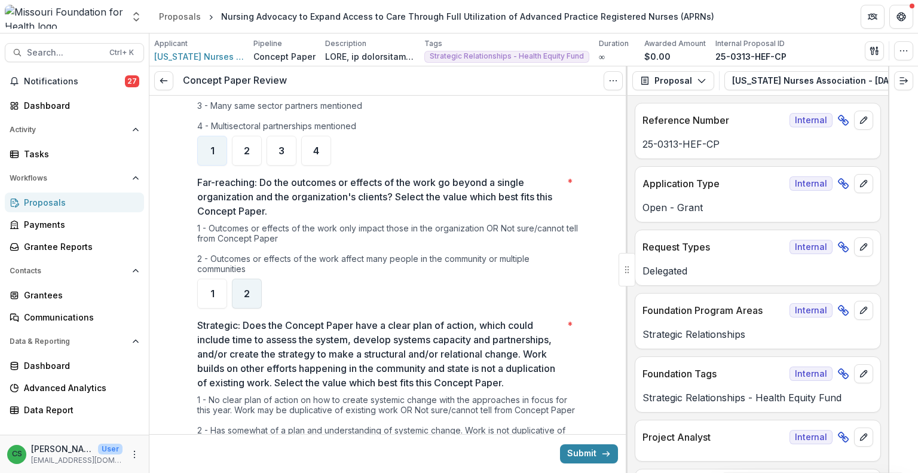
click at [249, 293] on div "2" at bounding box center [247, 293] width 30 height 30
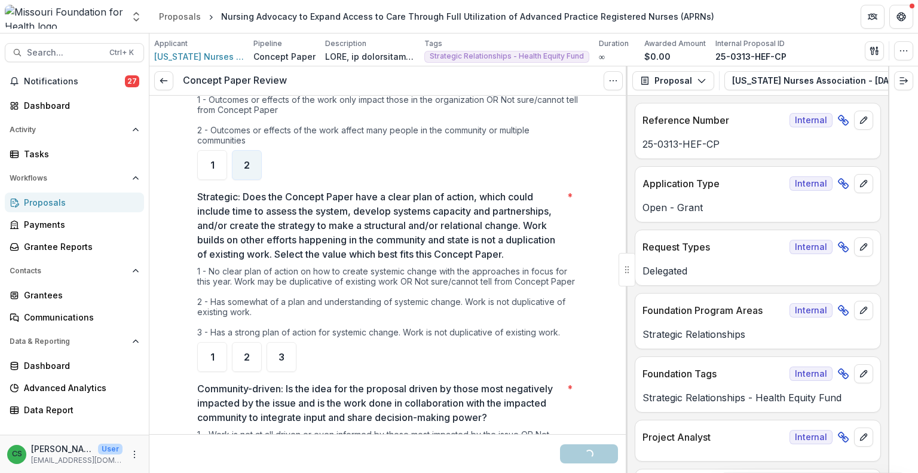
scroll to position [956, 0]
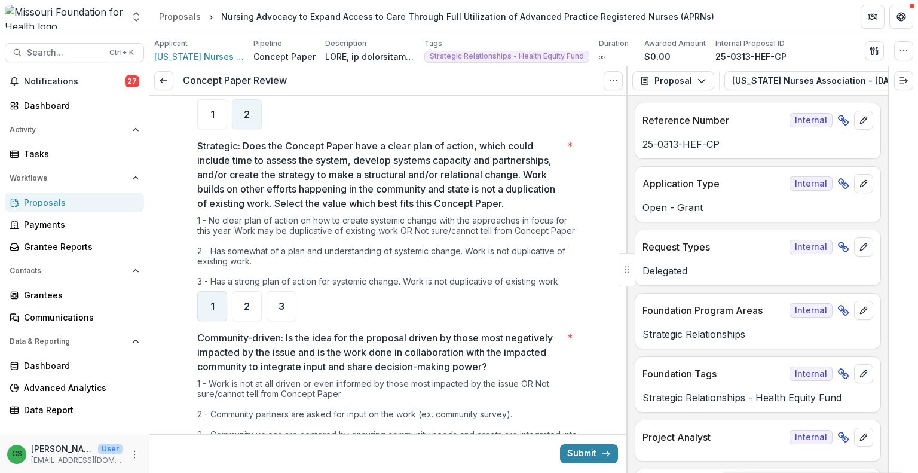
click at [219, 320] on div "1" at bounding box center [212, 306] width 30 height 30
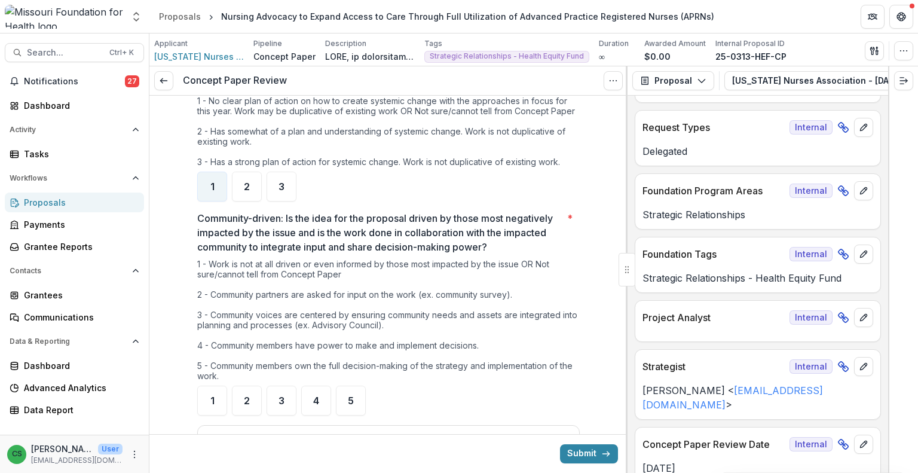
scroll to position [1195, 0]
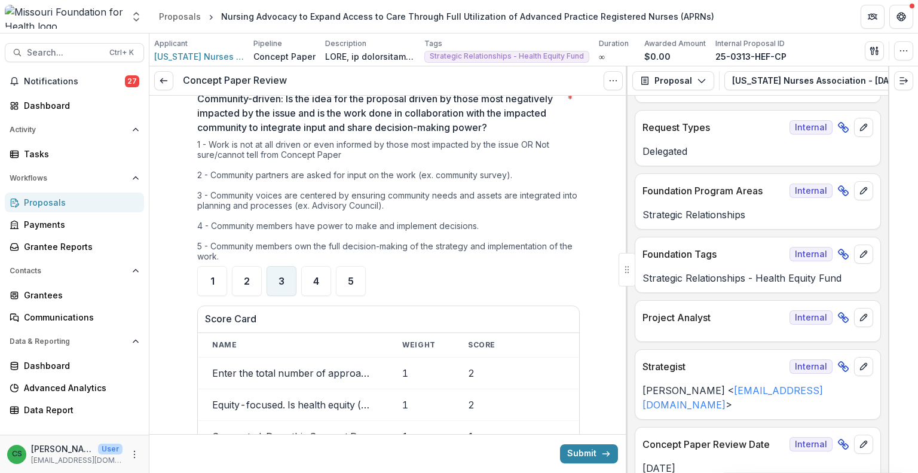
click at [284, 287] on div "3" at bounding box center [281, 281] width 30 height 30
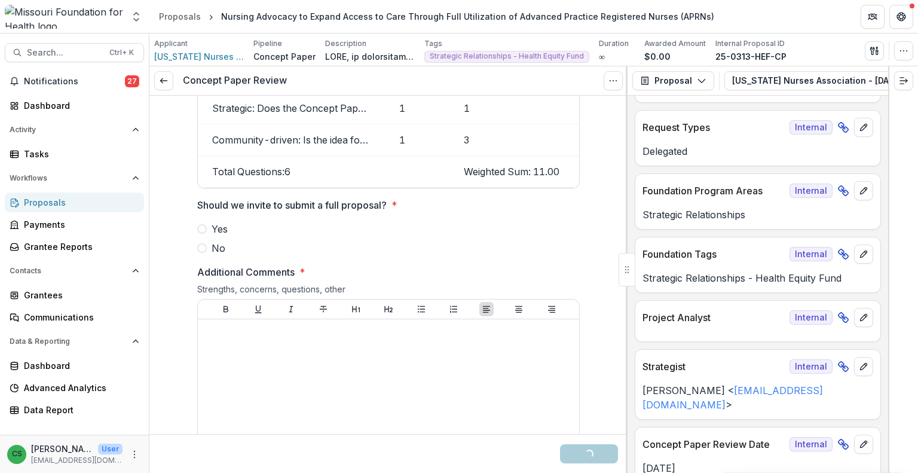
scroll to position [1613, 0]
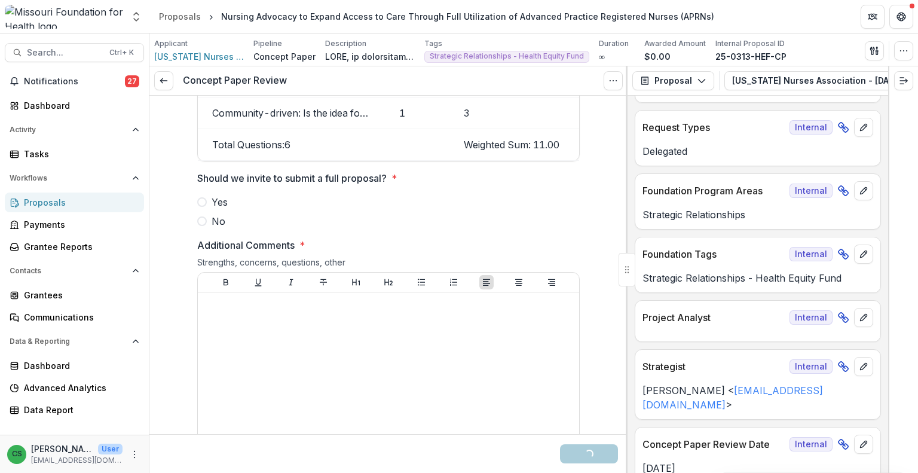
drag, startPoint x: 206, startPoint y: 231, endPoint x: 241, endPoint y: 267, distance: 50.3
click at [206, 228] on label "No" at bounding box center [388, 221] width 382 height 14
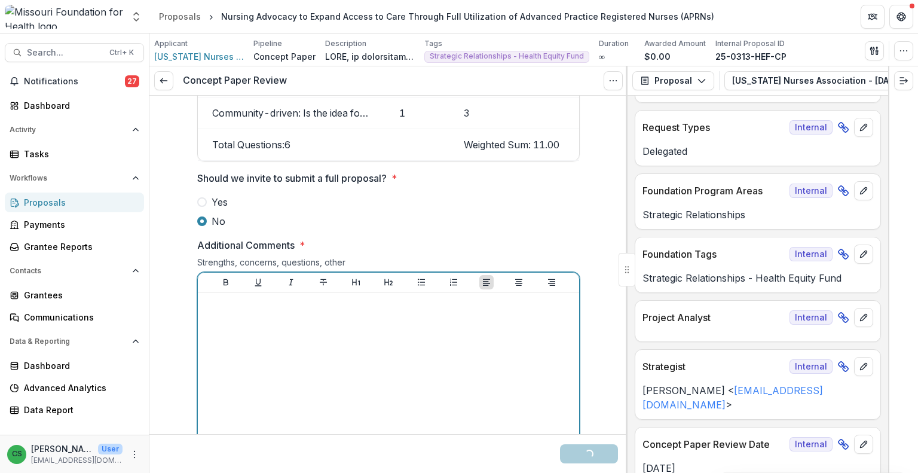
drag, startPoint x: 303, startPoint y: 333, endPoint x: 311, endPoint y: 330, distance: 8.1
click at [305, 333] on div at bounding box center [389, 386] width 372 height 179
click at [359, 328] on div at bounding box center [389, 386] width 372 height 179
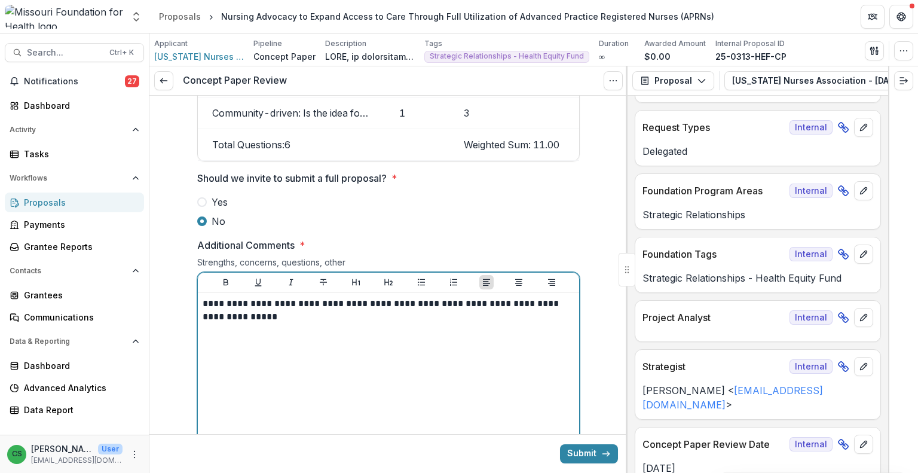
click at [565, 315] on p "**********" at bounding box center [389, 310] width 372 height 26
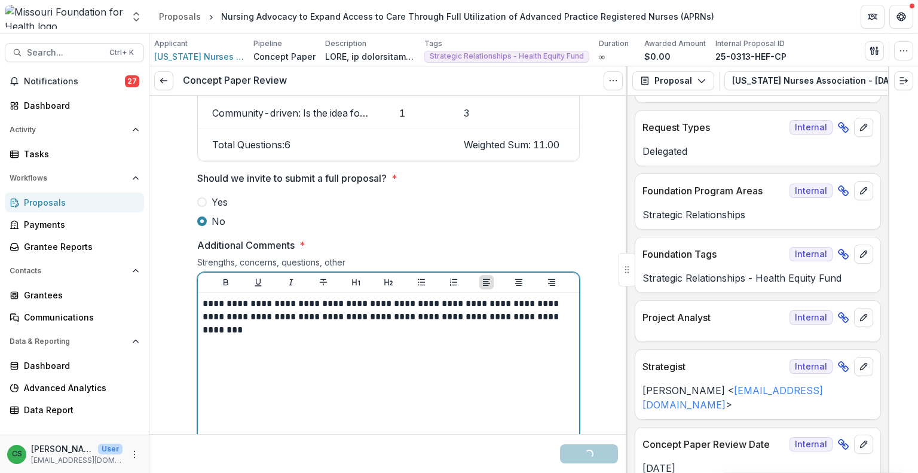
click at [531, 351] on div "**********" at bounding box center [389, 386] width 372 height 179
click at [523, 330] on p "**********" at bounding box center [389, 316] width 372 height 39
click at [523, 329] on p "**********" at bounding box center [389, 316] width 372 height 39
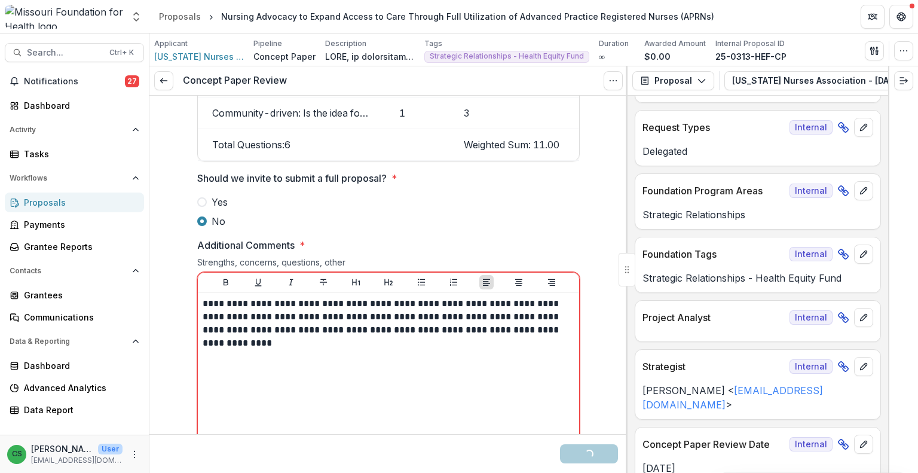
click at [574, 340] on div "**********" at bounding box center [388, 386] width 381 height 189
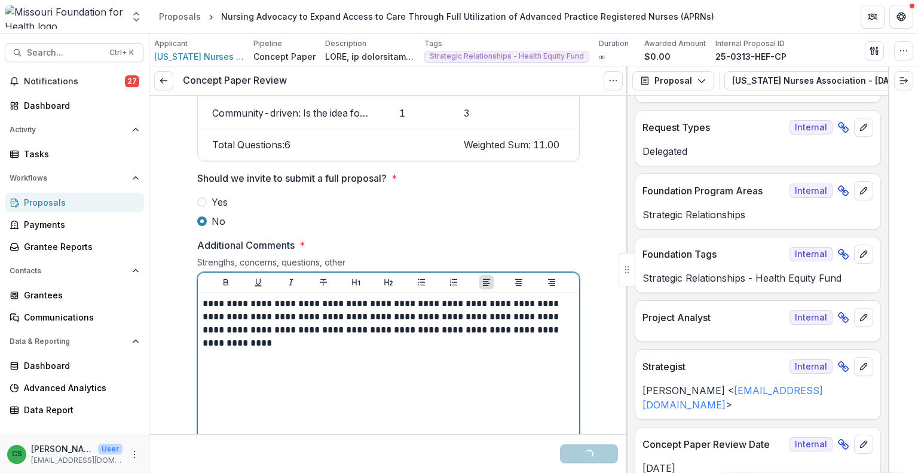
click at [566, 336] on p "**********" at bounding box center [389, 316] width 372 height 39
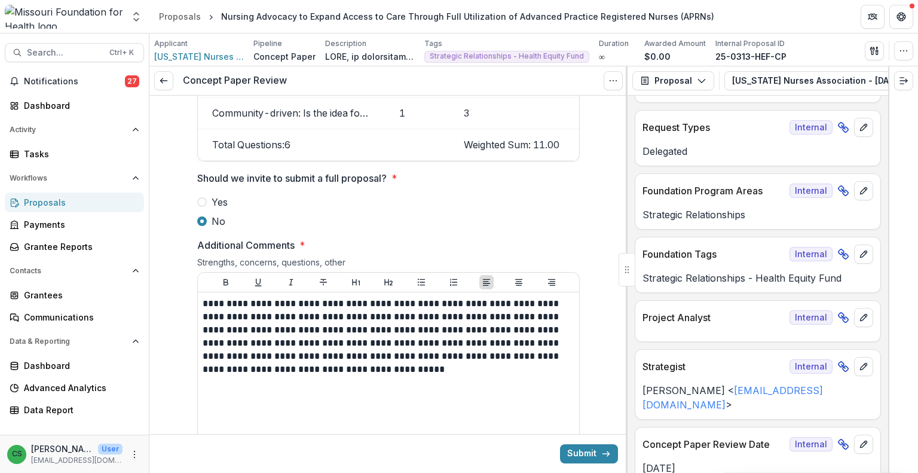
click at [626, 340] on div at bounding box center [626, 269] width 2 height 406
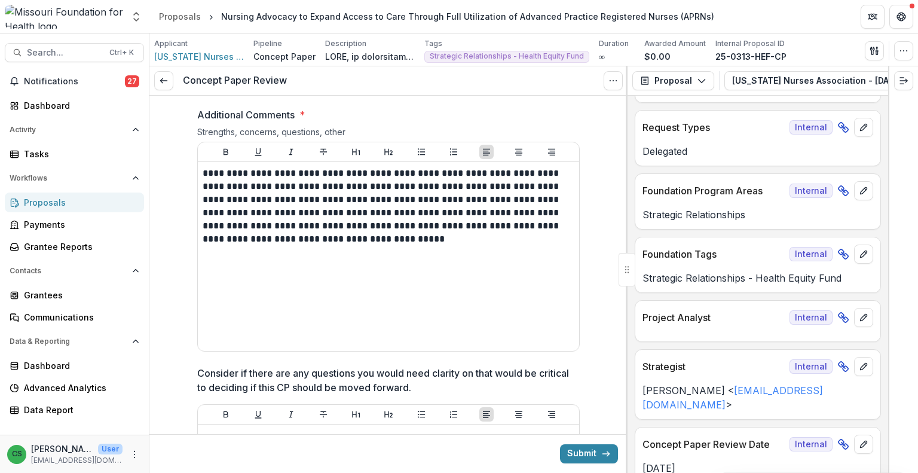
scroll to position [1747, 0]
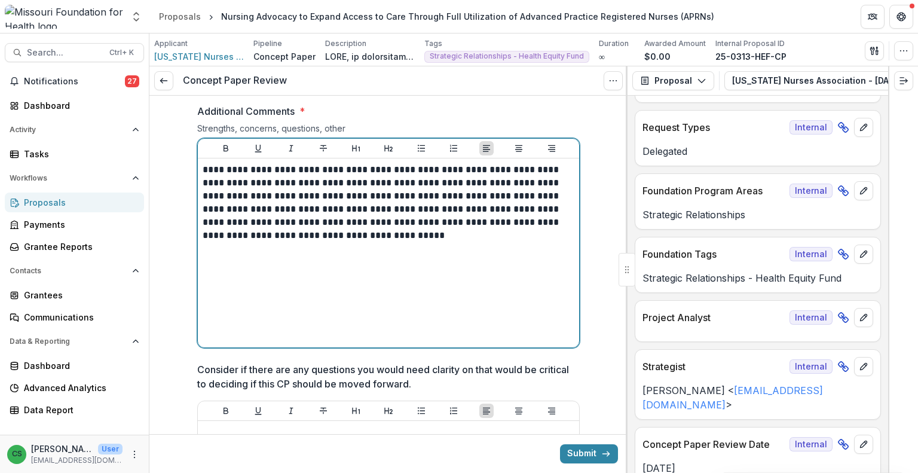
click at [399, 262] on div "**********" at bounding box center [389, 252] width 372 height 179
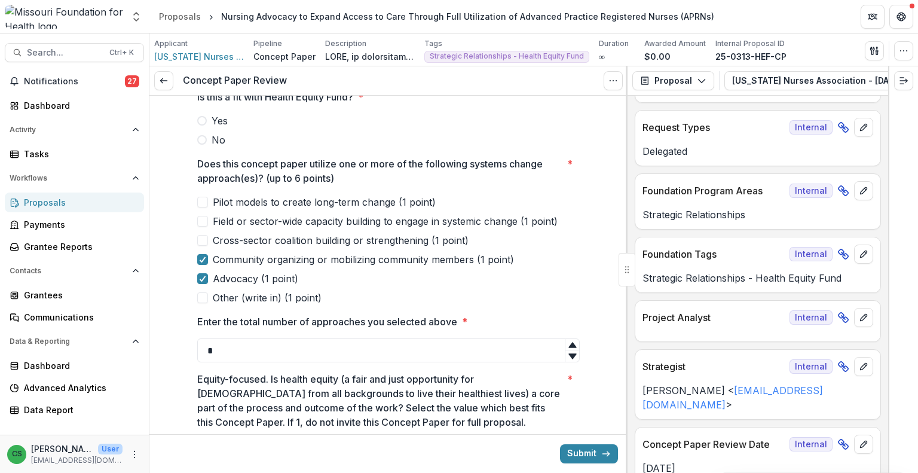
scroll to position [0, 0]
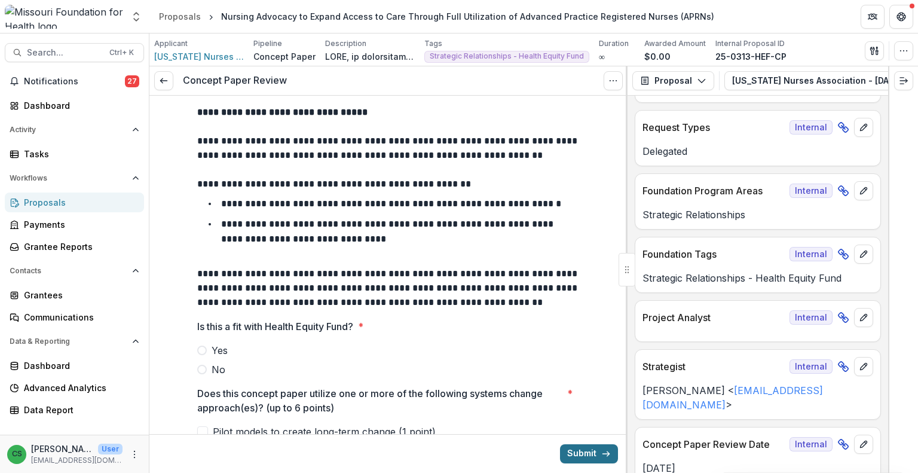
click at [597, 445] on button "Submit" at bounding box center [589, 453] width 58 height 19
click at [198, 345] on span at bounding box center [202, 350] width 10 height 10
click at [584, 452] on button "Submit" at bounding box center [589, 453] width 58 height 19
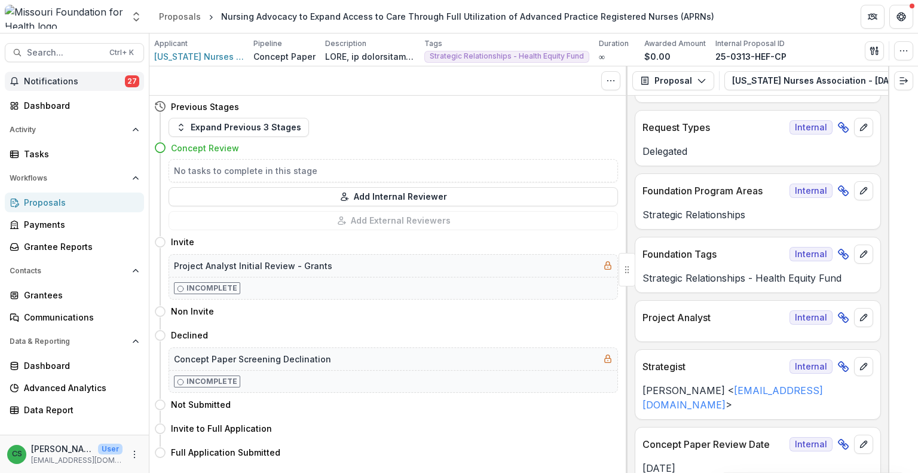
click at [77, 87] on button "Notifications 27" at bounding box center [74, 81] width 139 height 19
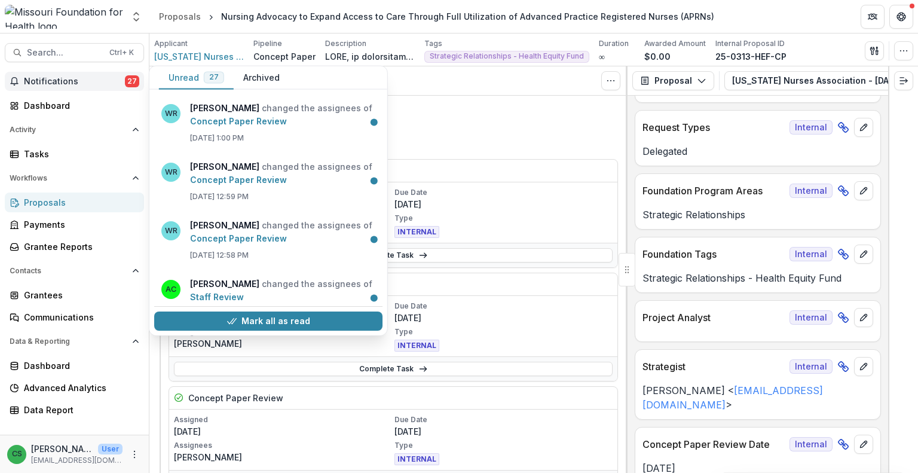
click at [98, 76] on span "Notifications" at bounding box center [74, 81] width 101 height 10
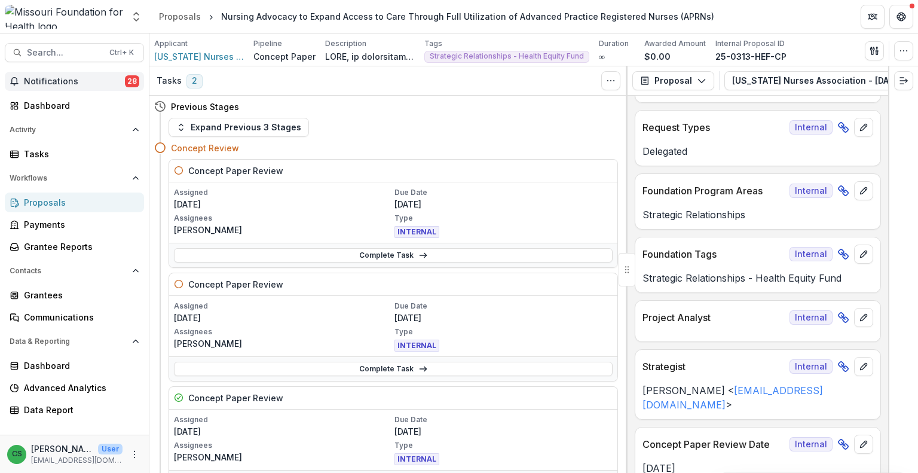
click at [81, 76] on span "Notifications" at bounding box center [74, 81] width 101 height 10
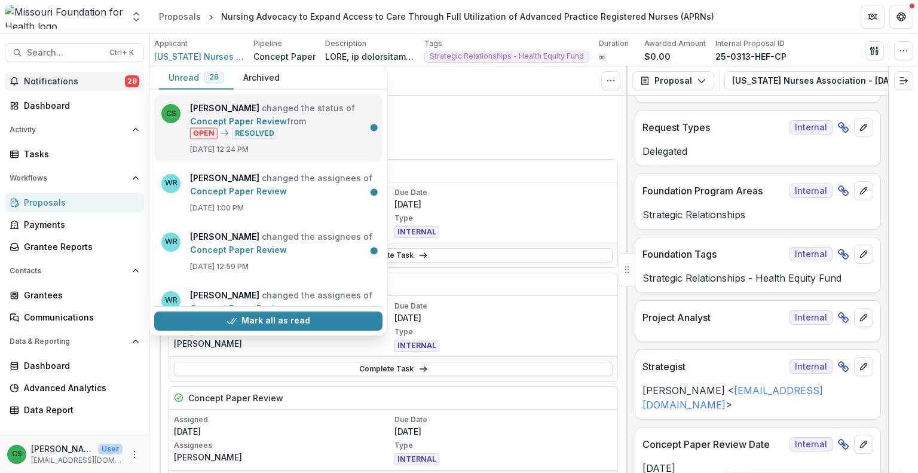
click at [199, 116] on link "Concept Paper Review" at bounding box center [238, 121] width 97 height 10
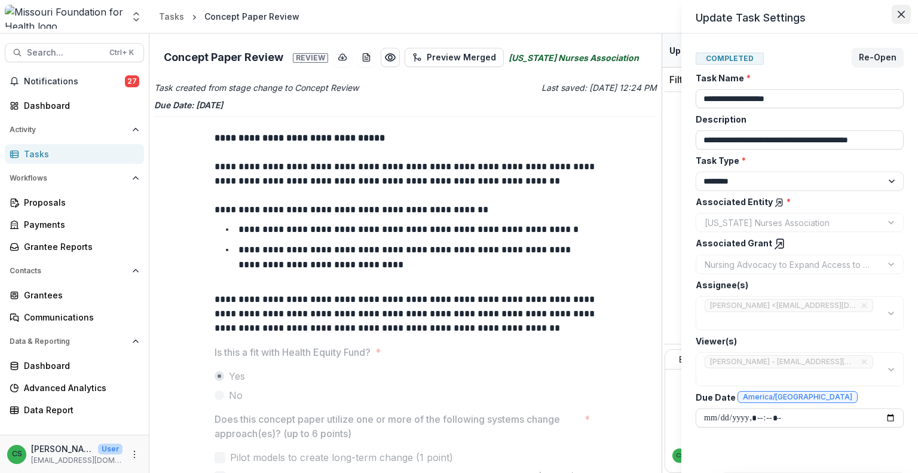
click at [910, 13] on button "Close" at bounding box center [900, 14] width 19 height 19
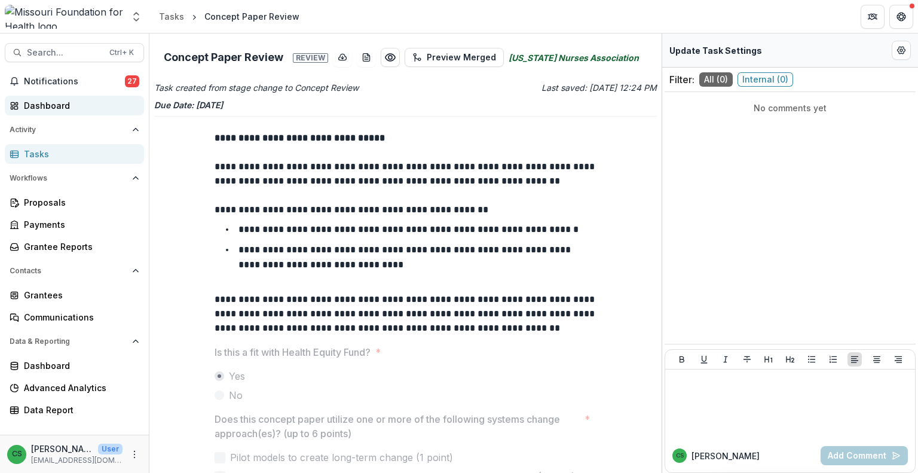
click at [56, 114] on link "Dashboard" at bounding box center [74, 106] width 139 height 20
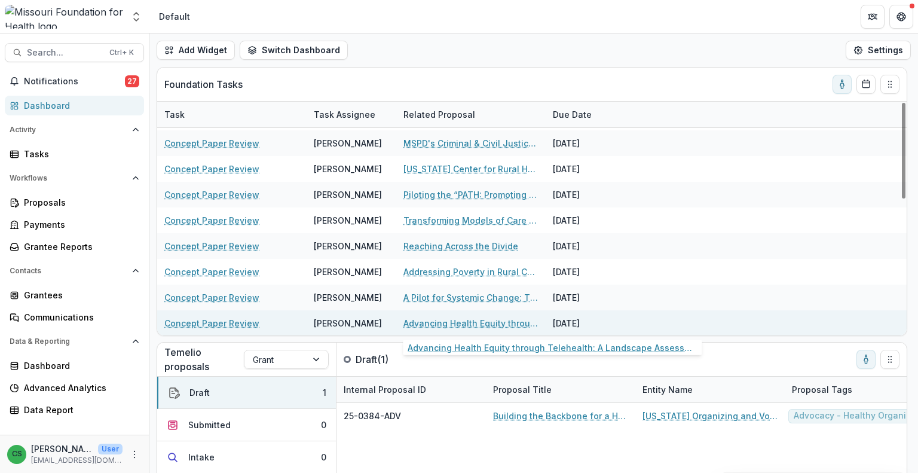
click at [425, 319] on link "Advancing Health Equity through Telehealth: A Landscape Assessment and Feasibil…" at bounding box center [470, 323] width 135 height 13
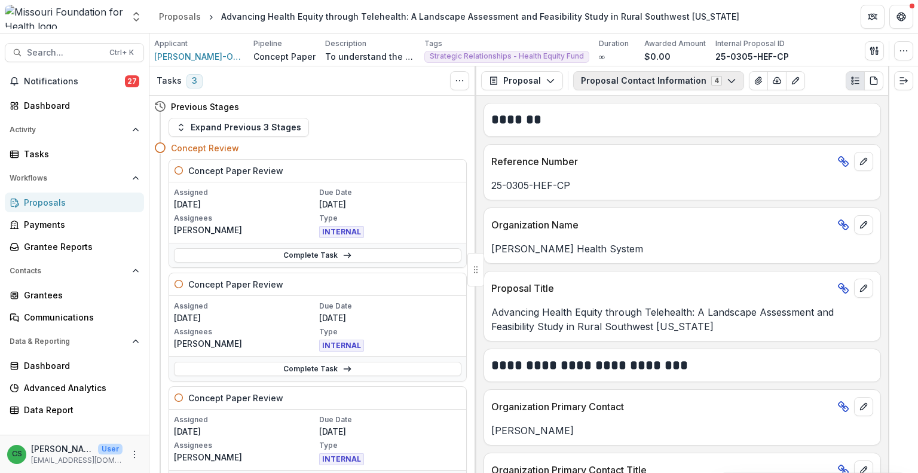
click at [675, 83] on button "Proposal Contact Information 4" at bounding box center [658, 80] width 171 height 19
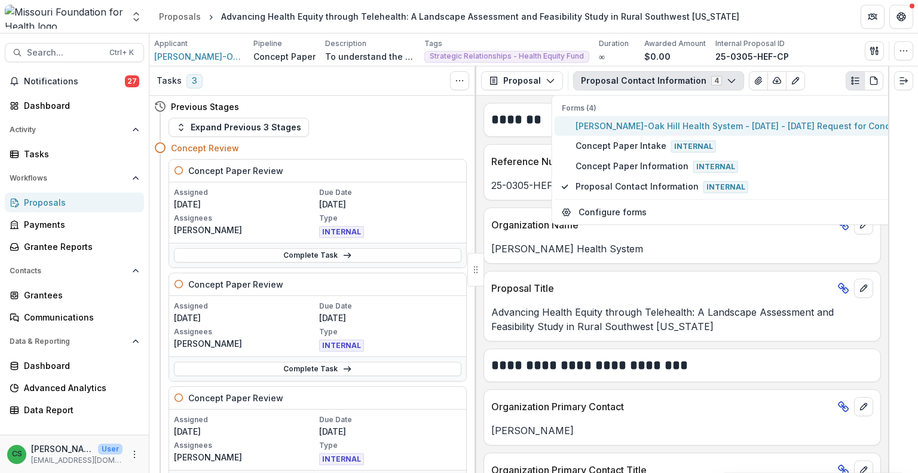
click at [676, 121] on span "[PERSON_NAME]-Oak Hill Health System - [DATE] - [DATE] Request for Concept Pape…" at bounding box center [755, 125] width 360 height 13
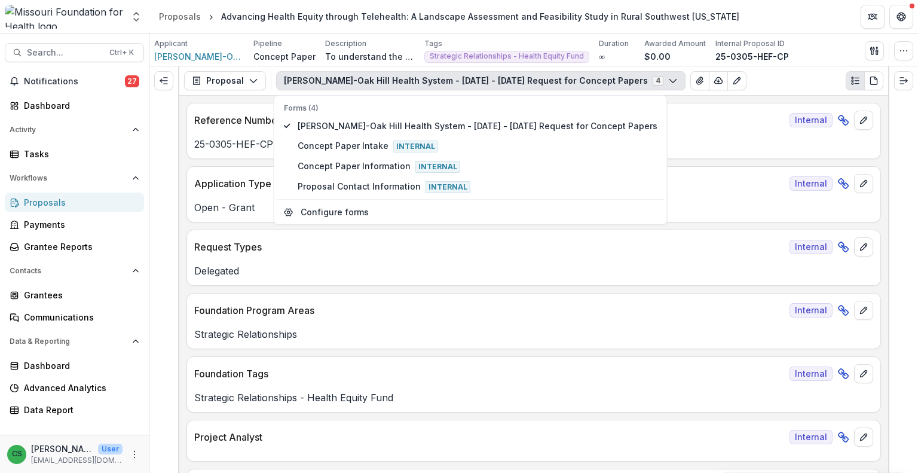
click at [753, 88] on div "[PERSON_NAME]-Oak Hill Health System - [DATE] - [DATE] Request for Concept Pape…" at bounding box center [579, 80] width 607 height 19
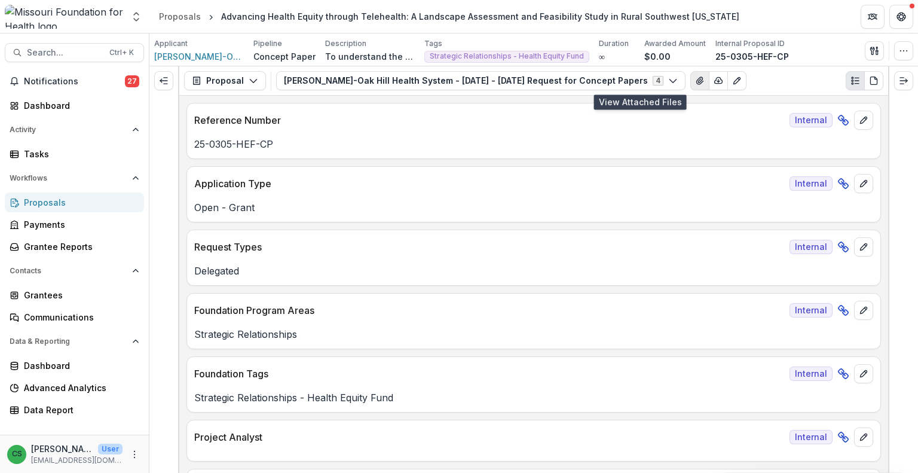
click at [690, 88] on button "View Attached Files" at bounding box center [699, 80] width 19 height 19
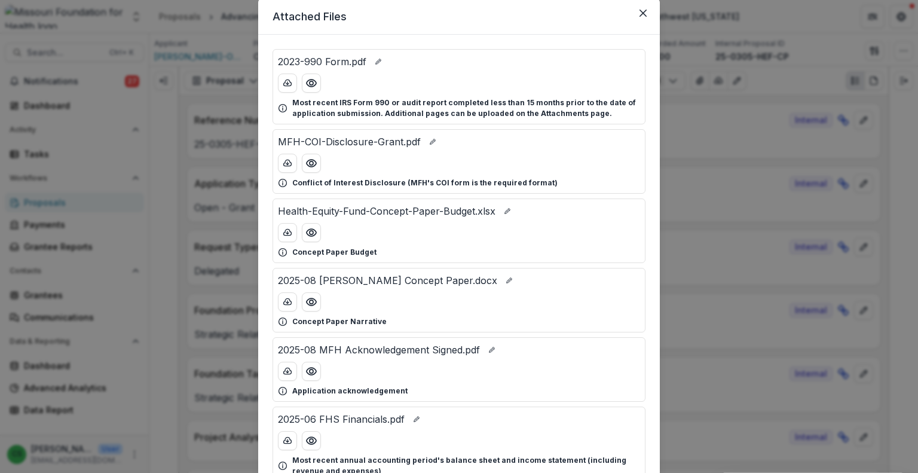
scroll to position [60, 0]
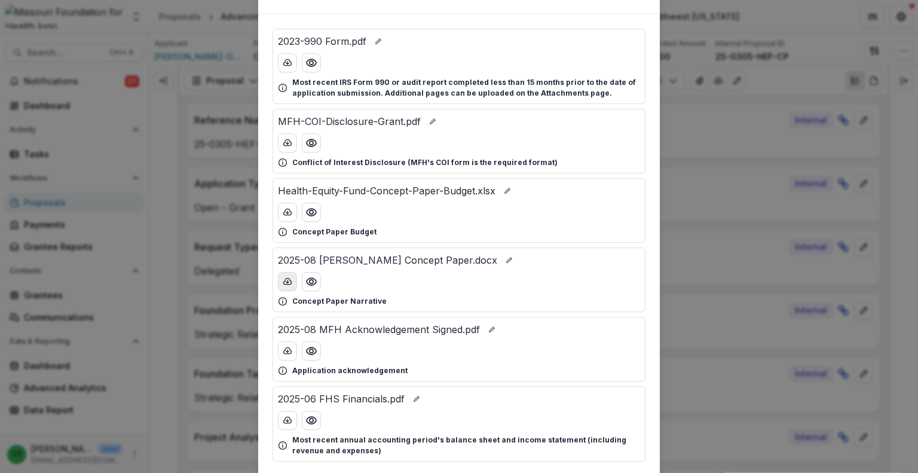
click at [289, 286] on button "download-button" at bounding box center [287, 281] width 19 height 19
click at [284, 211] on icon "download-button" at bounding box center [288, 211] width 8 height 6
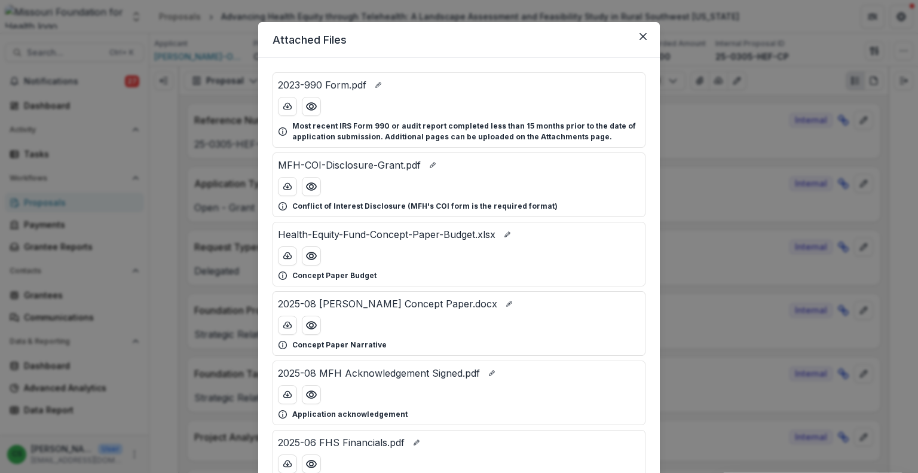
scroll to position [0, 0]
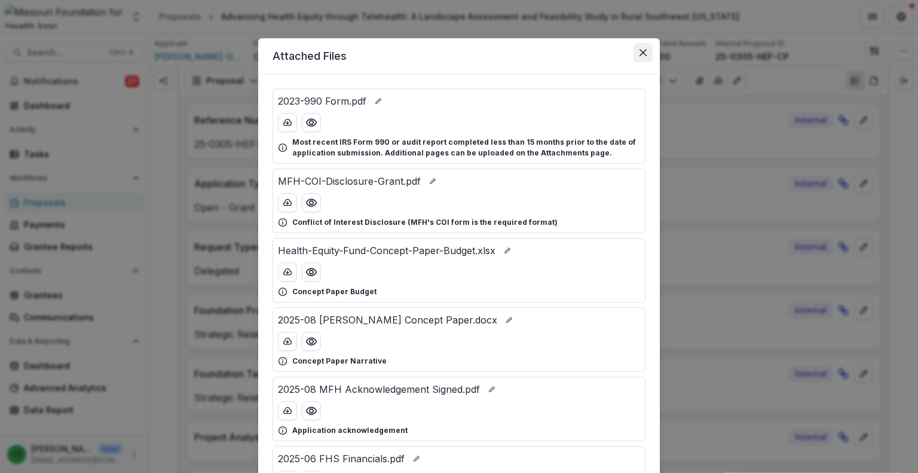
click at [646, 54] on button "Close" at bounding box center [642, 52] width 19 height 19
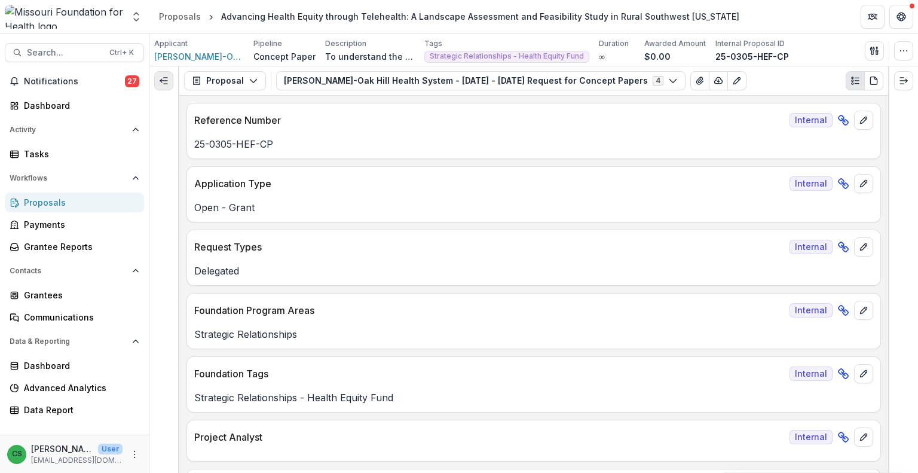
click at [161, 82] on icon "Expand left" at bounding box center [164, 81] width 10 height 10
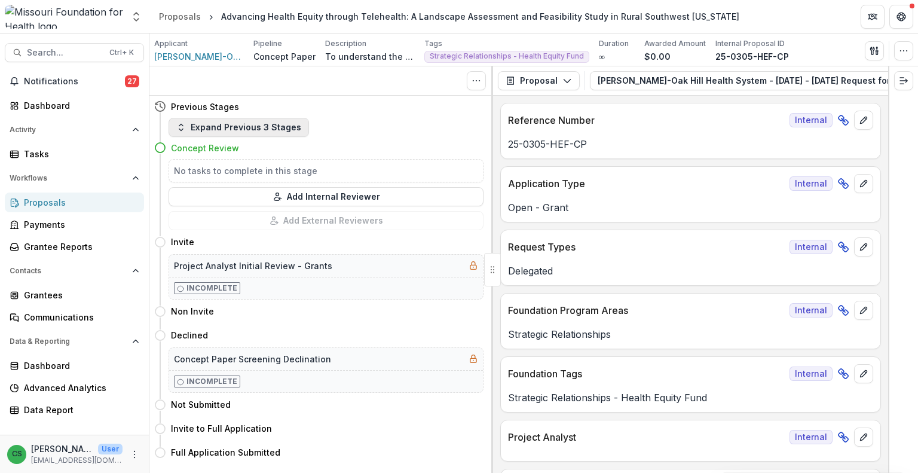
click at [224, 125] on button "Expand Previous 3 Stages" at bounding box center [238, 127] width 140 height 19
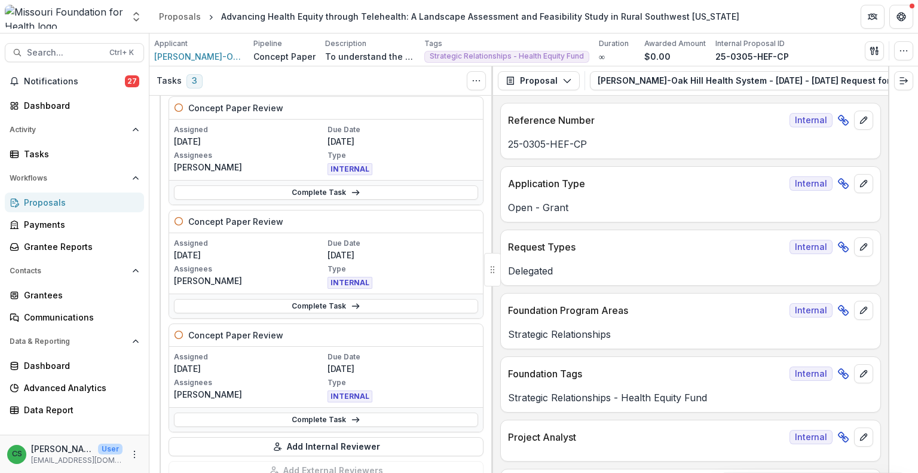
scroll to position [777, 0]
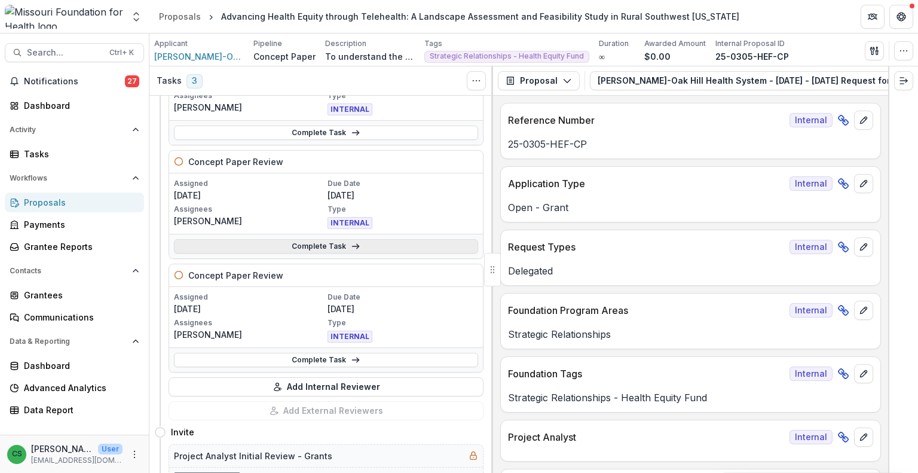
click at [309, 244] on link "Complete Task" at bounding box center [326, 246] width 304 height 14
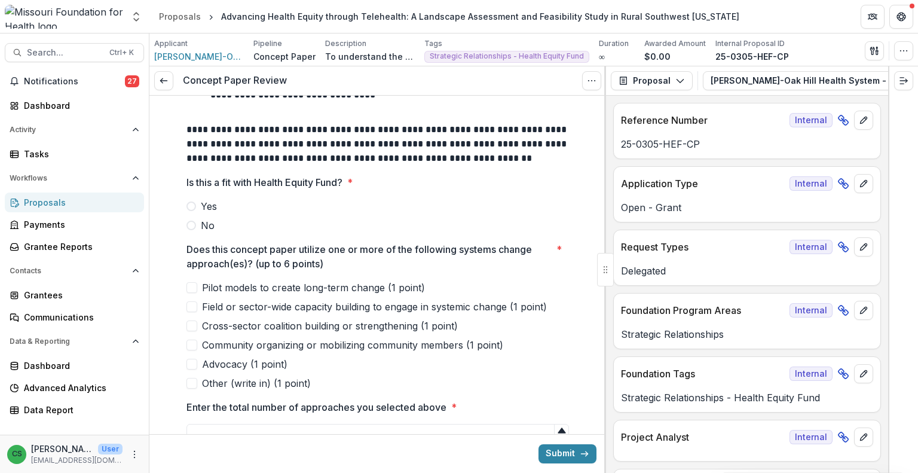
scroll to position [165, 0]
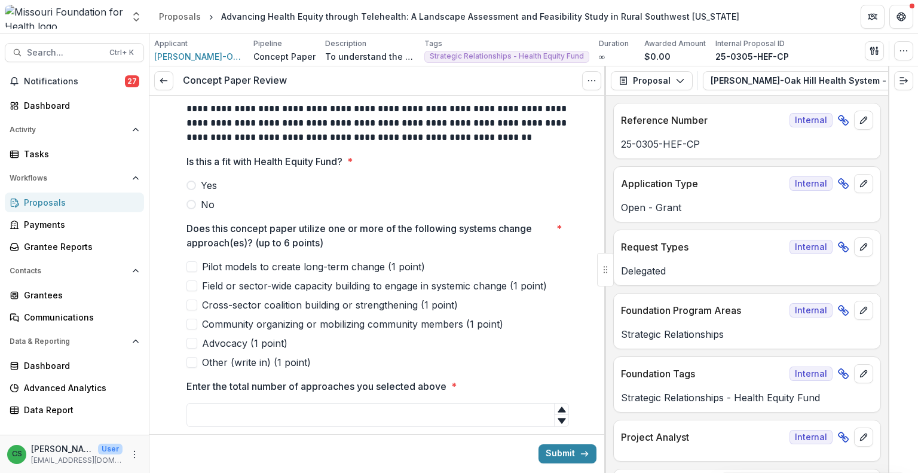
click at [188, 202] on span at bounding box center [191, 205] width 10 height 10
click at [195, 284] on span at bounding box center [191, 285] width 11 height 11
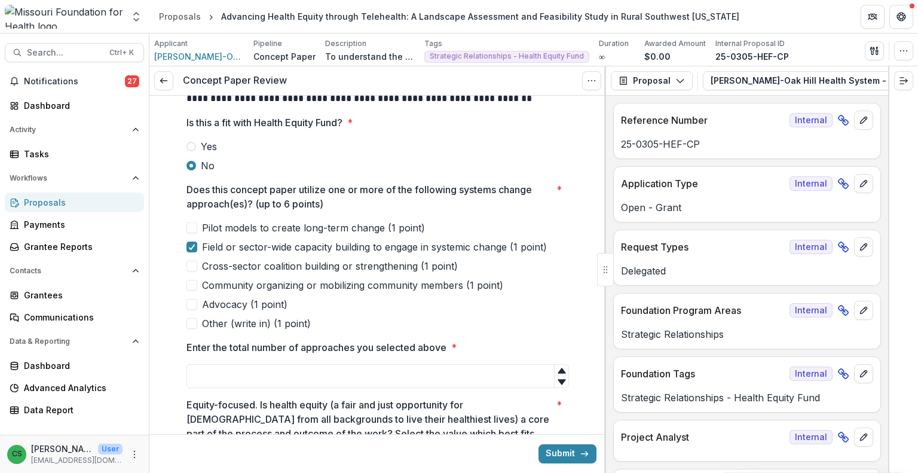
scroll to position [225, 0]
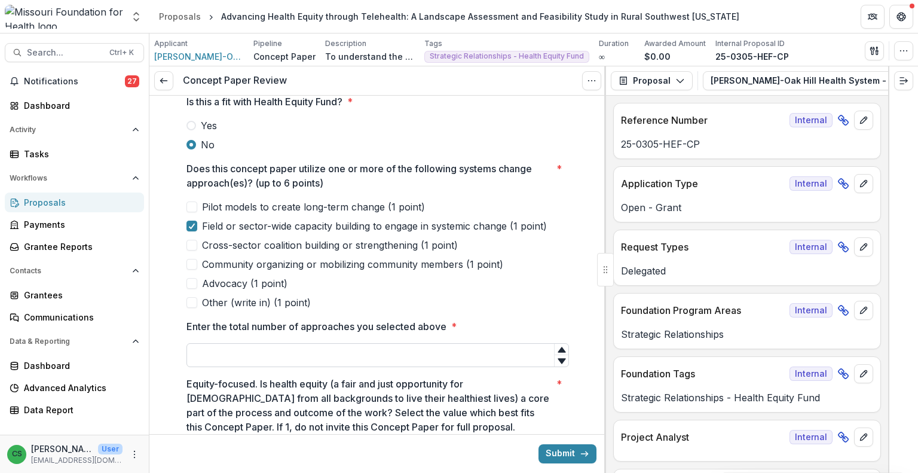
click at [284, 351] on input "Enter the total number of approaches you selected above *" at bounding box center [377, 355] width 382 height 24
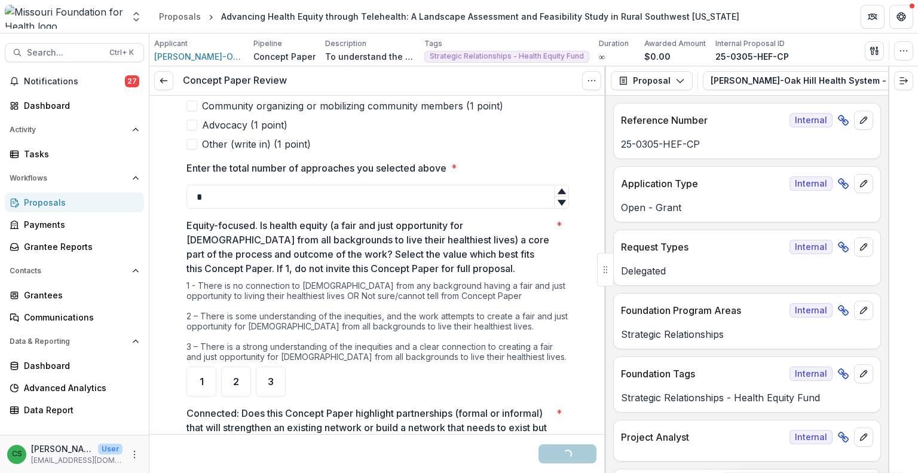
scroll to position [404, 0]
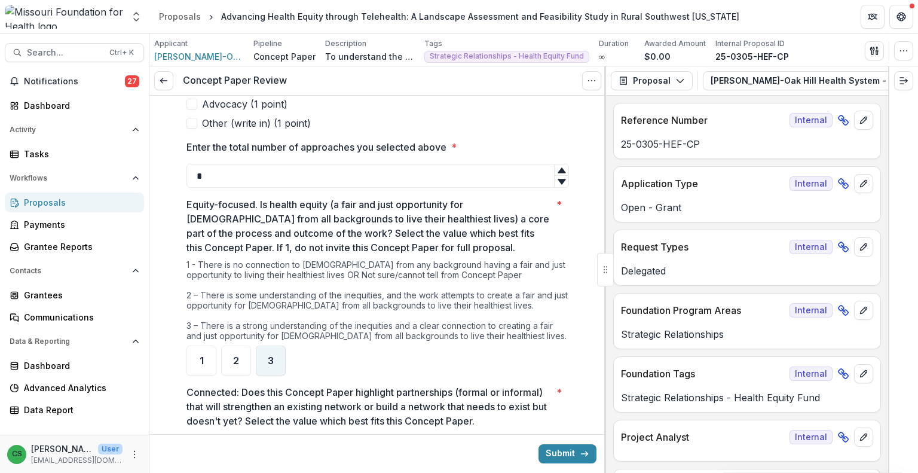
click at [271, 363] on span "3" at bounding box center [271, 360] width 6 height 10
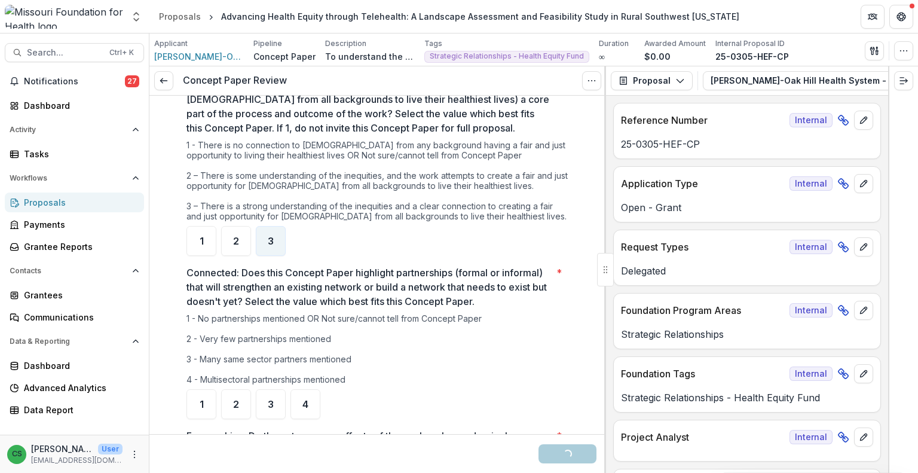
scroll to position [583, 0]
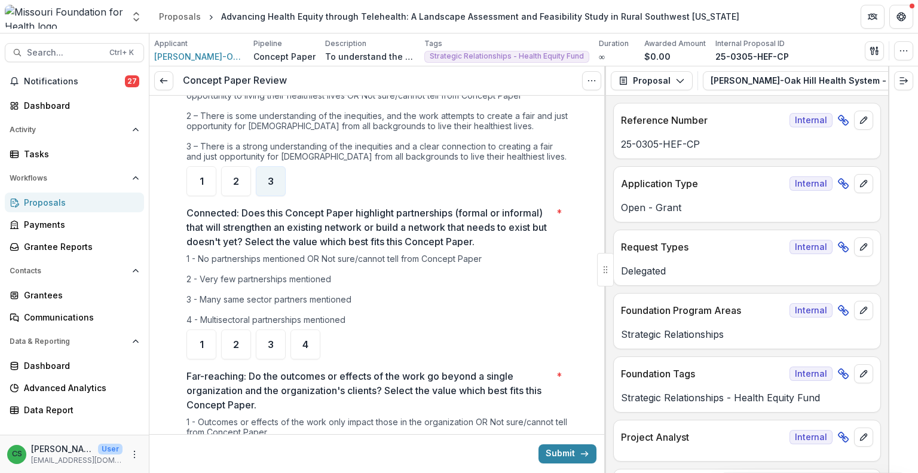
type input "*"
click at [226, 335] on div "2" at bounding box center [236, 344] width 30 height 30
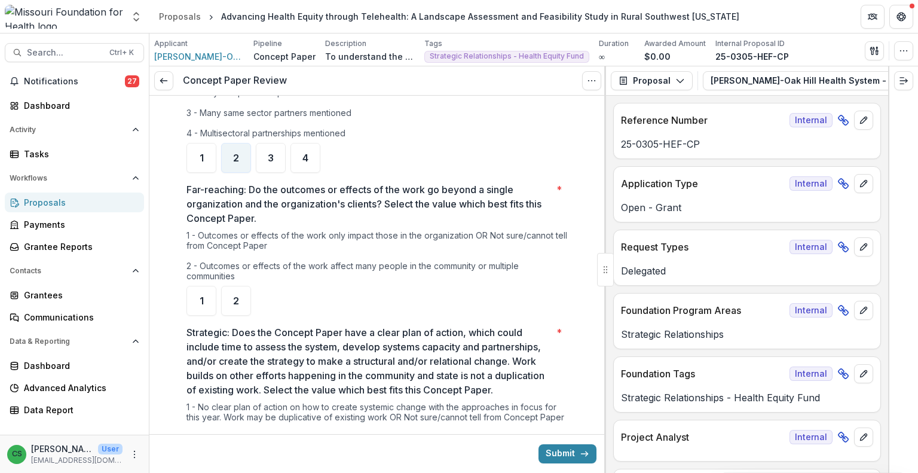
scroll to position [762, 0]
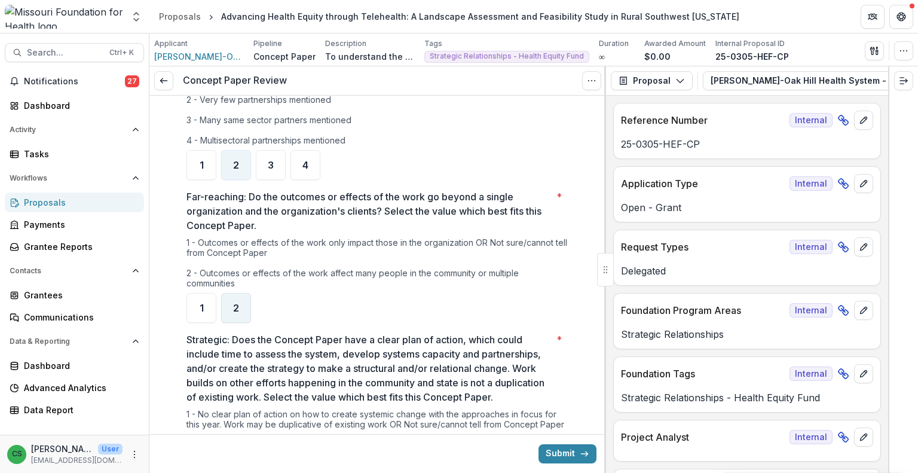
click at [242, 301] on div "2" at bounding box center [236, 308] width 30 height 30
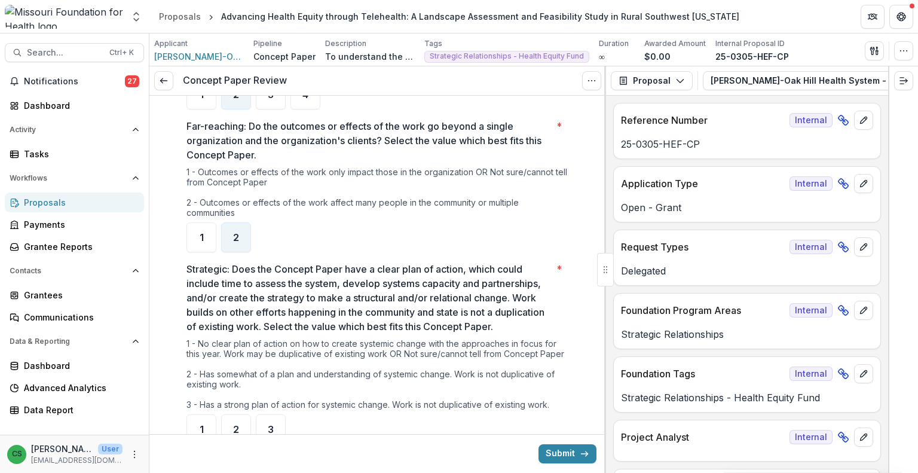
scroll to position [942, 0]
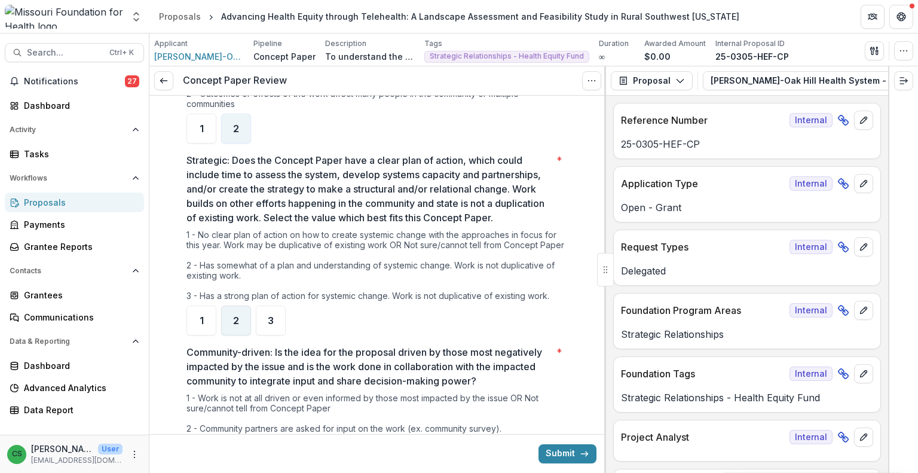
click at [235, 325] on span "2" at bounding box center [236, 320] width 6 height 10
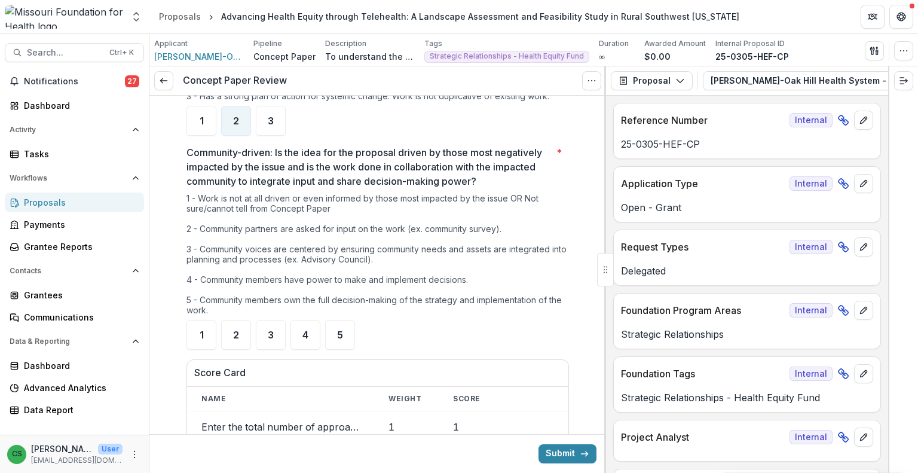
scroll to position [1121, 0]
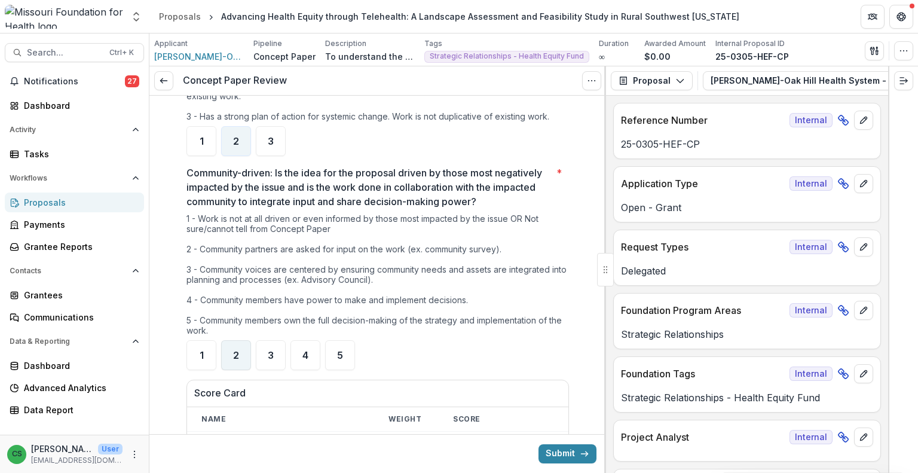
click at [247, 370] on div "2" at bounding box center [236, 355] width 30 height 30
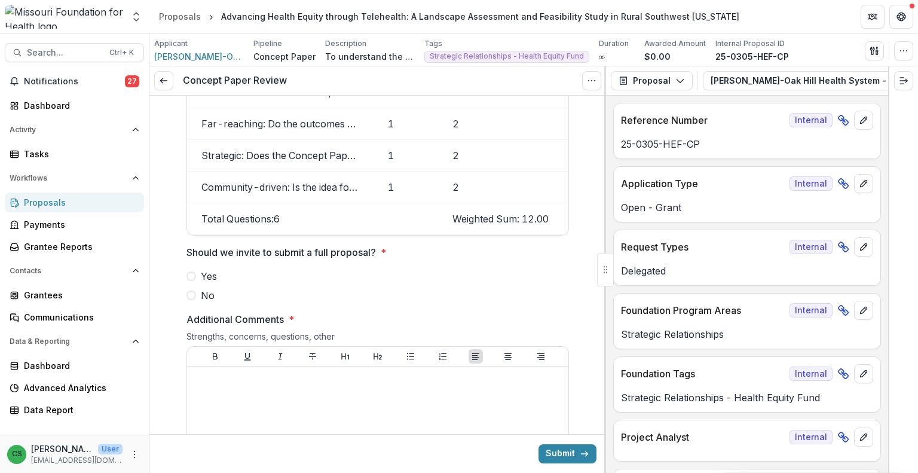
scroll to position [1479, 0]
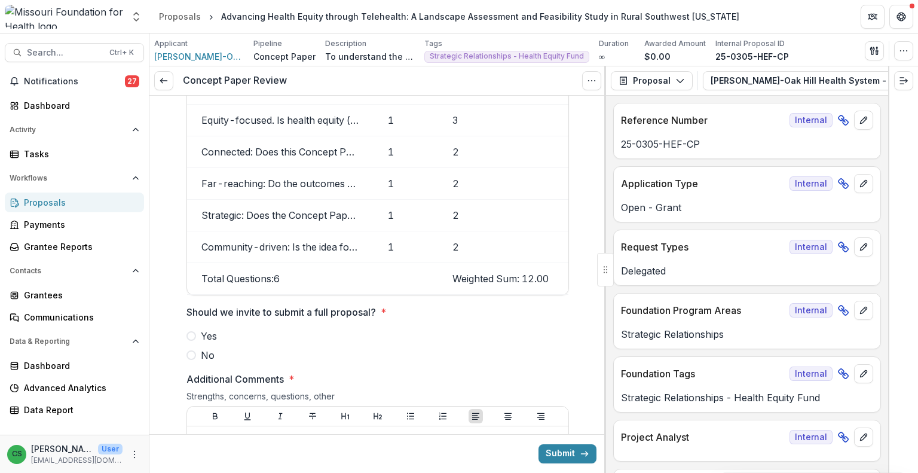
click at [201, 362] on span "No" at bounding box center [208, 355] width 14 height 14
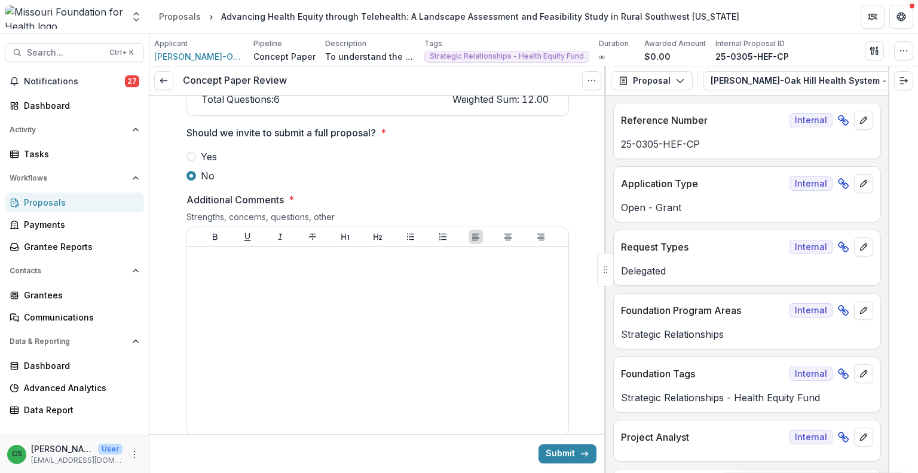
scroll to position [1718, 0]
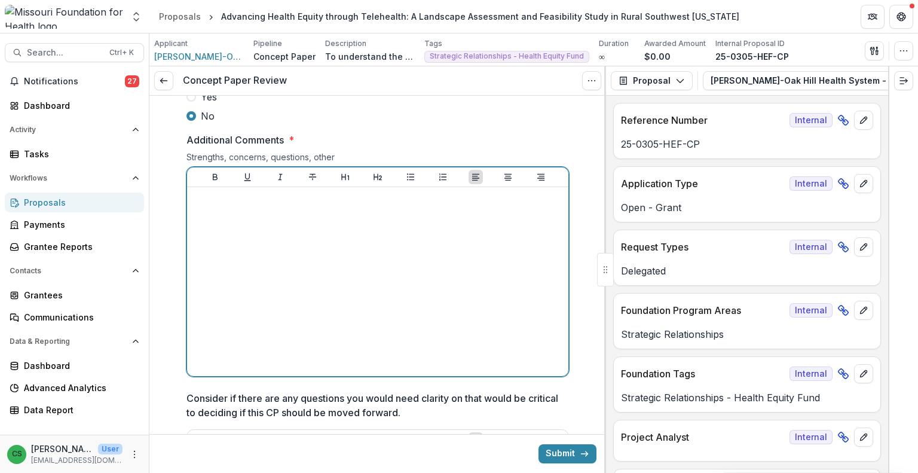
click at [467, 329] on div at bounding box center [378, 281] width 372 height 179
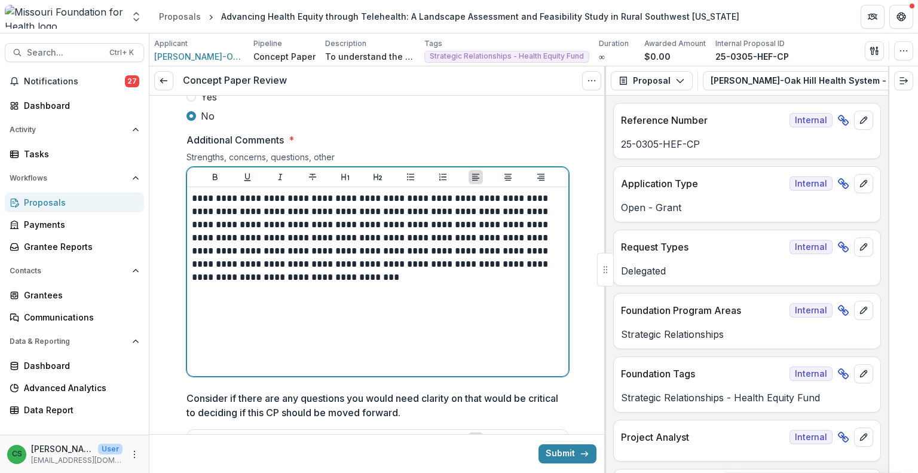
click at [330, 274] on p "**********" at bounding box center [378, 238] width 372 height 92
click at [401, 317] on div "**********" at bounding box center [378, 281] width 372 height 179
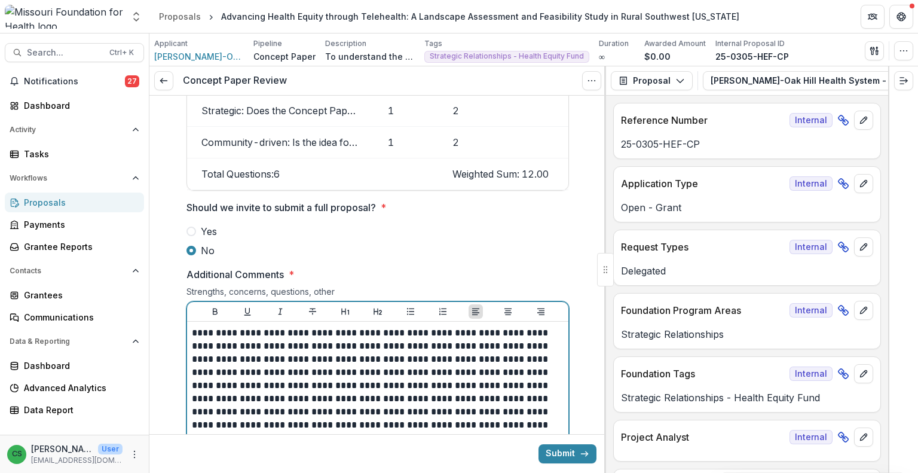
scroll to position [2249, 0]
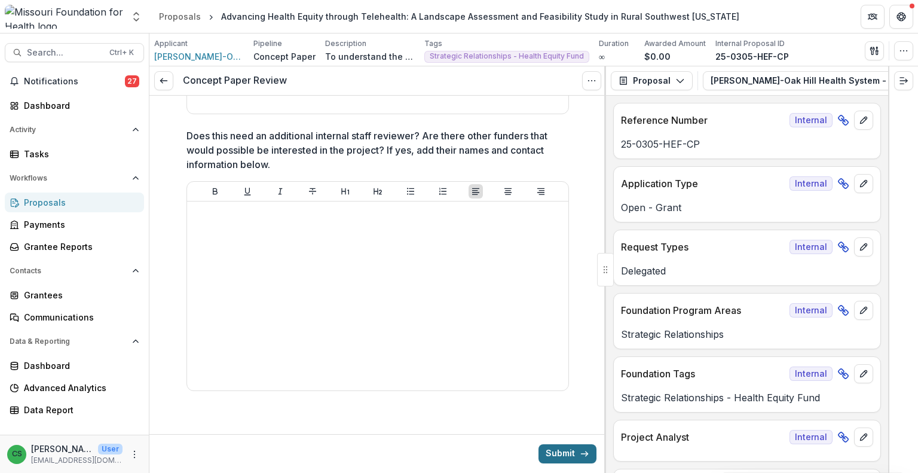
click at [576, 446] on button "Submit" at bounding box center [567, 453] width 58 height 19
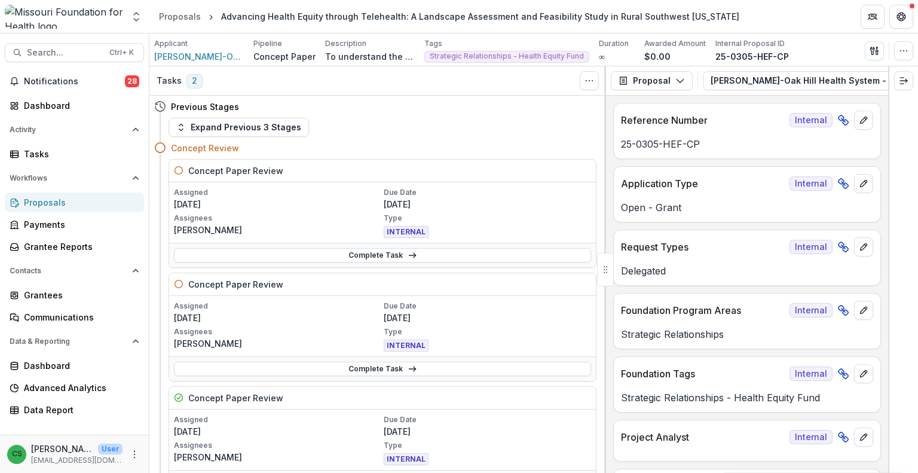
click at [104, 93] on div "Notifications 28 Dashboard Activity Tasks Workflows Proposals Payments Grantee …" at bounding box center [74, 253] width 149 height 363
click at [91, 87] on button "Notifications 28" at bounding box center [74, 81] width 139 height 19
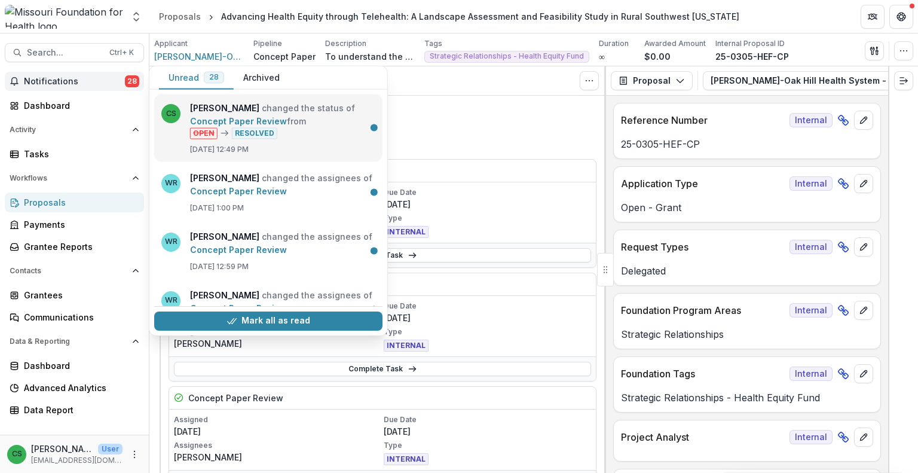
click at [267, 116] on link "Concept Paper Review" at bounding box center [238, 121] width 97 height 10
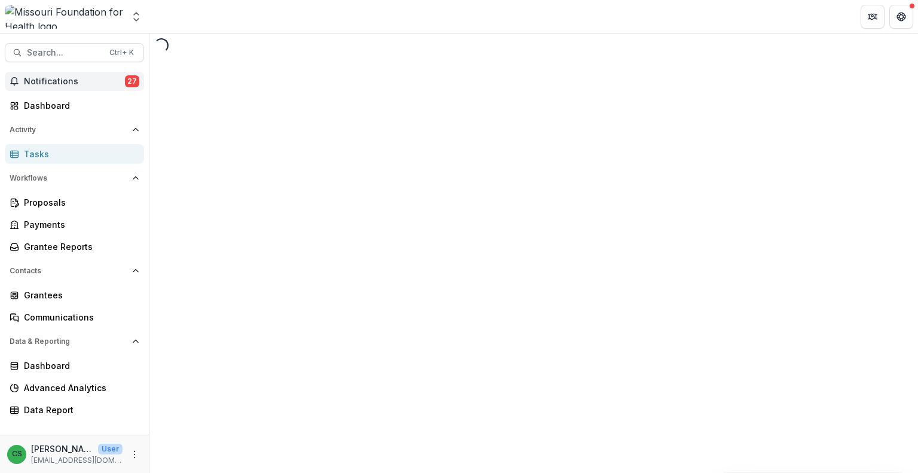
click at [96, 90] on button "Notifications 27" at bounding box center [74, 81] width 139 height 19
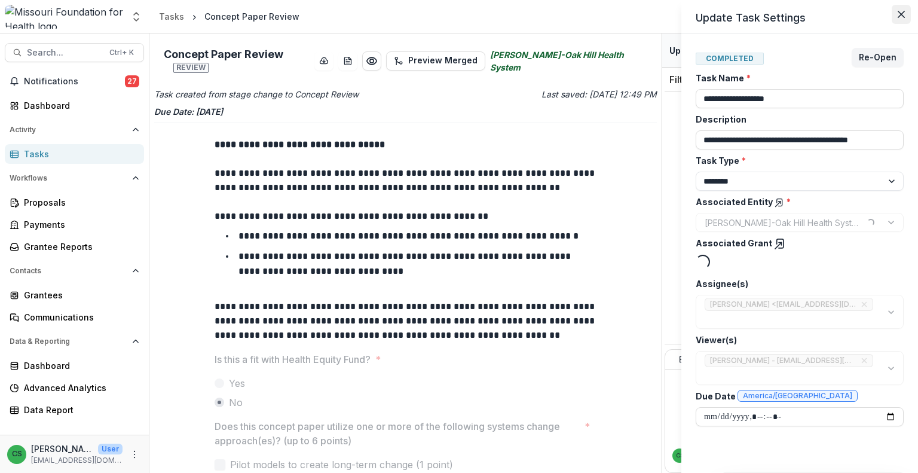
click at [901, 14] on icon "Close" at bounding box center [900, 14] width 7 height 7
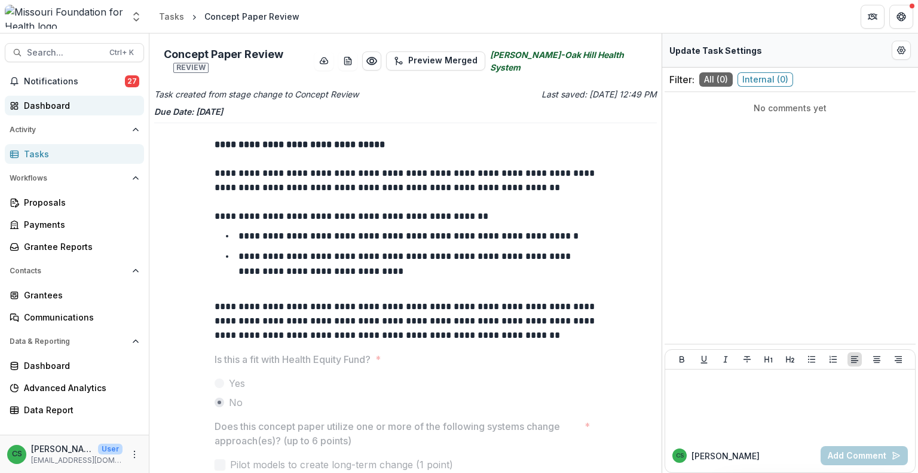
click at [73, 106] on div "Dashboard" at bounding box center [79, 105] width 111 height 13
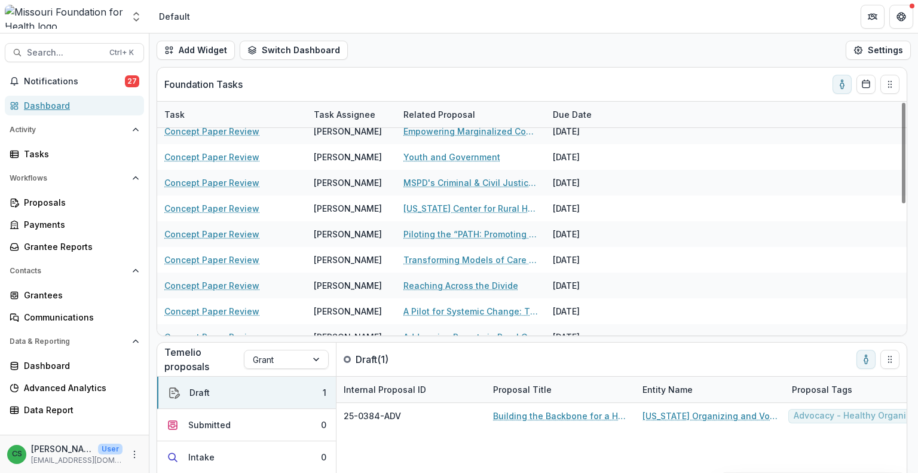
scroll to position [306, 0]
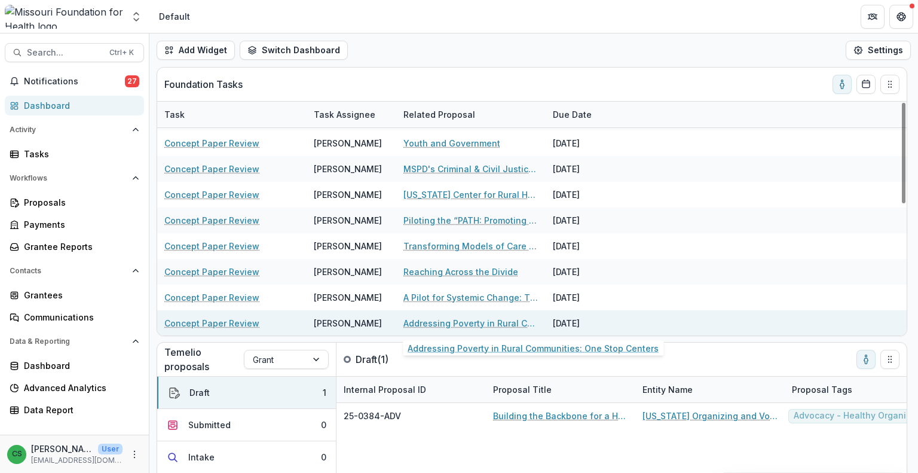
click at [486, 318] on link "Addressing Poverty in Rural Communities: One Stop Centers" at bounding box center [470, 323] width 135 height 13
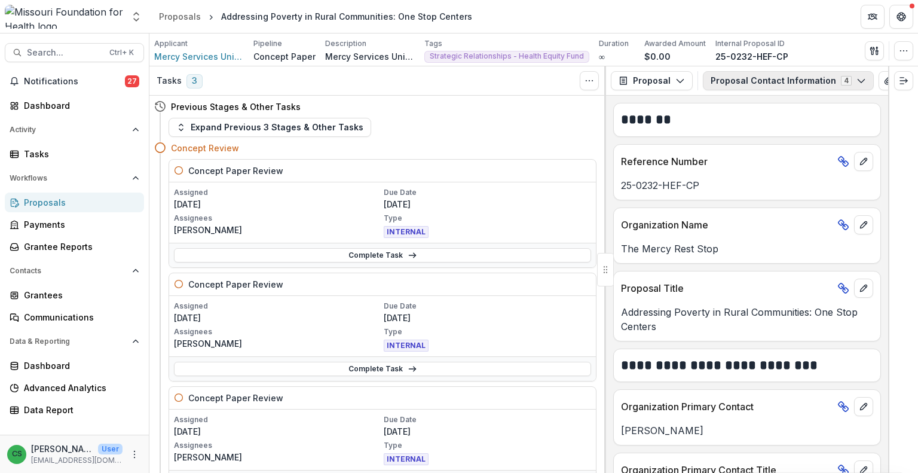
click at [781, 79] on button "Proposal Contact Information 4" at bounding box center [788, 80] width 171 height 19
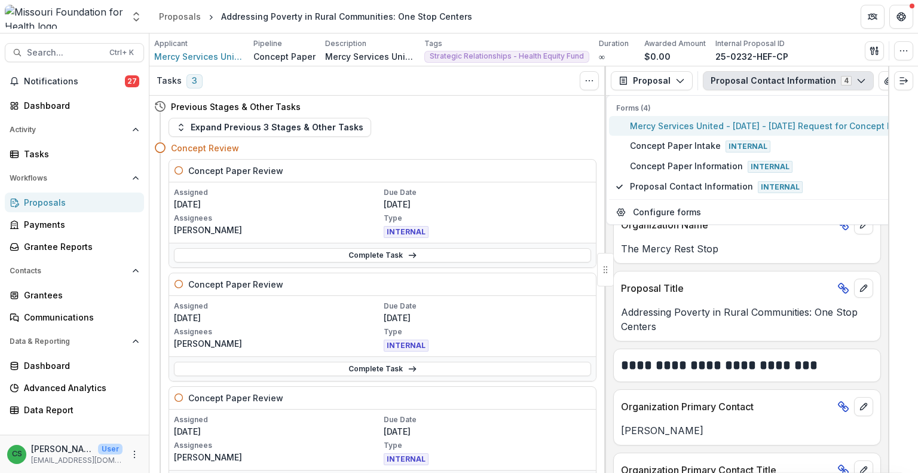
click at [732, 121] on span "Mercy Services United - [DATE] - [DATE] Request for Concept Papers" at bounding box center [773, 125] width 286 height 13
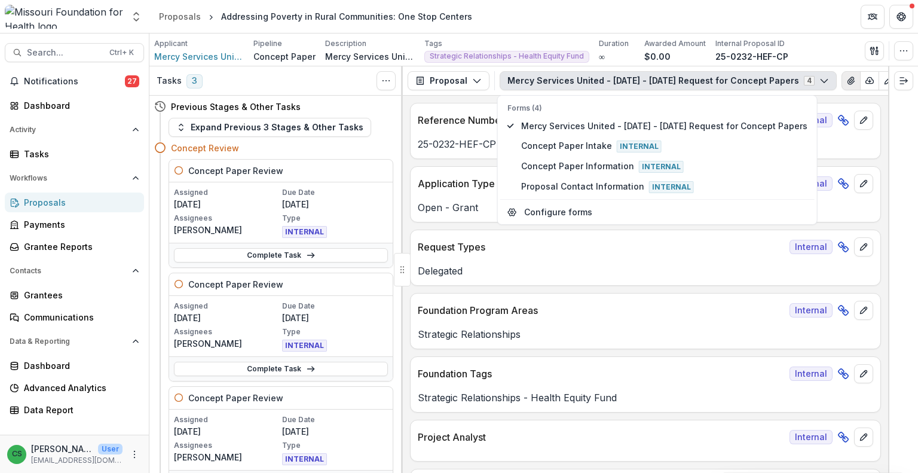
click at [846, 78] on icon "View Attached Files" at bounding box center [851, 81] width 10 height 10
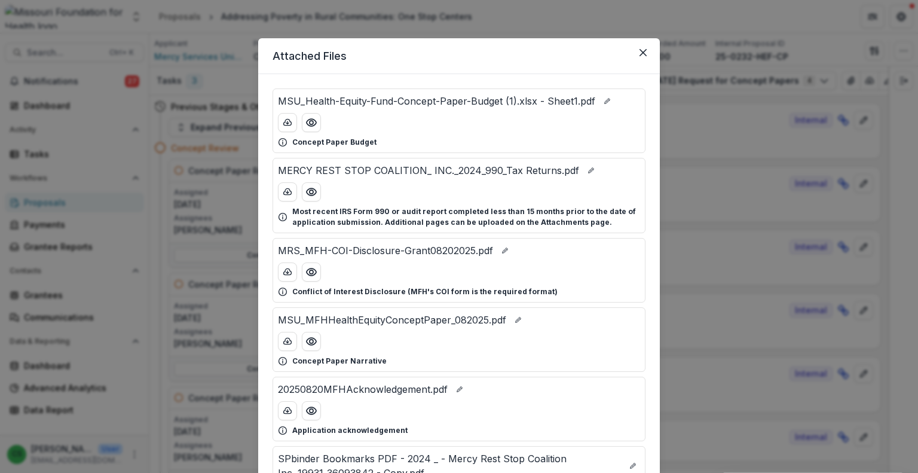
scroll to position [60, 0]
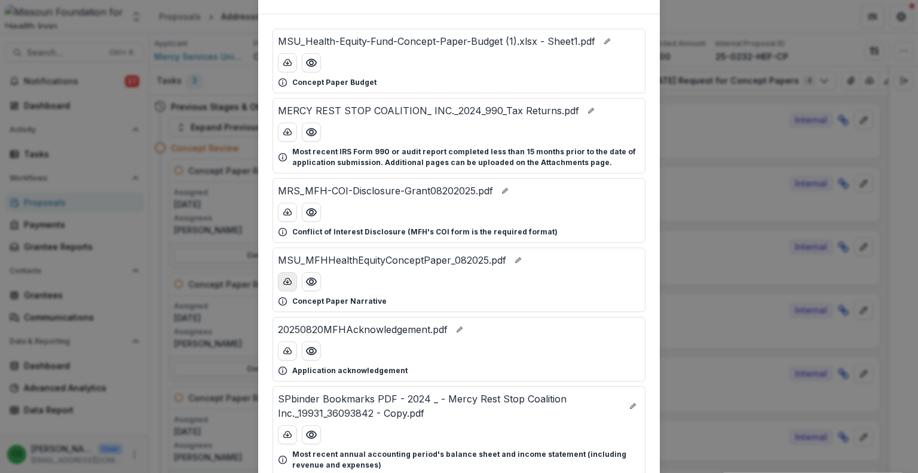
click at [287, 280] on line "download-button" at bounding box center [287, 281] width 0 height 2
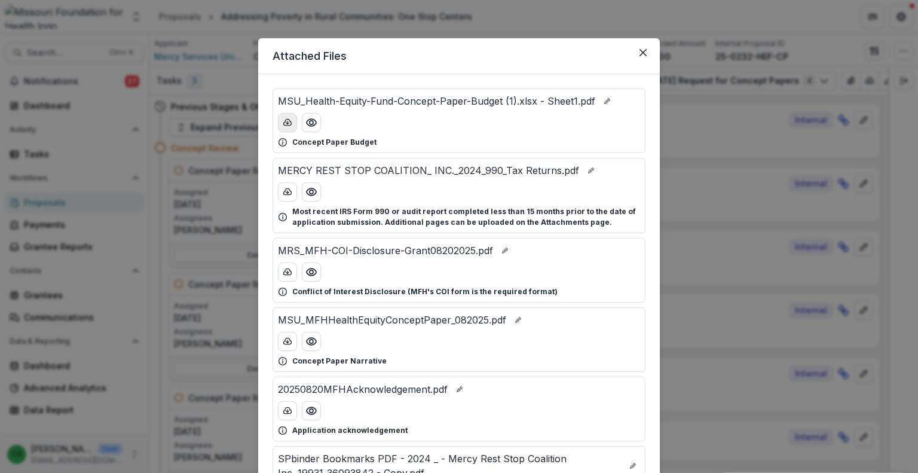
click at [287, 124] on line "download-button" at bounding box center [287, 122] width 0 height 2
click at [645, 56] on button "Close" at bounding box center [642, 52] width 19 height 19
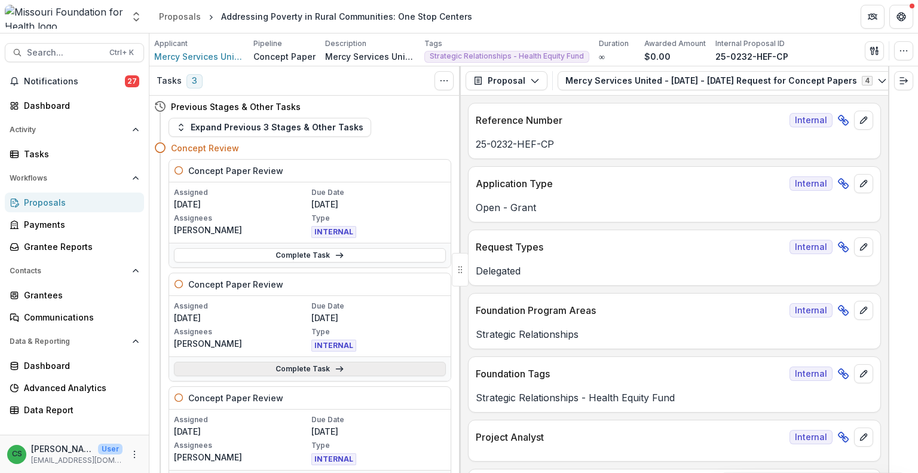
click at [345, 369] on link "Complete Task" at bounding box center [310, 368] width 272 height 14
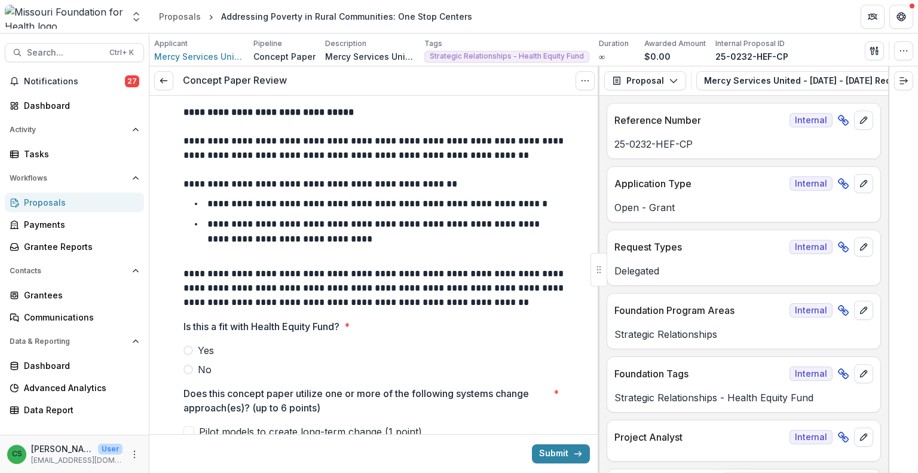
click at [219, 353] on label "Yes" at bounding box center [374, 350] width 382 height 14
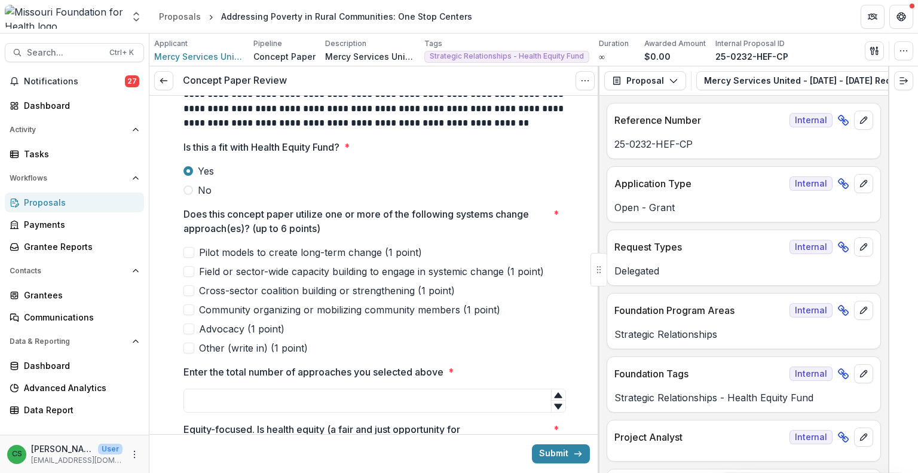
scroll to position [183, 0]
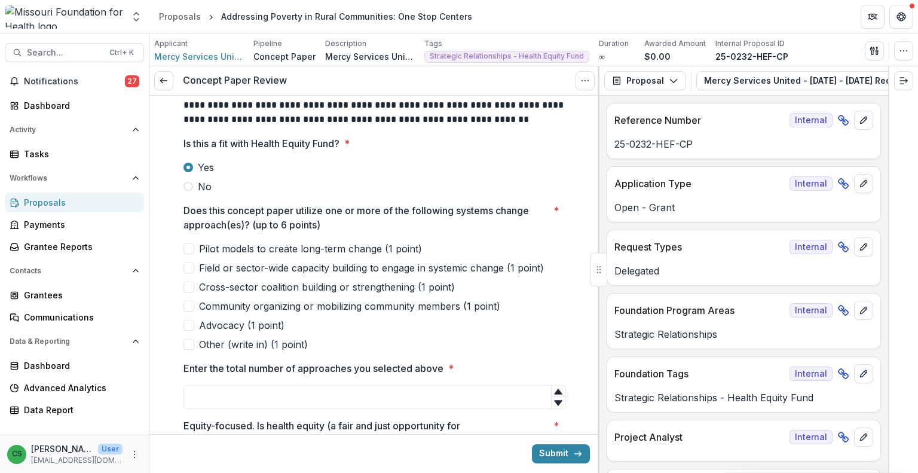
click at [337, 244] on span "Pilot models to create long-term change (1 point)" at bounding box center [310, 248] width 223 height 14
click at [323, 263] on span "Field or sector-wide capacity building to engage in systemic change (1 point)" at bounding box center [371, 267] width 345 height 14
click at [346, 304] on span "Community organizing or mobilizing community members (1 point)" at bounding box center [349, 306] width 301 height 14
click at [400, 383] on div at bounding box center [374, 382] width 382 height 5
click at [406, 391] on input "Enter the total number of approaches you selected above *" at bounding box center [374, 397] width 382 height 24
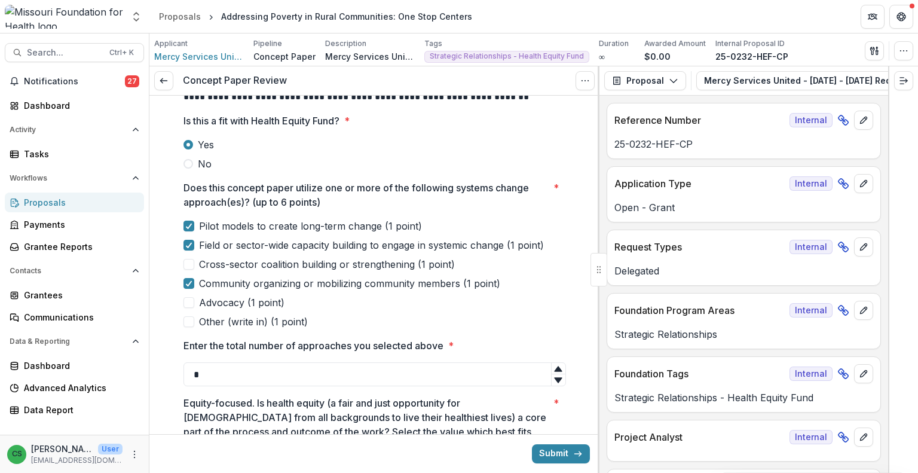
scroll to position [232, 0]
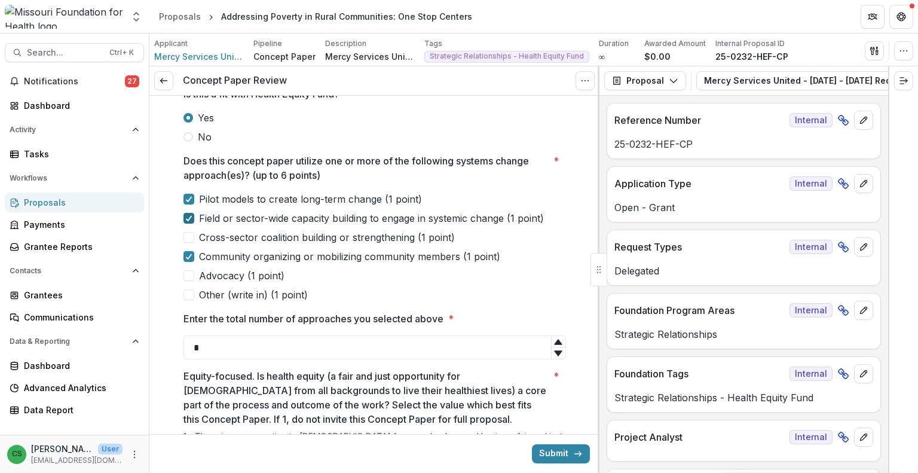
click at [183, 216] on span at bounding box center [188, 218] width 11 height 11
click at [189, 139] on span at bounding box center [188, 137] width 10 height 10
click at [382, 355] on input "*" at bounding box center [374, 347] width 382 height 24
type input "*"
click at [557, 351] on icon at bounding box center [558, 352] width 8 height 5
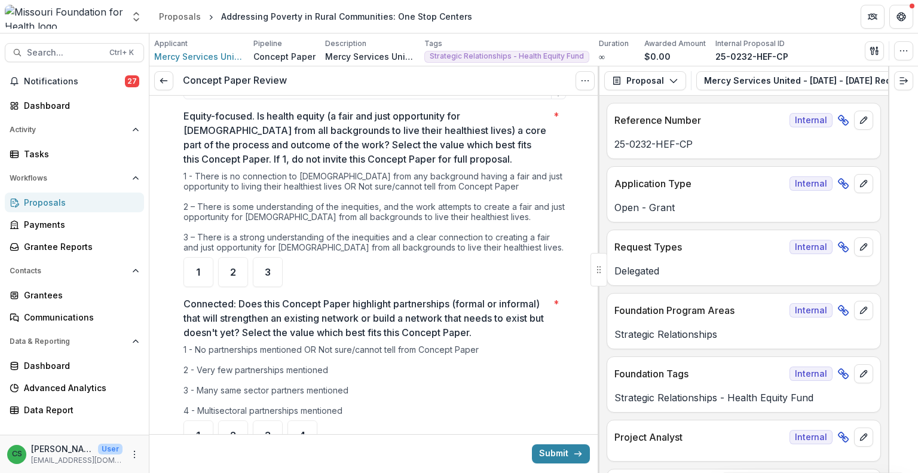
scroll to position [506, 0]
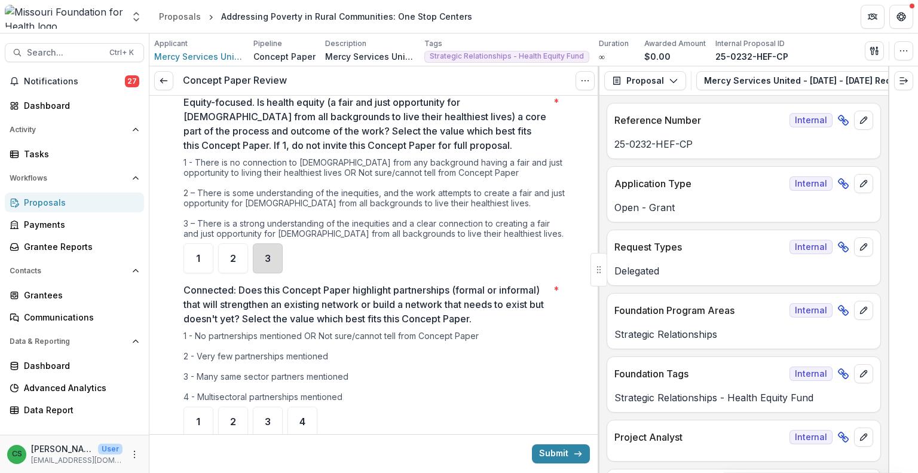
click at [269, 260] on div "3" at bounding box center [268, 258] width 30 height 30
click at [259, 411] on div "3" at bounding box center [268, 421] width 30 height 30
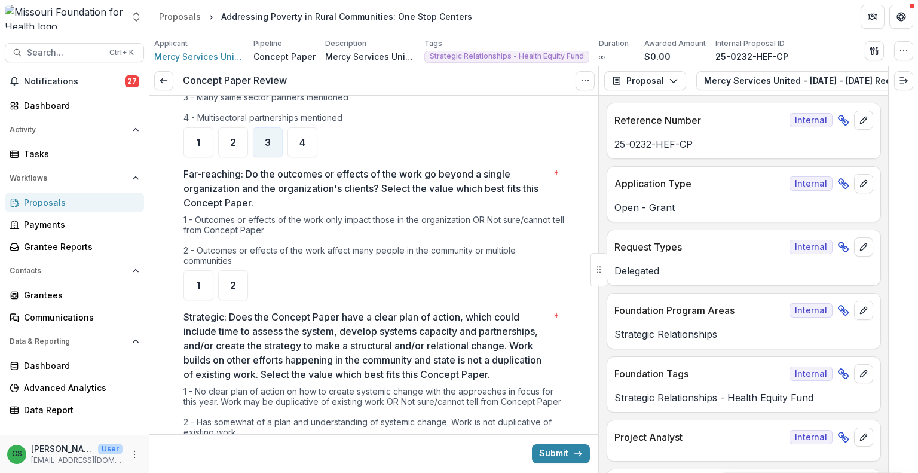
scroll to position [789, 0]
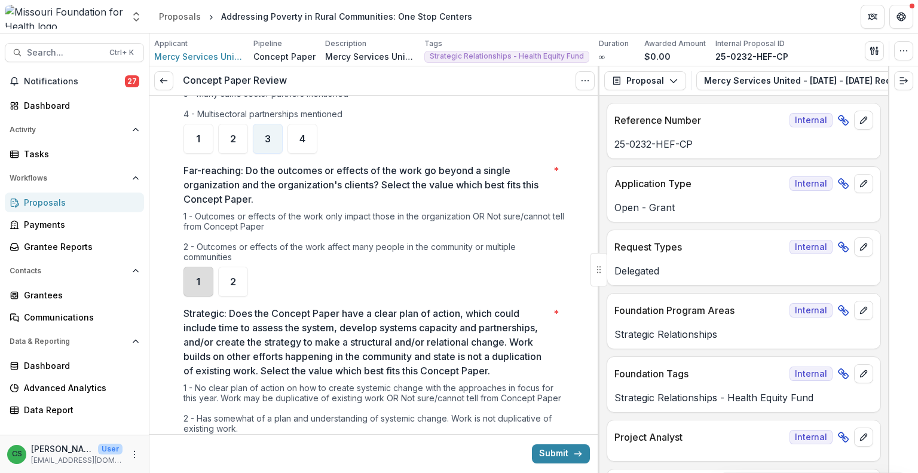
click at [203, 281] on div "1" at bounding box center [198, 281] width 30 height 30
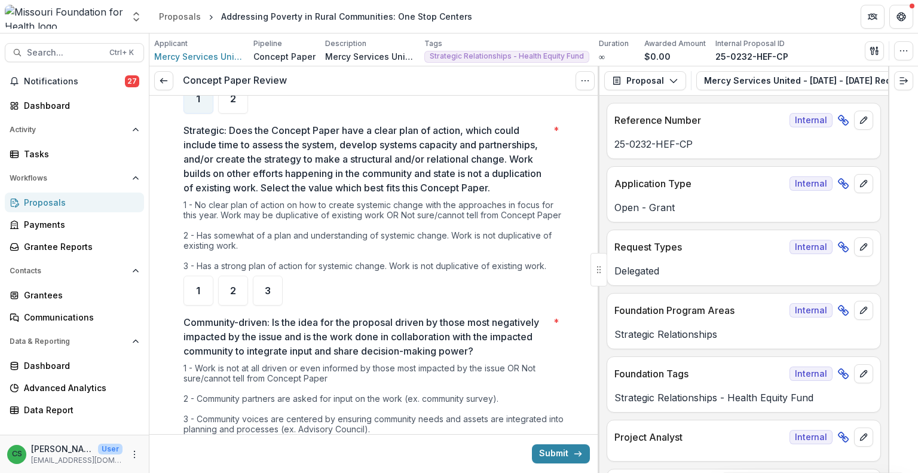
scroll to position [978, 0]
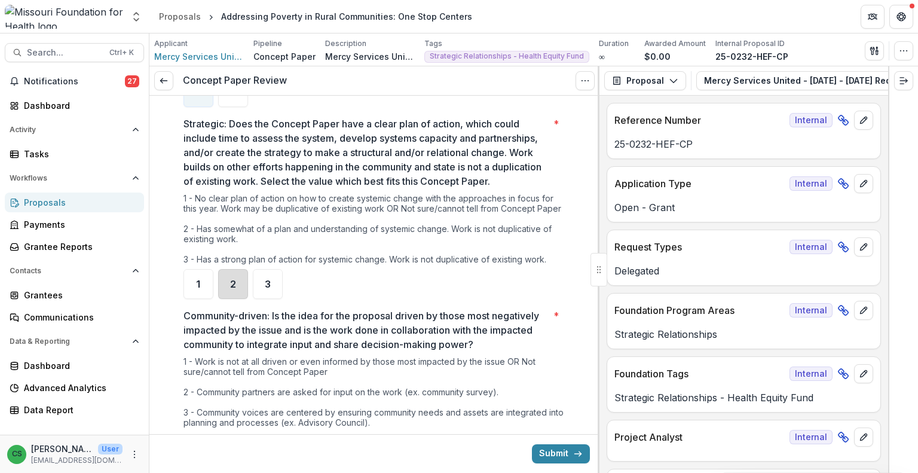
click at [235, 291] on div "2" at bounding box center [233, 284] width 30 height 30
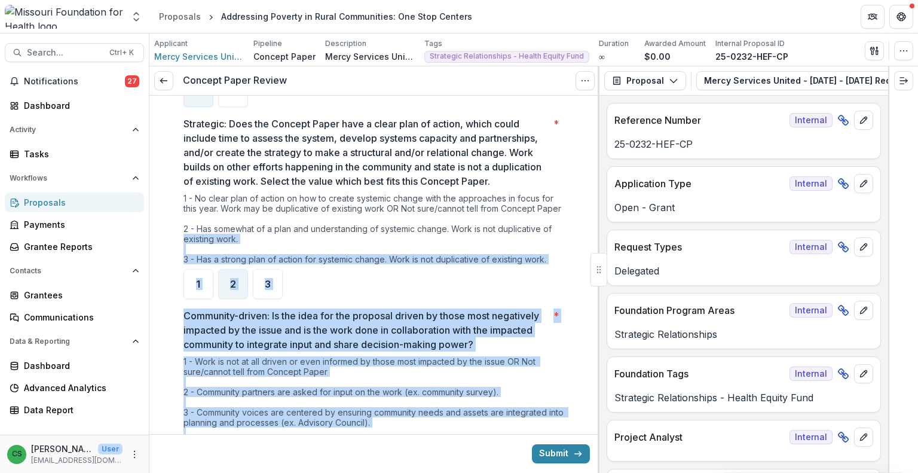
drag, startPoint x: 595, startPoint y: 242, endPoint x: 593, endPoint y: 257, distance: 15.7
click at [593, 257] on div "**********" at bounding box center [374, 269] width 450 height 406
click at [538, 290] on ul "1 2 3" at bounding box center [374, 284] width 382 height 30
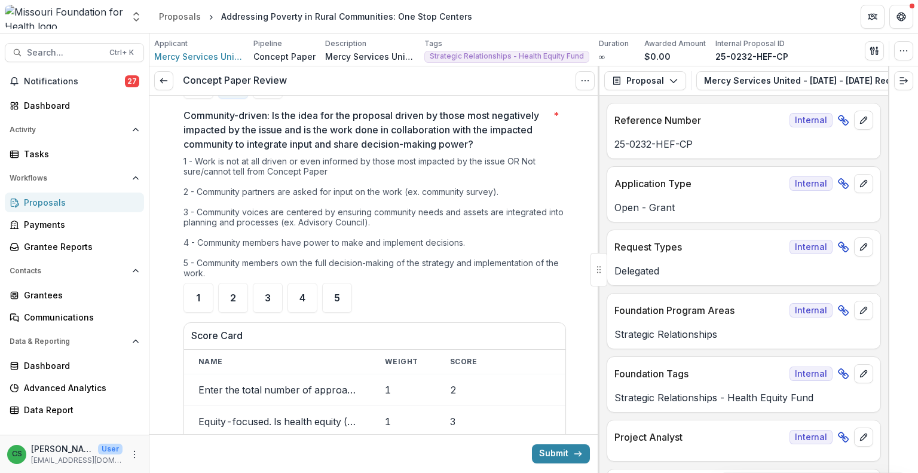
scroll to position [1184, 0]
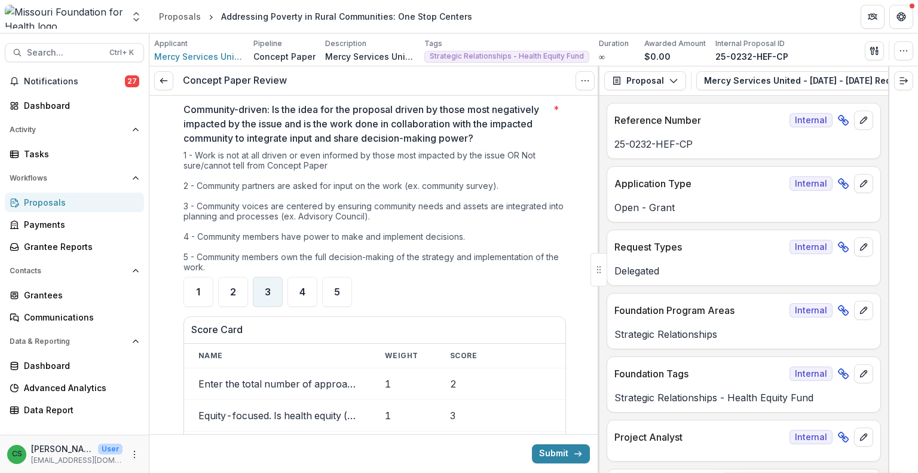
click at [268, 306] on div "3" at bounding box center [268, 292] width 30 height 30
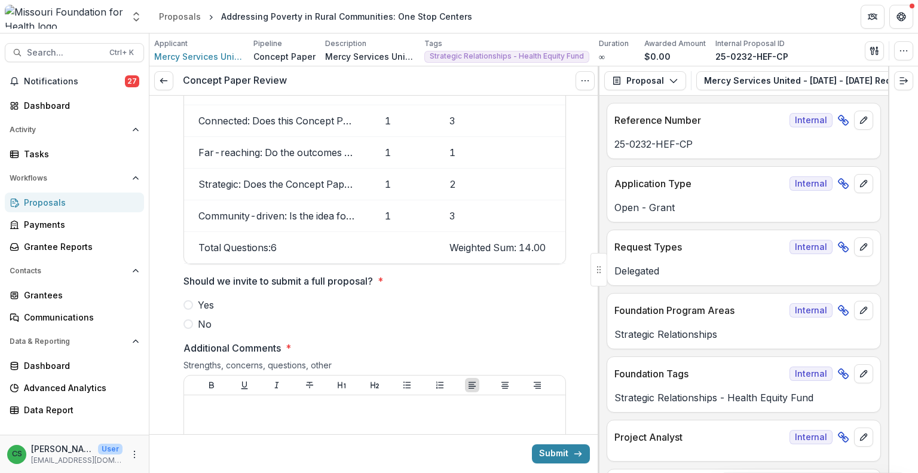
scroll to position [1514, 0]
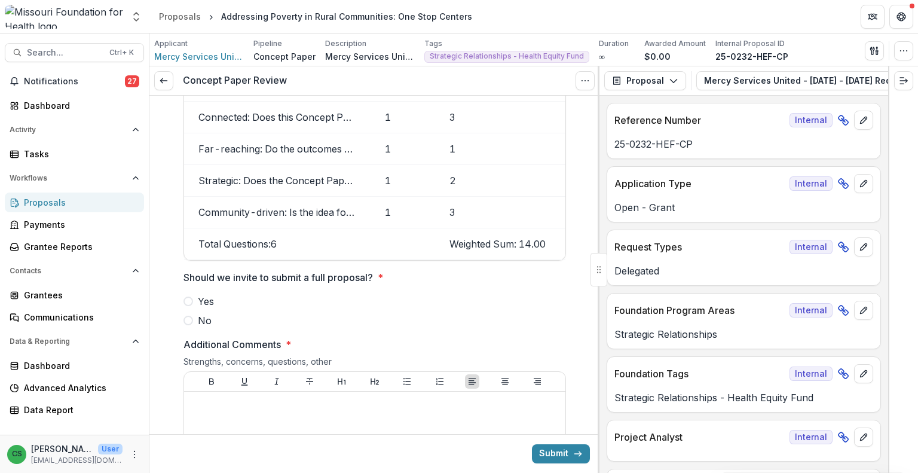
click at [191, 327] on label "No" at bounding box center [374, 320] width 382 height 14
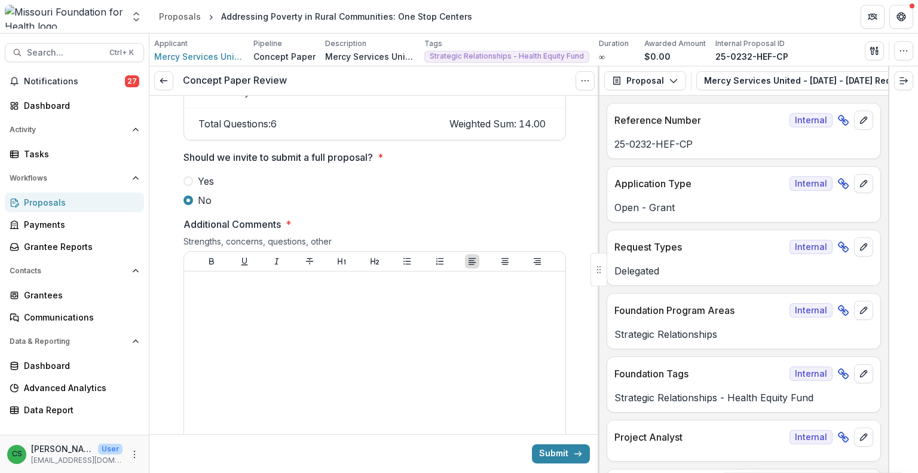
scroll to position [1640, 0]
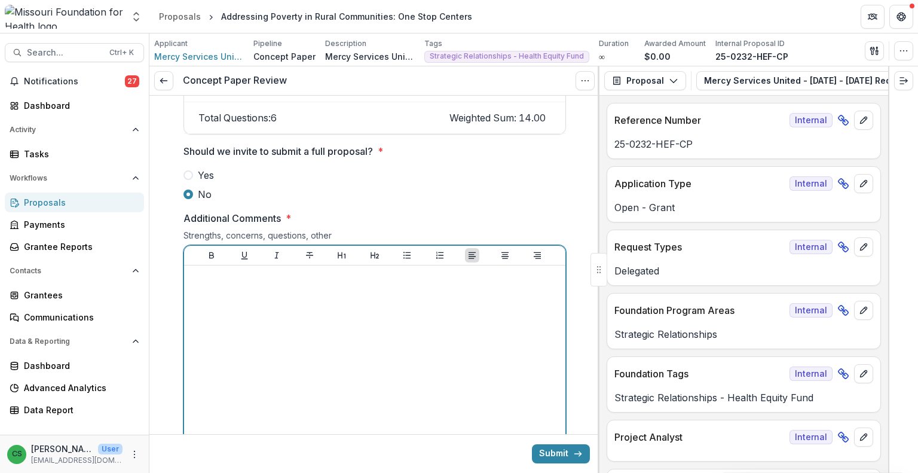
click at [495, 358] on div at bounding box center [375, 359] width 372 height 179
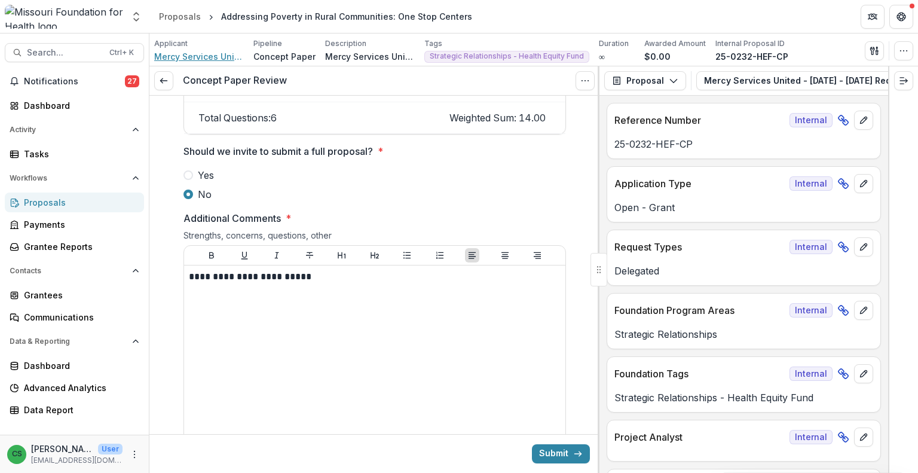
click at [213, 55] on span "Mercy Services United" at bounding box center [199, 56] width 90 height 13
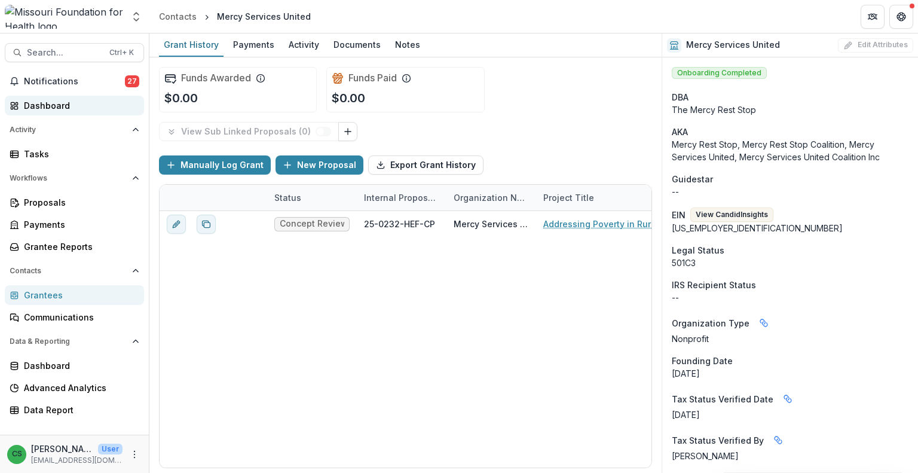
click at [99, 103] on div "Dashboard" at bounding box center [79, 105] width 111 height 13
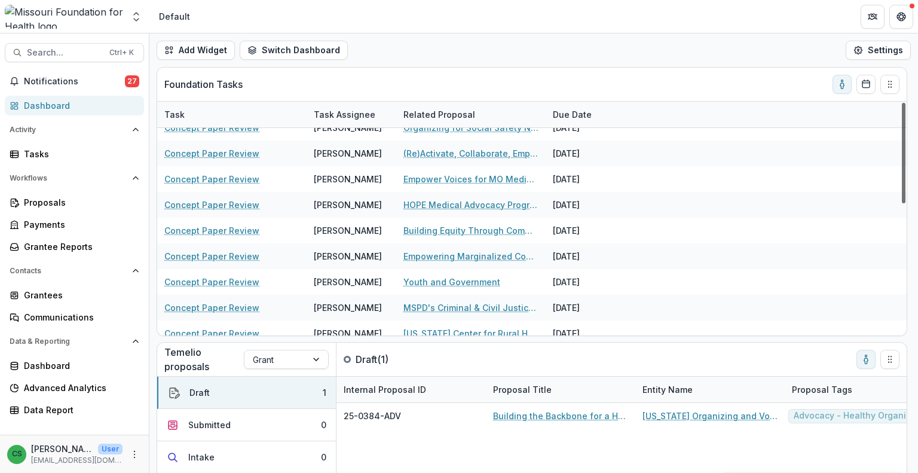
scroll to position [306, 0]
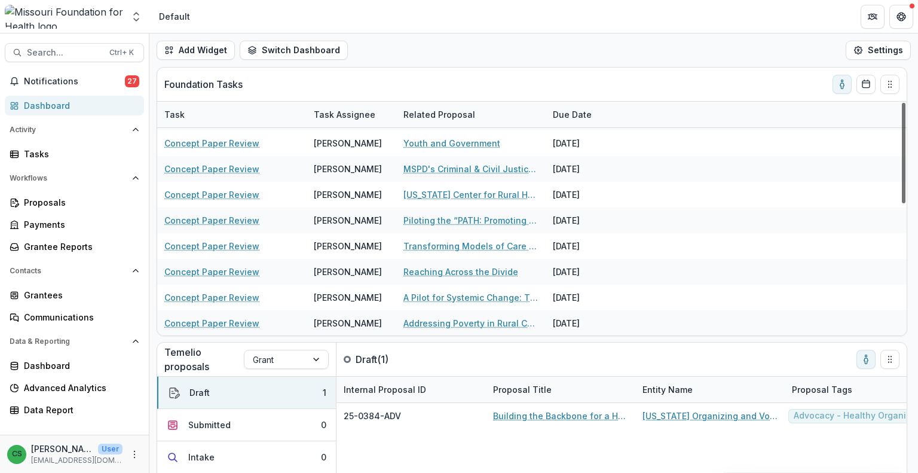
drag, startPoint x: 903, startPoint y: 185, endPoint x: 917, endPoint y: 371, distance: 186.9
click at [905, 203] on div at bounding box center [904, 153] width 4 height 100
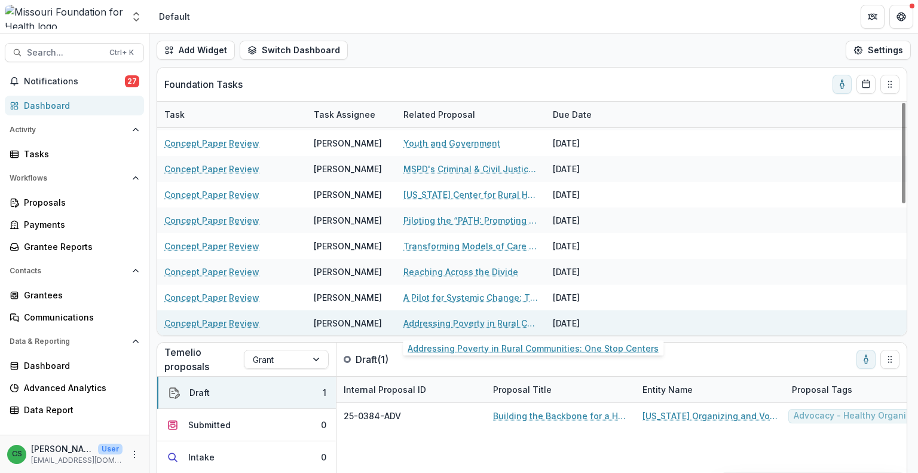
click at [492, 319] on link "Addressing Poverty in Rural Communities: One Stop Centers" at bounding box center [470, 323] width 135 height 13
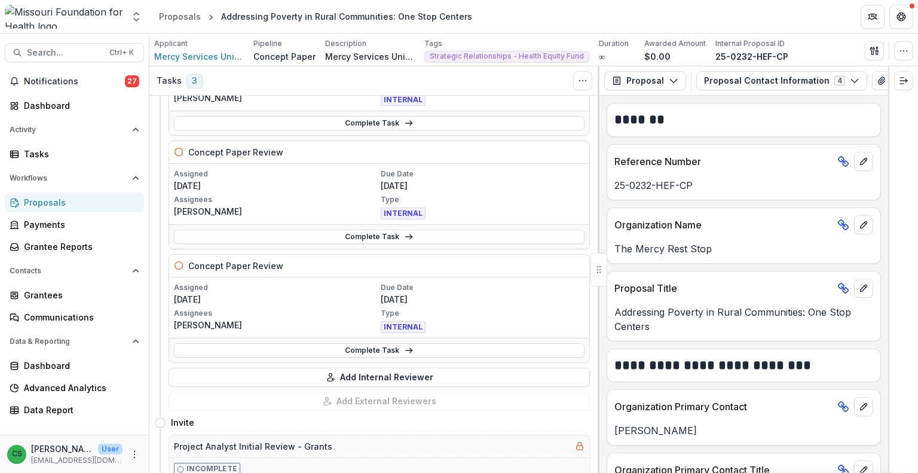
scroll to position [108, 0]
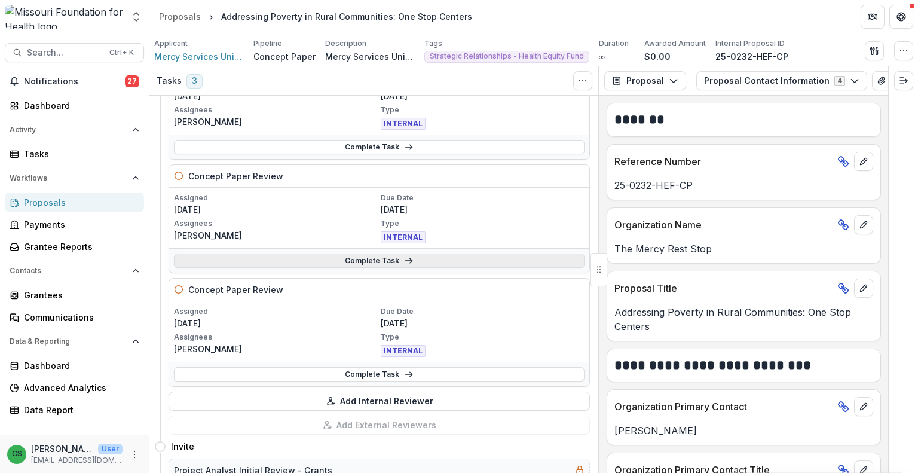
click at [406, 256] on icon at bounding box center [409, 261] width 10 height 10
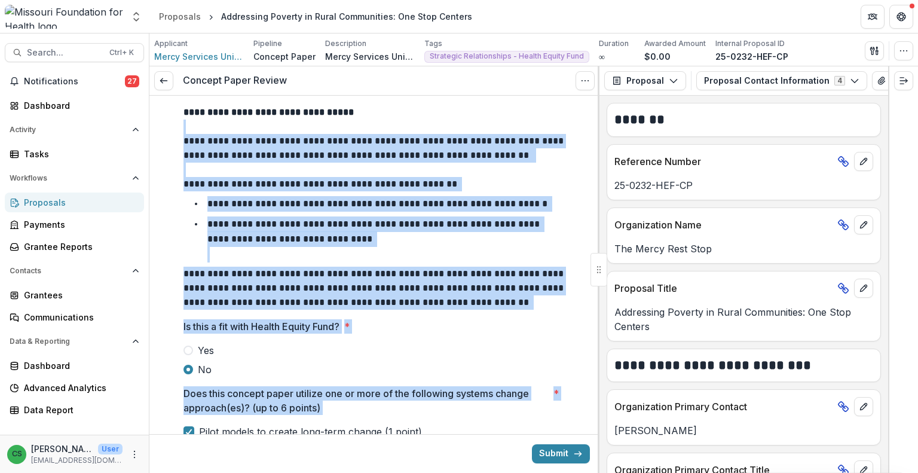
drag, startPoint x: 595, startPoint y: 114, endPoint x: 597, endPoint y: 170, distance: 55.6
click at [597, 170] on div "**********" at bounding box center [374, 269] width 450 height 406
click at [553, 152] on p "**********" at bounding box center [374, 148] width 382 height 29
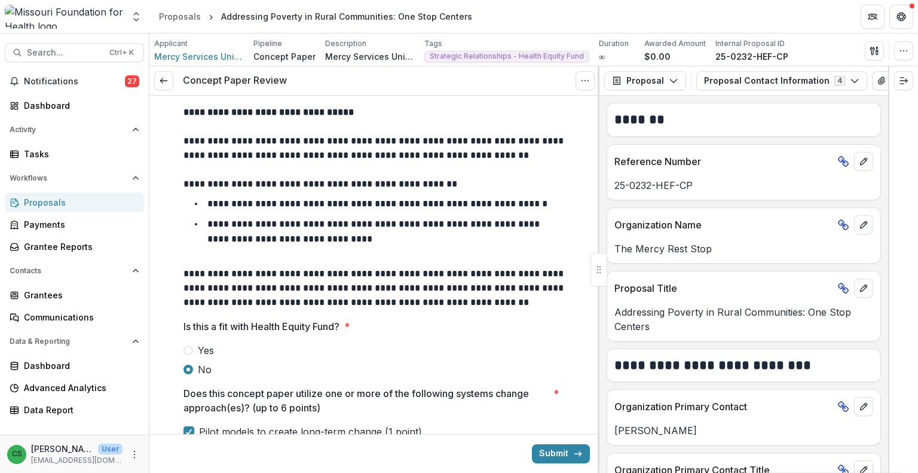
click at [597, 140] on div at bounding box center [598, 269] width 2 height 406
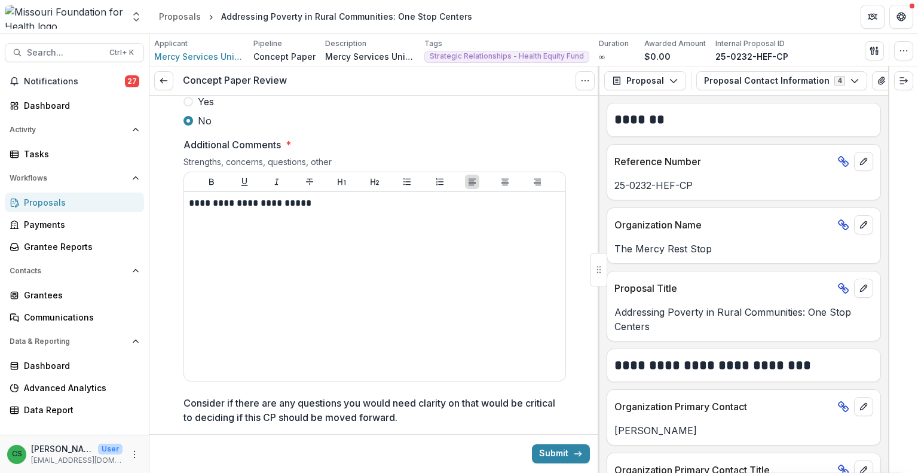
scroll to position [1706, 0]
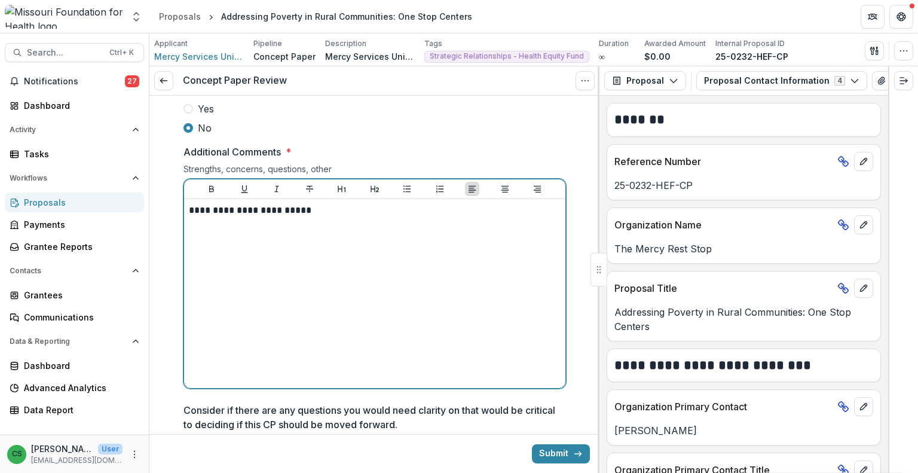
click at [519, 351] on div "**********" at bounding box center [375, 293] width 372 height 179
click at [480, 302] on div "**********" at bounding box center [375, 293] width 372 height 179
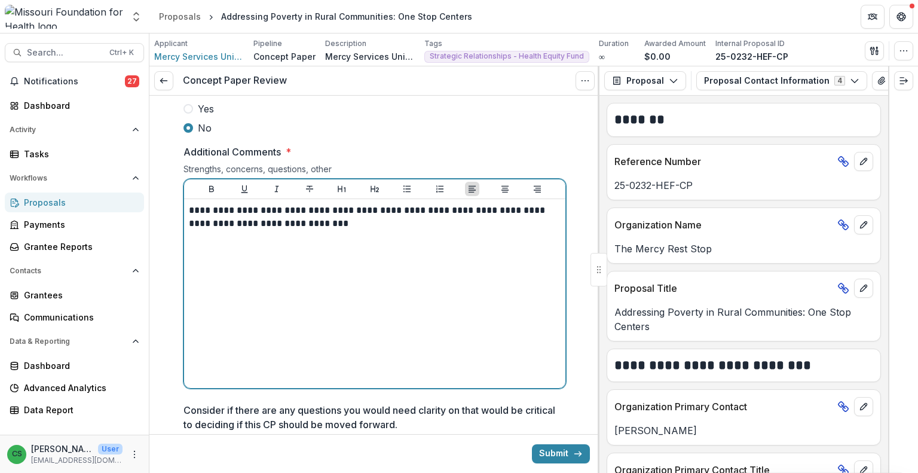
click at [482, 316] on div "**********" at bounding box center [375, 293] width 372 height 179
